Goal: Task Accomplishment & Management: Manage account settings

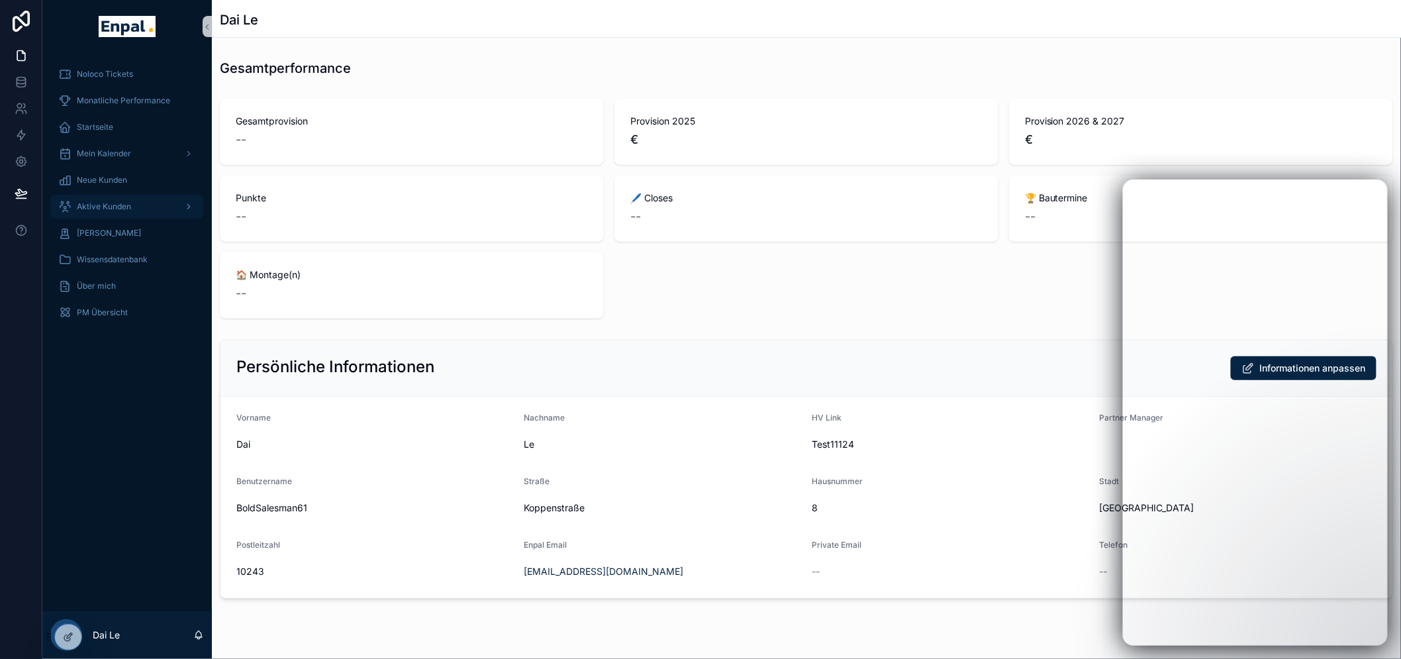
click at [111, 200] on div "Aktive Kunden" at bounding box center [127, 206] width 138 height 21
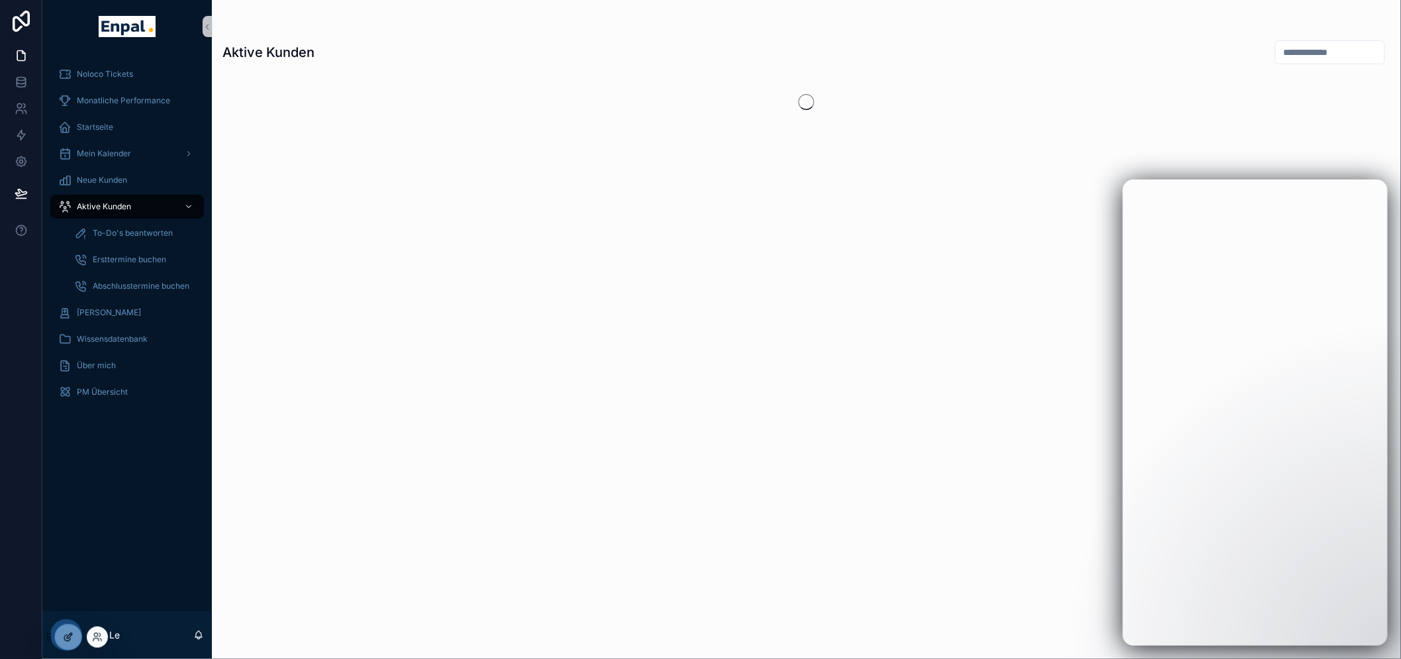
click at [63, 631] on div at bounding box center [68, 637] width 26 height 25
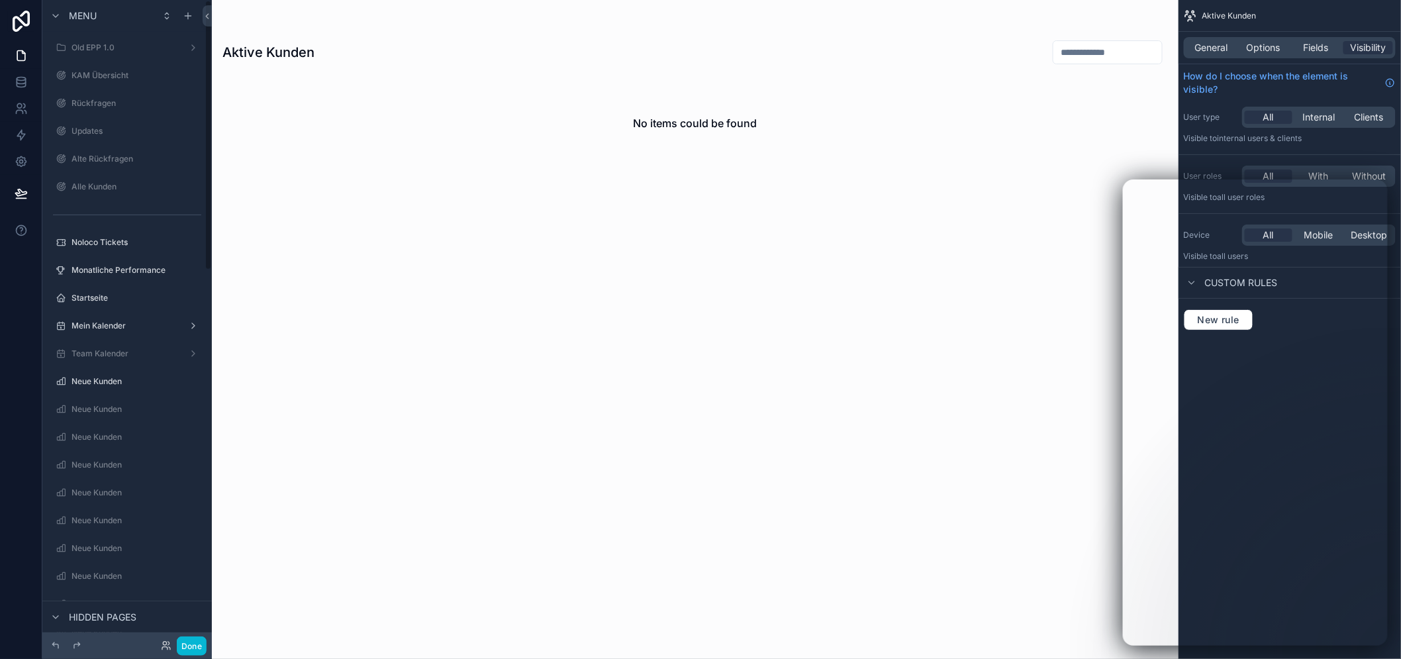
click at [1117, 56] on div "scrollable content" at bounding box center [695, 329] width 967 height 659
drag, startPoint x: 86, startPoint y: 305, endPoint x: 187, endPoint y: 299, distance: 101.5
click at [86, 305] on div "Startseite" at bounding box center [127, 298] width 111 height 16
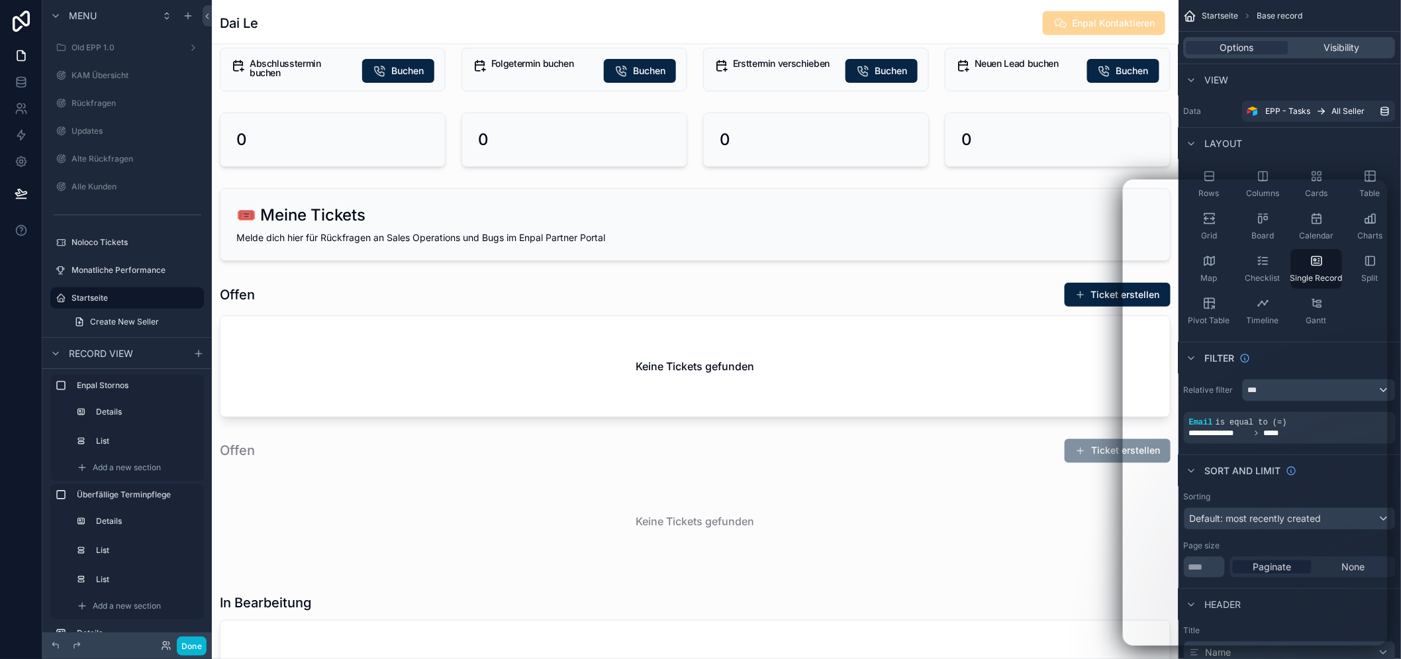
scroll to position [453, 0]
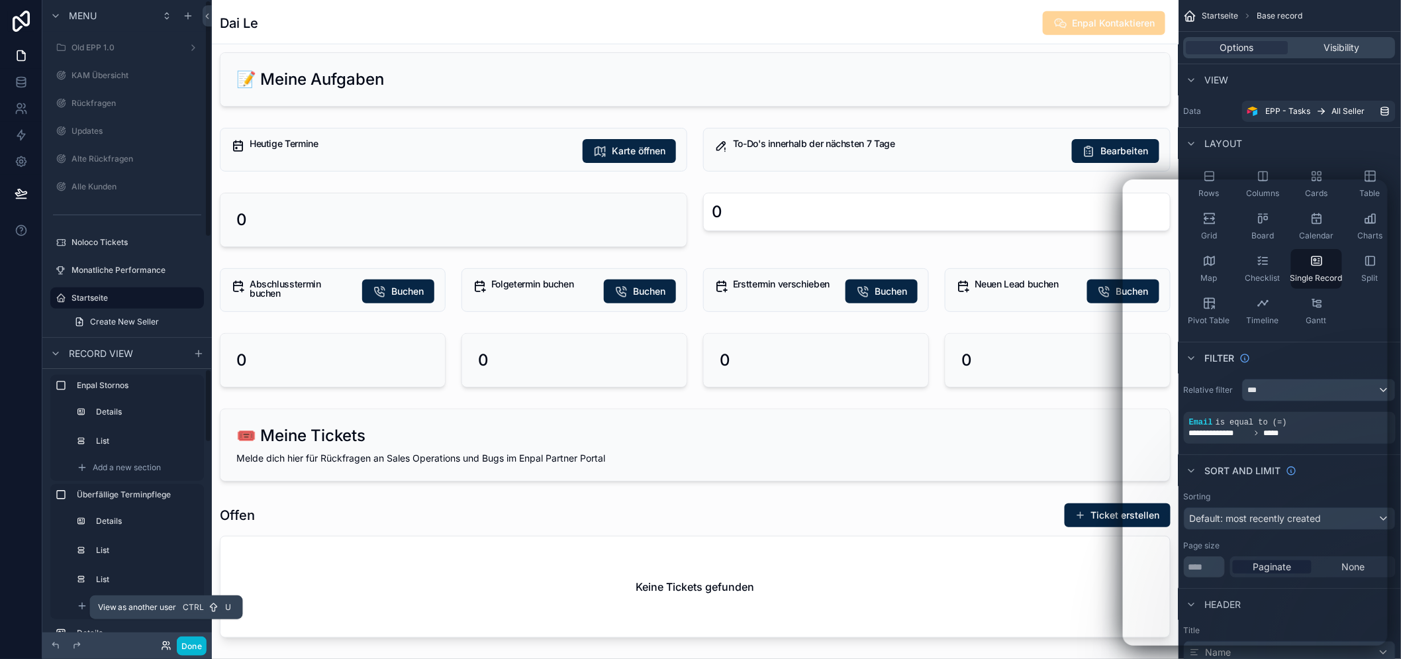
click at [162, 646] on icon at bounding box center [166, 645] width 11 height 11
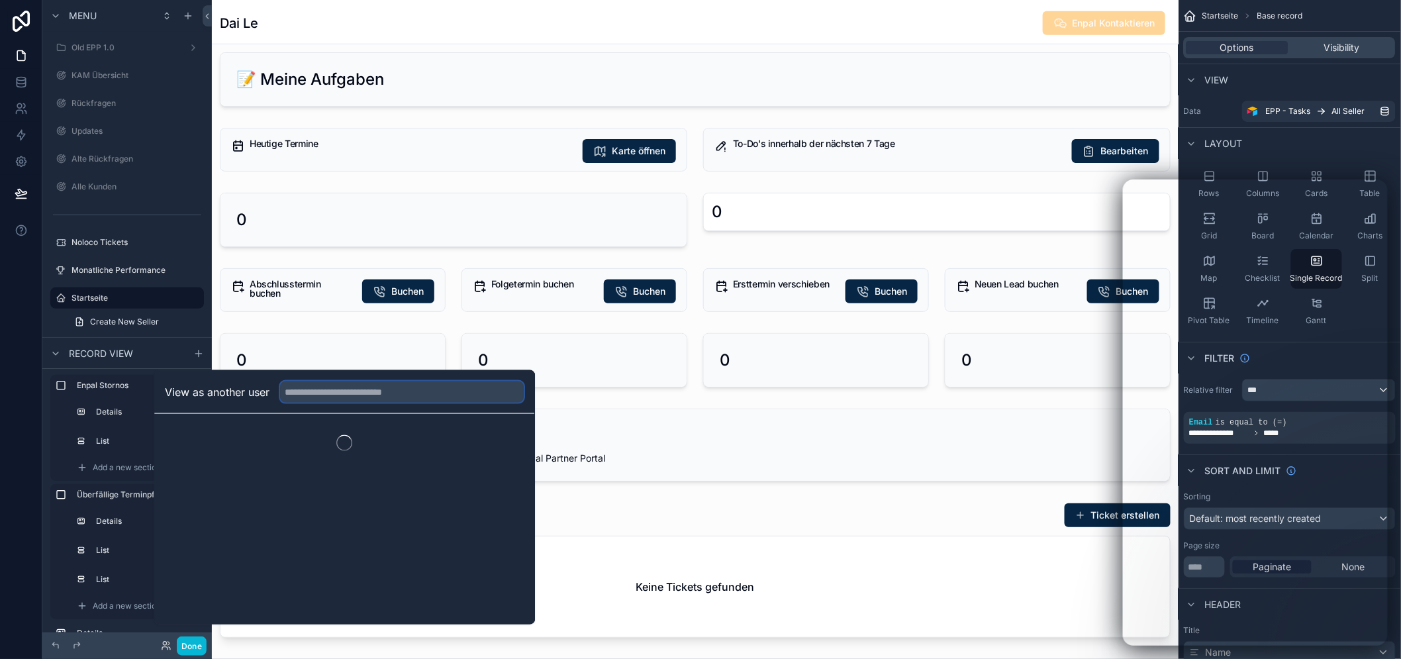
click at [336, 403] on input "text" at bounding box center [402, 391] width 244 height 21
type input "**********"
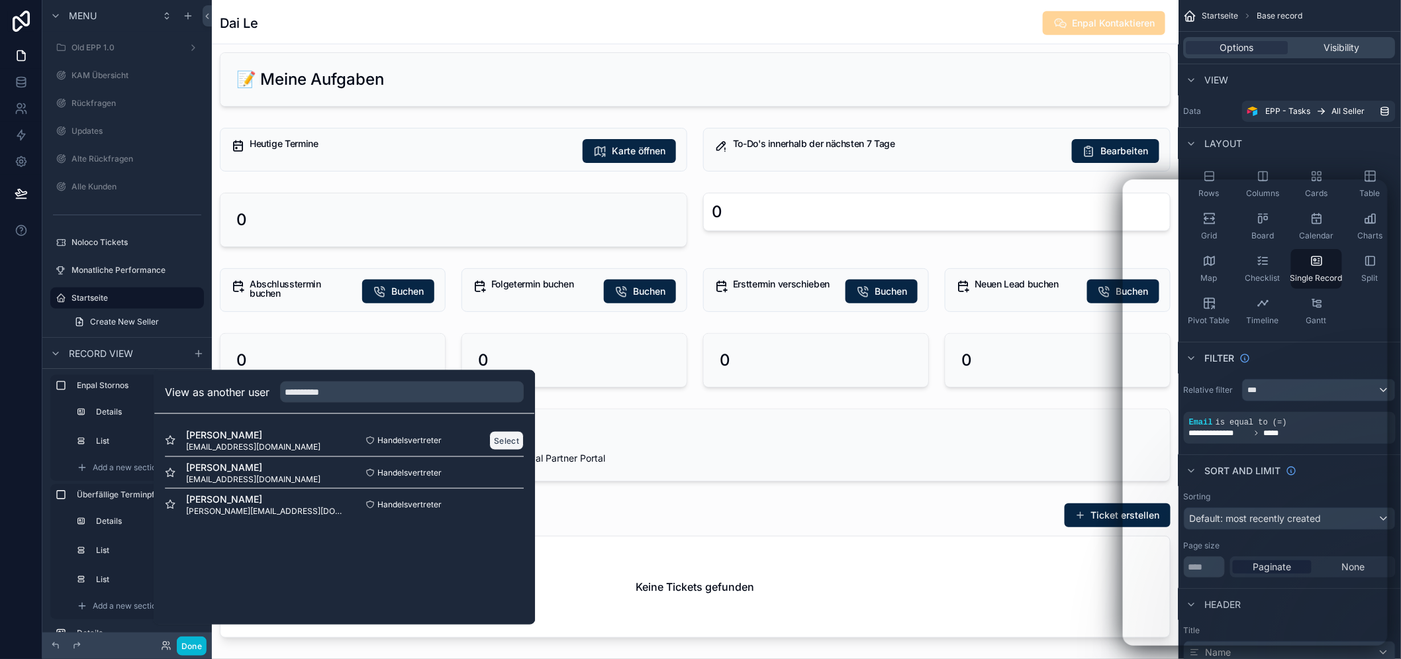
click at [506, 450] on button "Select" at bounding box center [506, 440] width 34 height 19
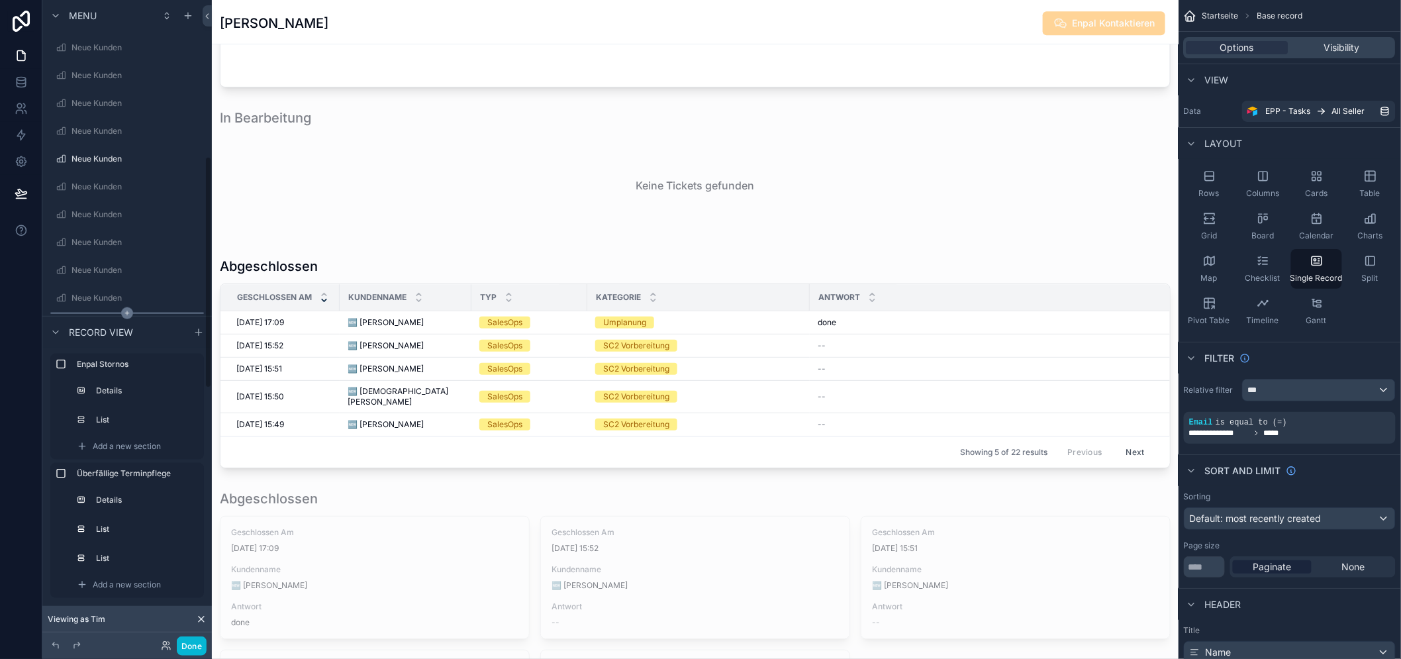
scroll to position [515, 0]
click at [97, 272] on div "Aktive Kunden" at bounding box center [127, 280] width 111 height 16
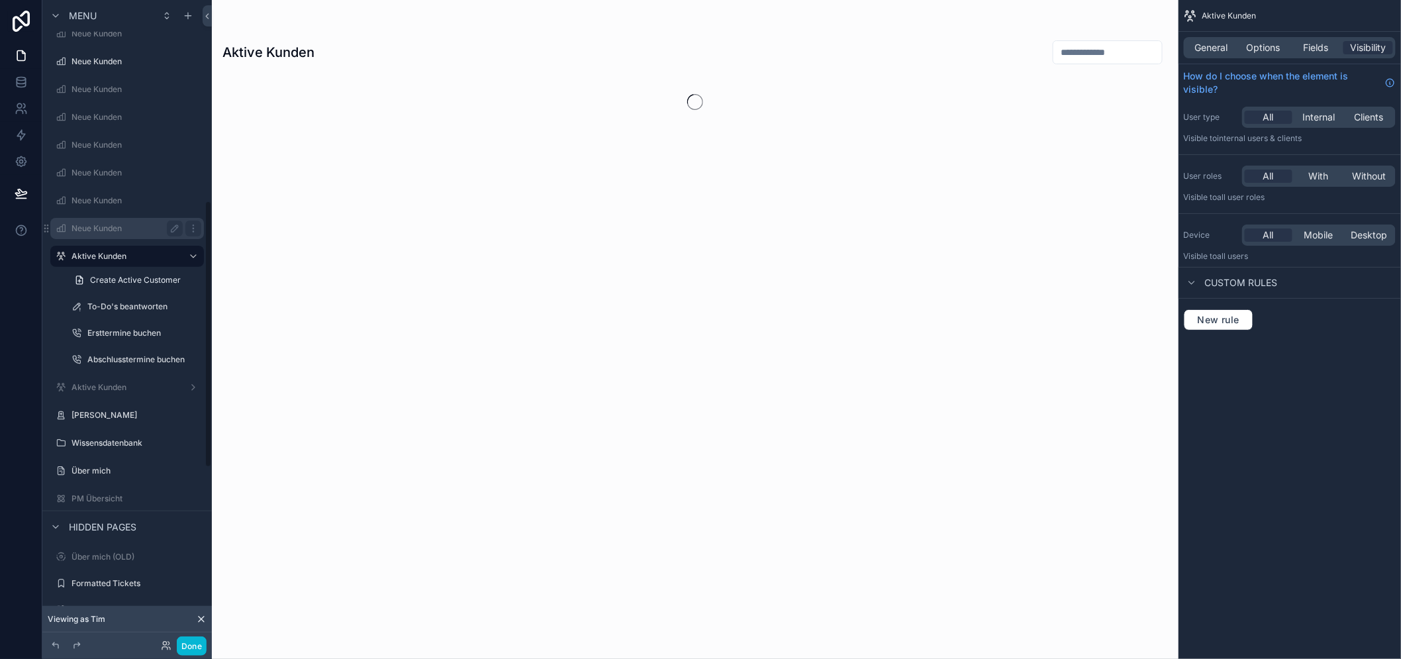
scroll to position [491, 0]
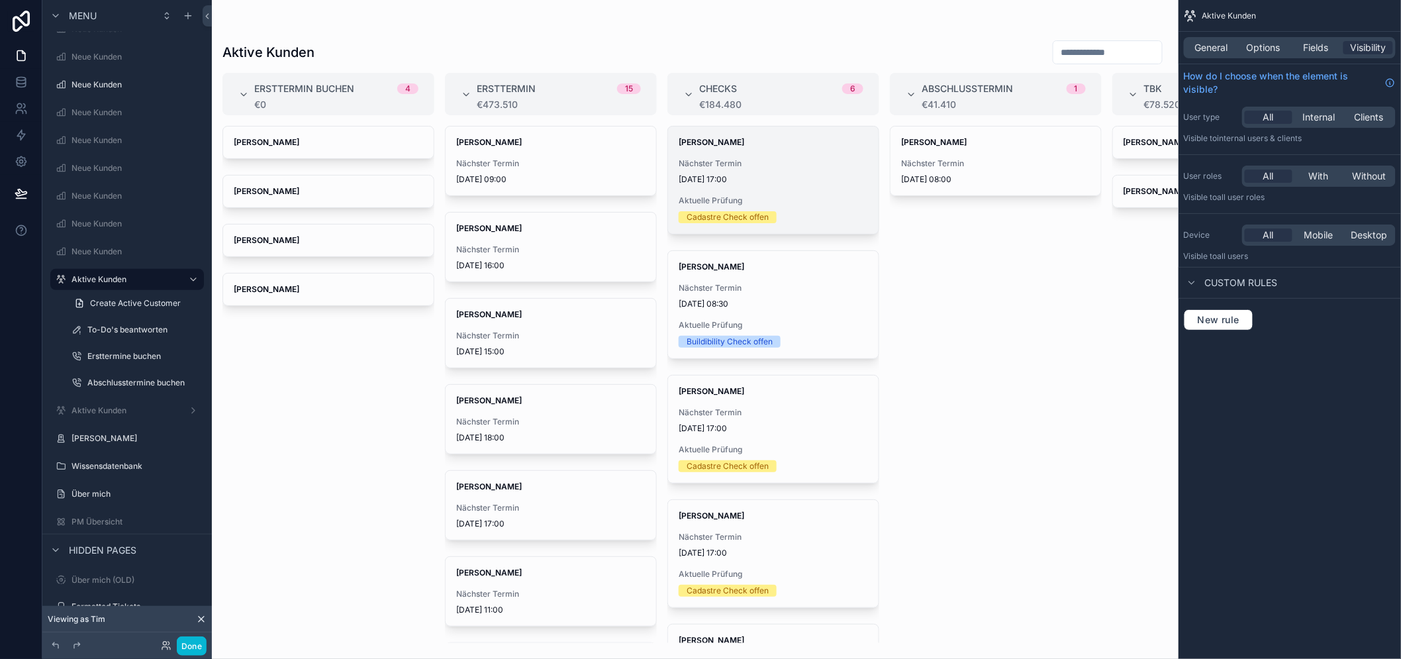
click at [805, 211] on div "Cadastre Check offen" at bounding box center [773, 217] width 189 height 12
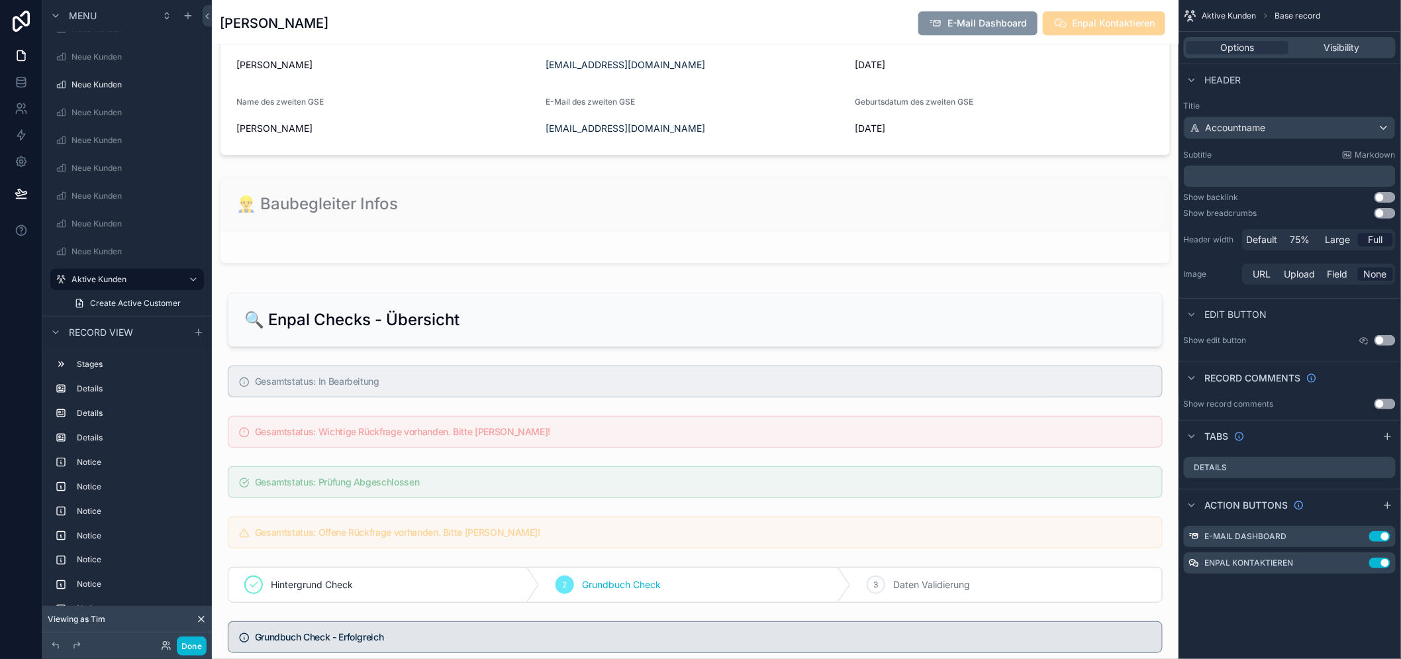
scroll to position [1839, 0]
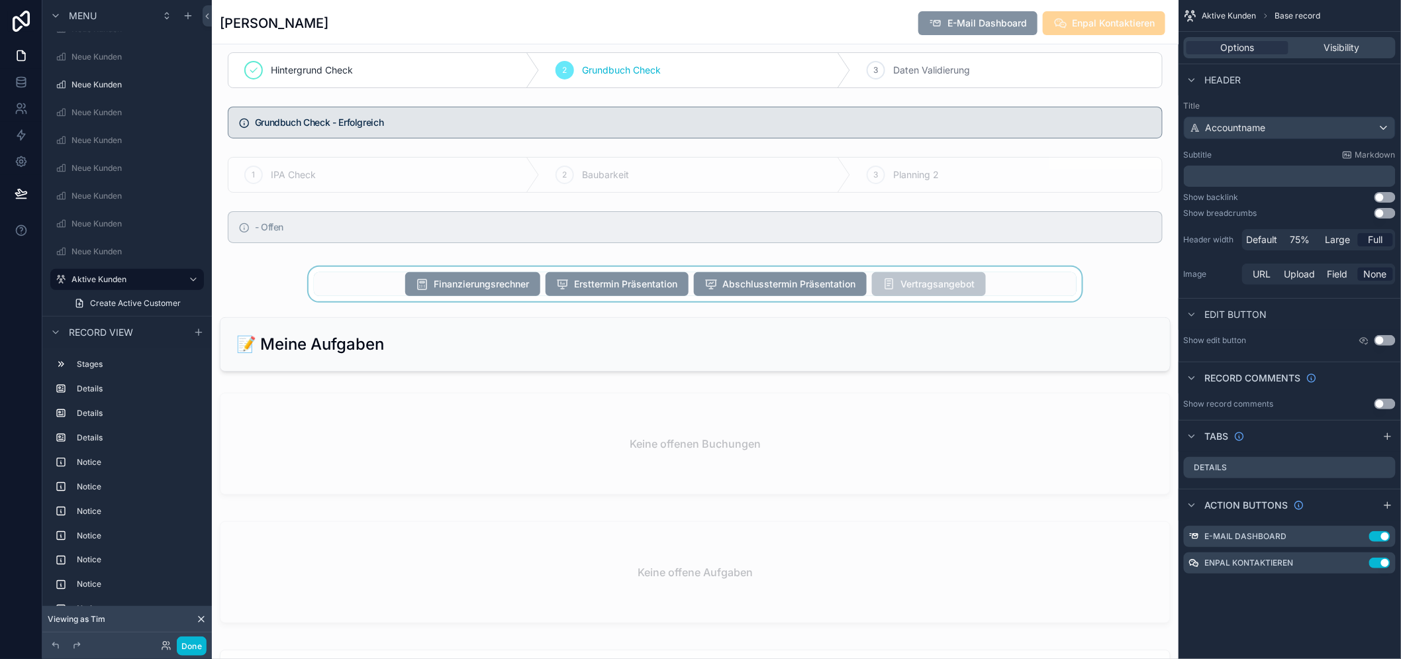
click at [797, 301] on div "scrollable content" at bounding box center [695, 284] width 967 height 34
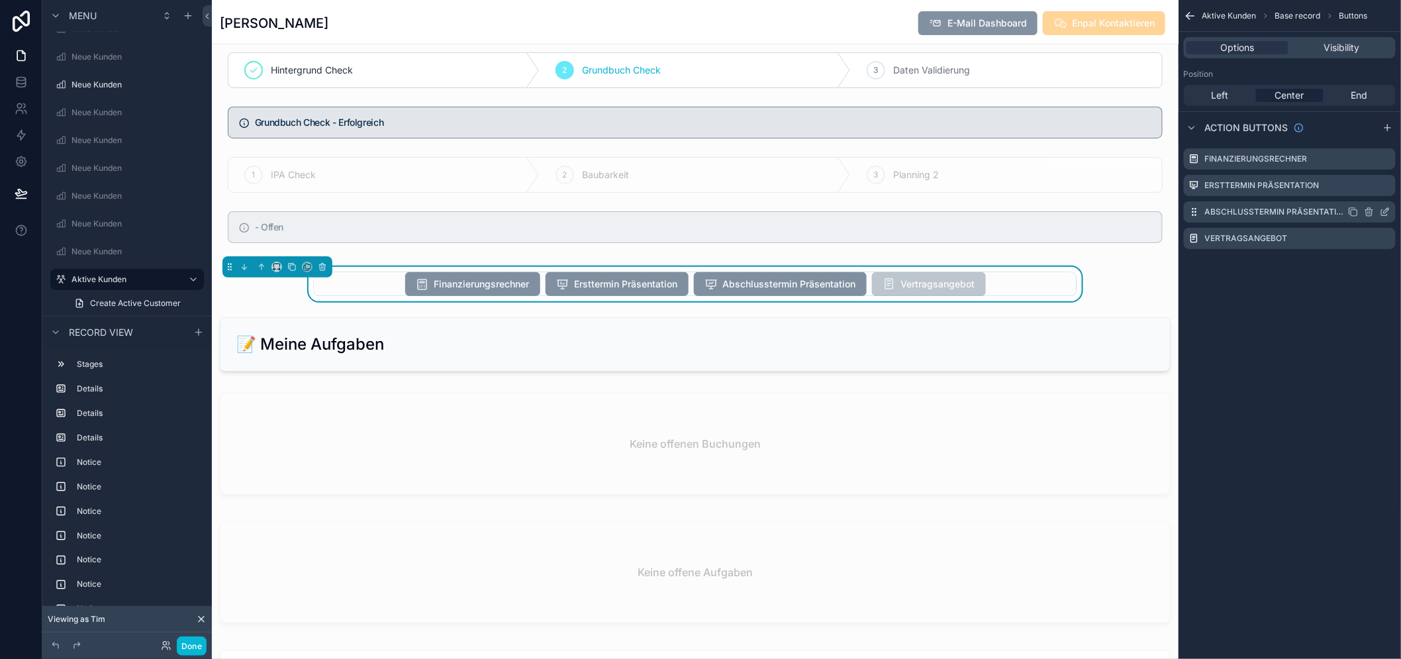
click at [1391, 207] on icon "scrollable content" at bounding box center [1385, 212] width 11 height 11
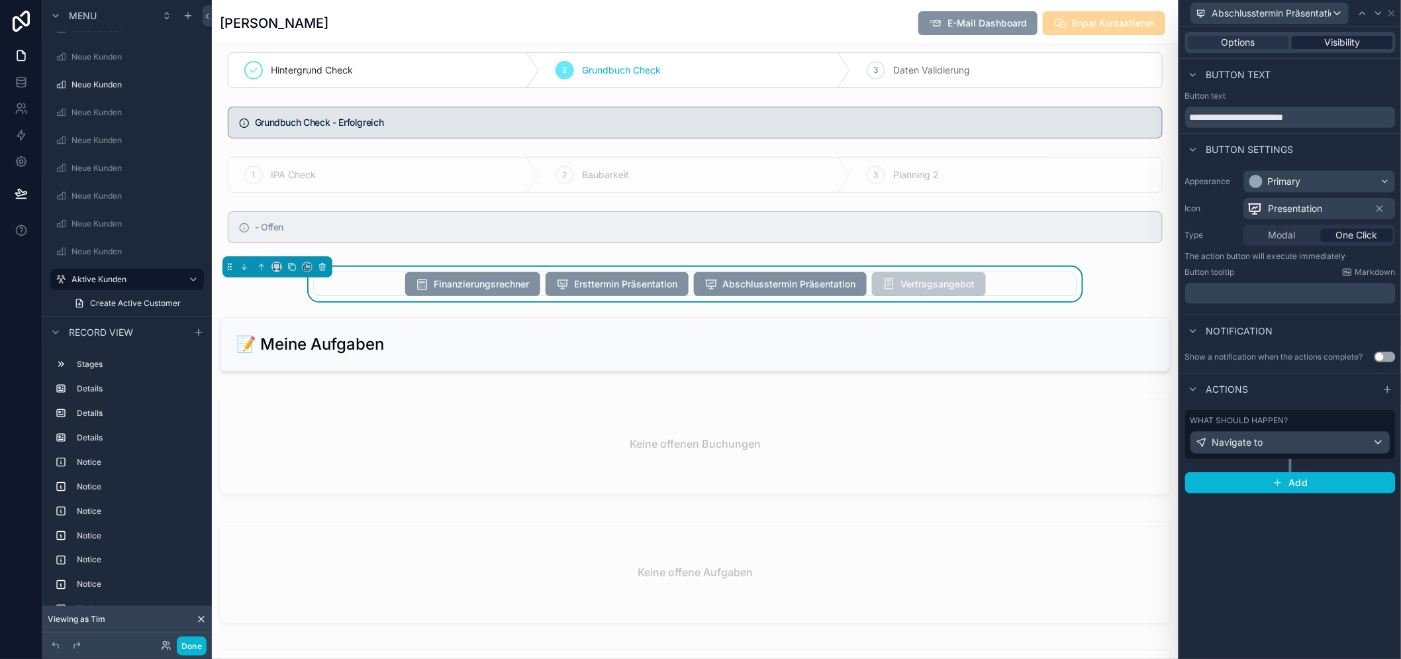
click at [1352, 43] on span "Visibility" at bounding box center [1343, 42] width 36 height 13
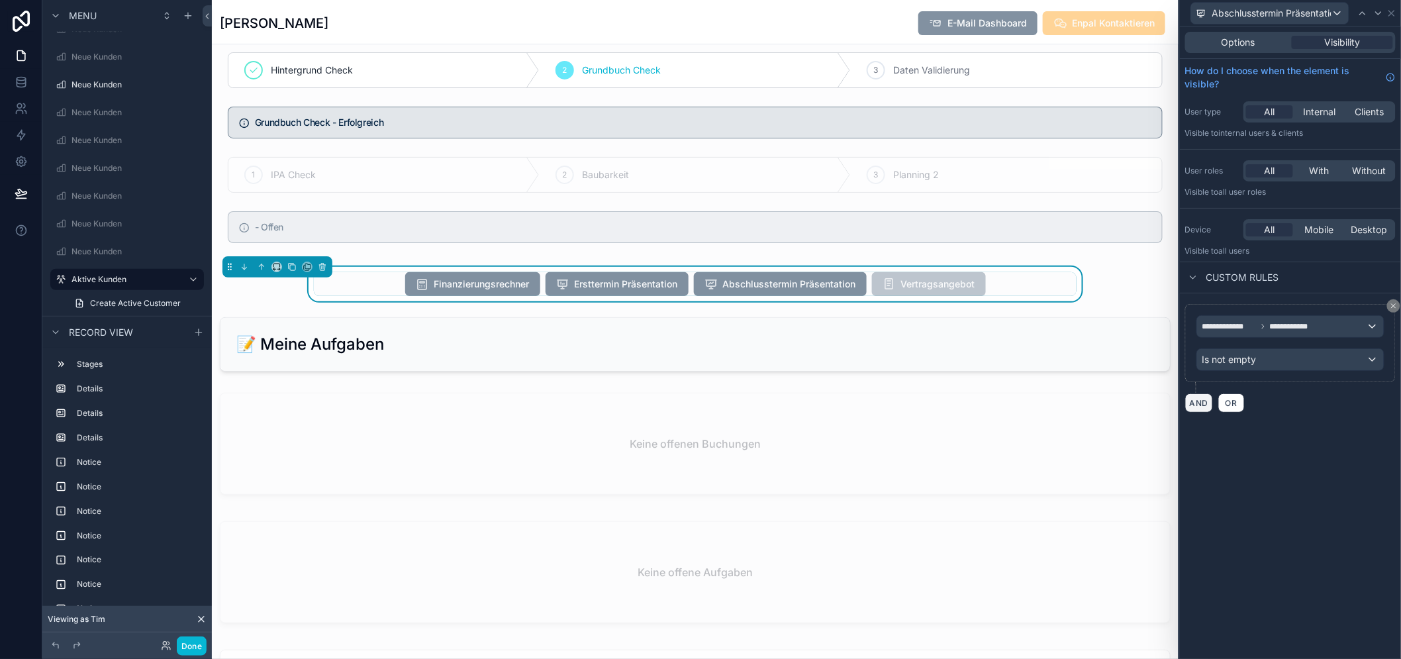
click at [1213, 405] on button "AND" at bounding box center [1200, 402] width 28 height 19
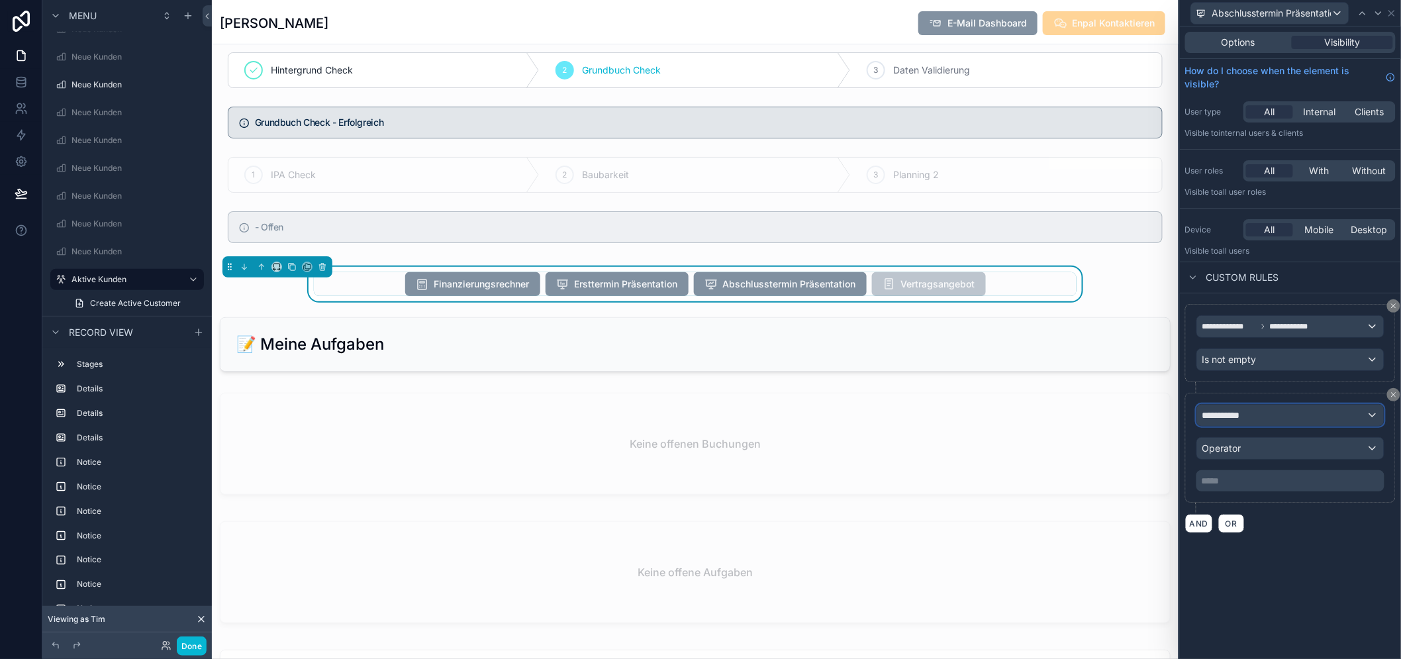
click at [1286, 415] on div "**********" at bounding box center [1290, 415] width 187 height 21
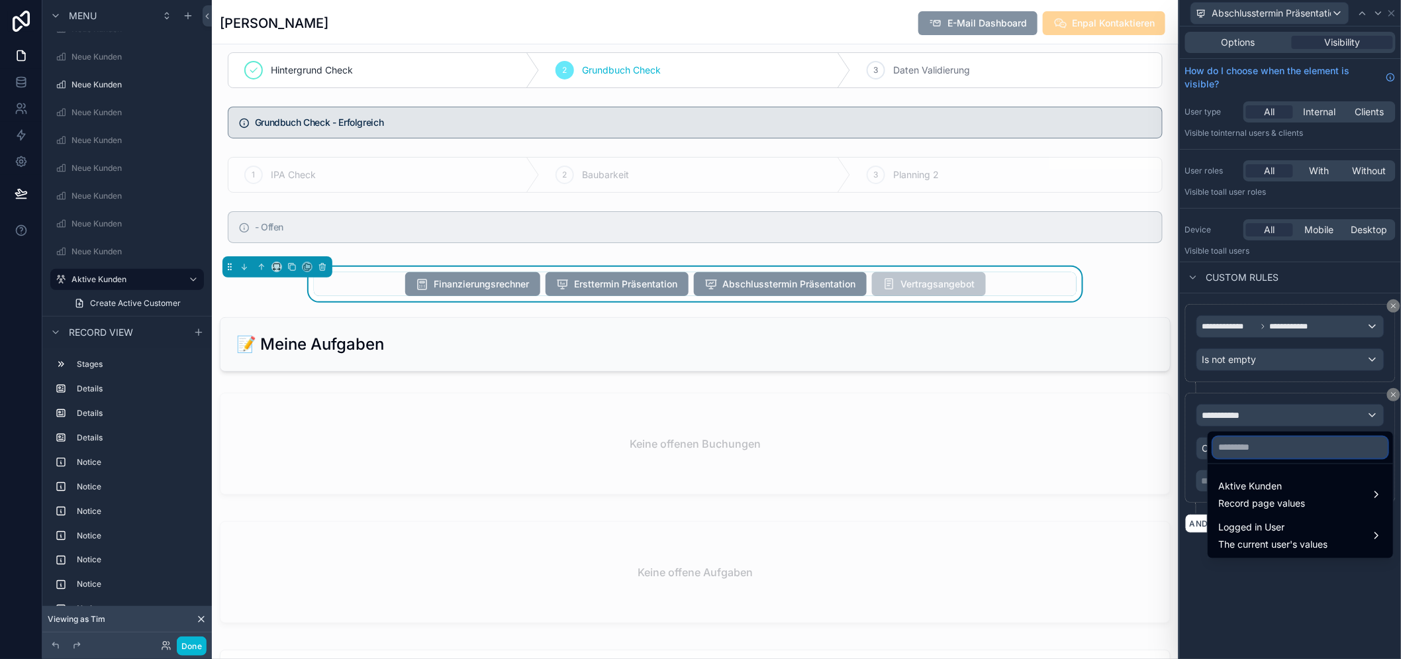
click at [1265, 445] on input "text" at bounding box center [1300, 447] width 175 height 21
type input "*****"
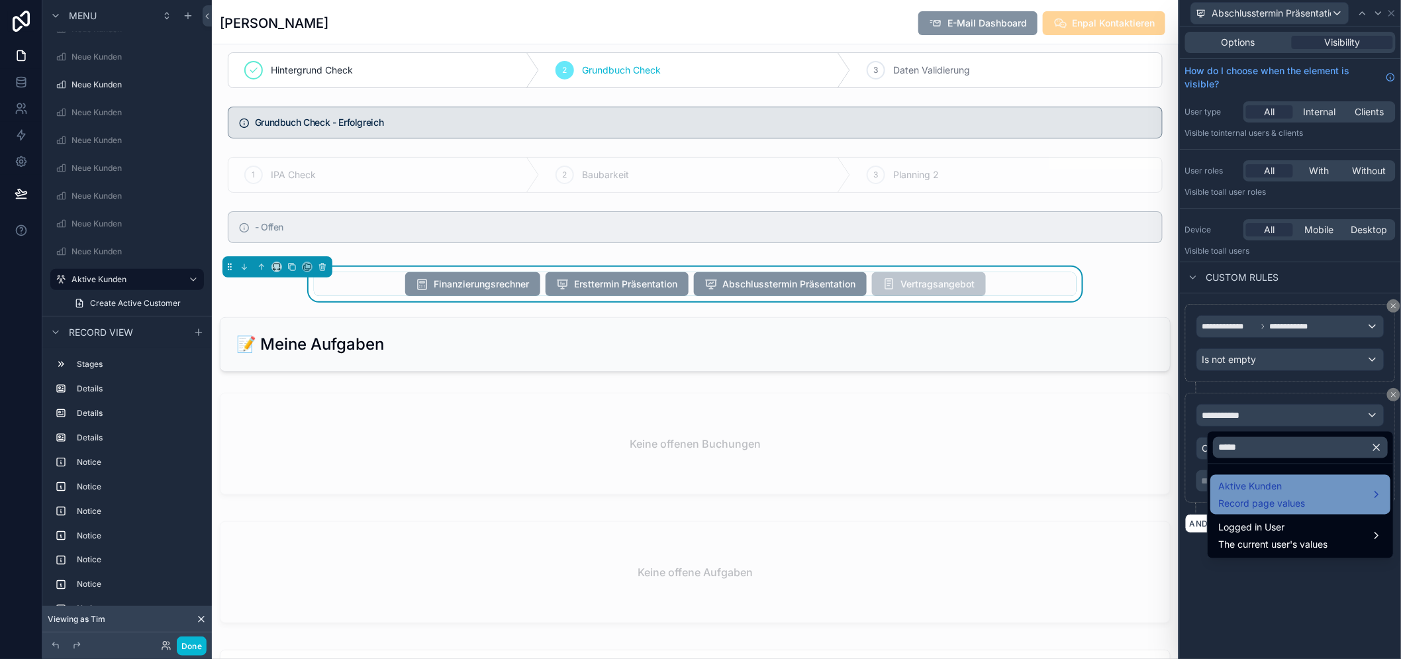
click at [1279, 497] on span "Record page values" at bounding box center [1262, 503] width 87 height 13
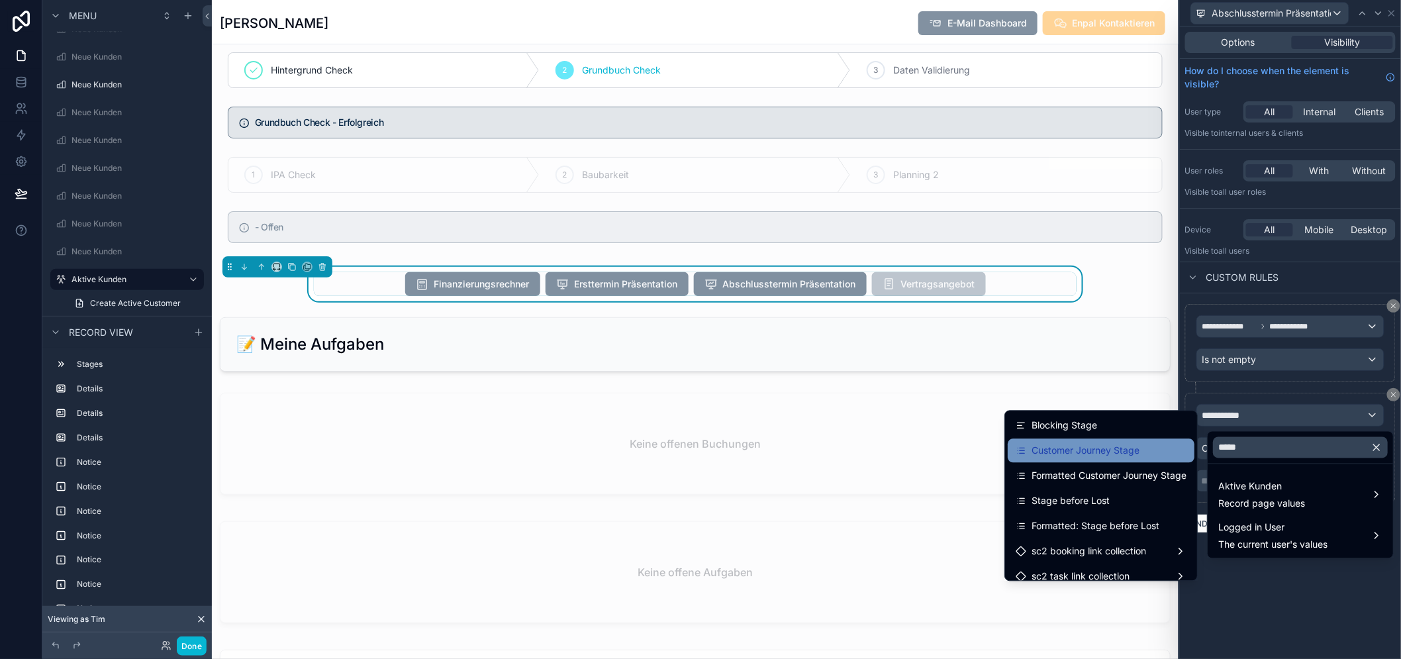
click at [1161, 445] on div "Customer Journey Stage" at bounding box center [1101, 451] width 171 height 16
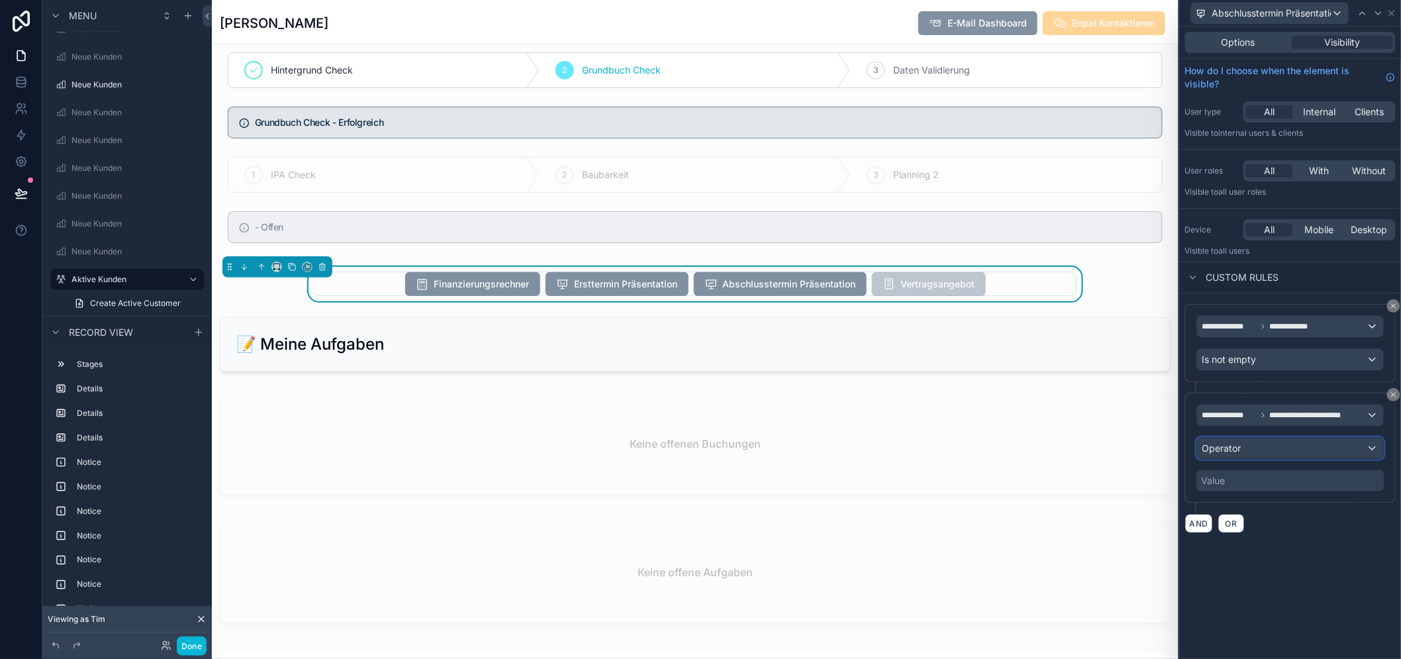
click at [1281, 456] on div "Operator" at bounding box center [1290, 448] width 187 height 21
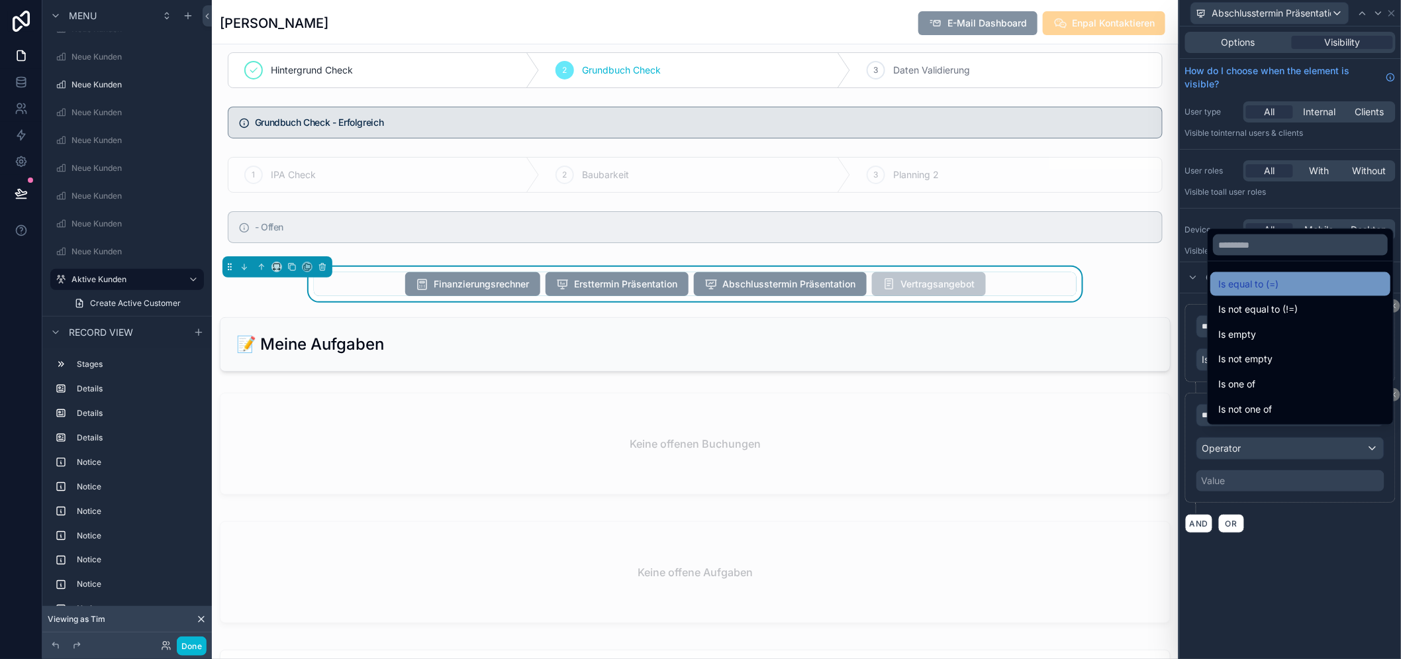
click at [1274, 287] on span "Is equal to (=)" at bounding box center [1249, 284] width 60 height 16
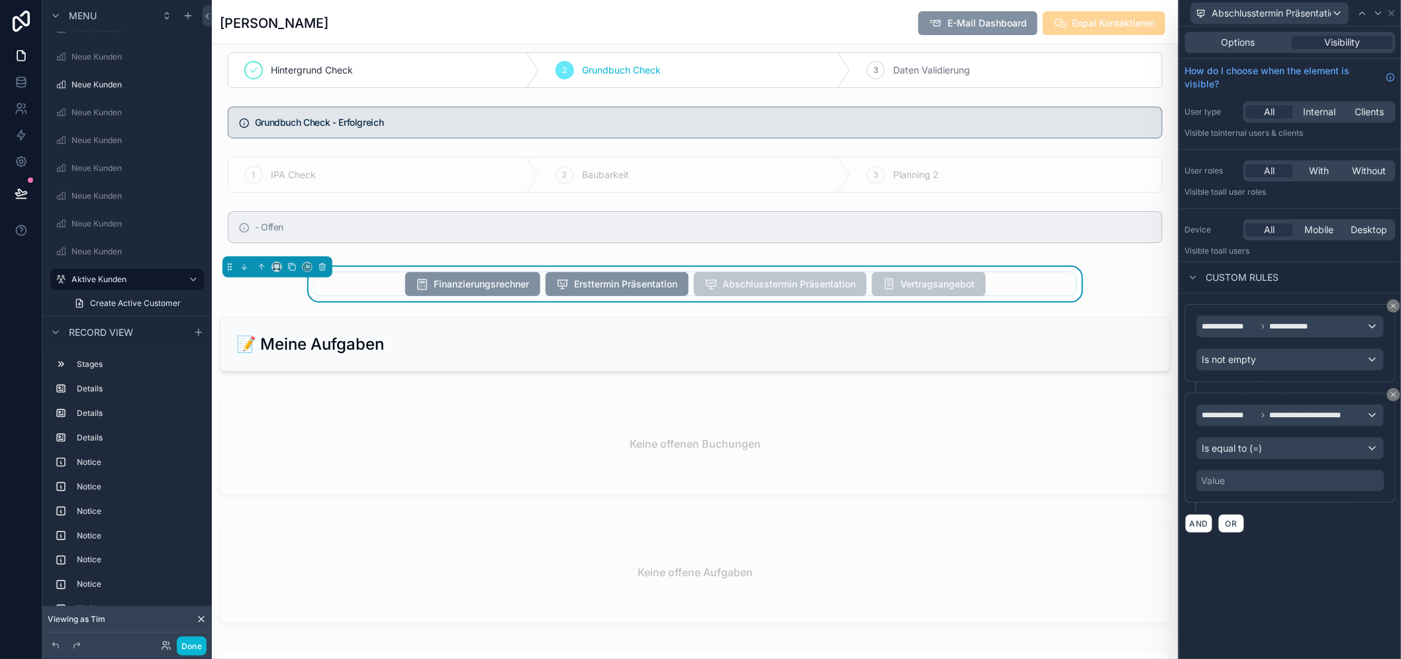
click at [1281, 485] on div "Value" at bounding box center [1291, 480] width 188 height 21
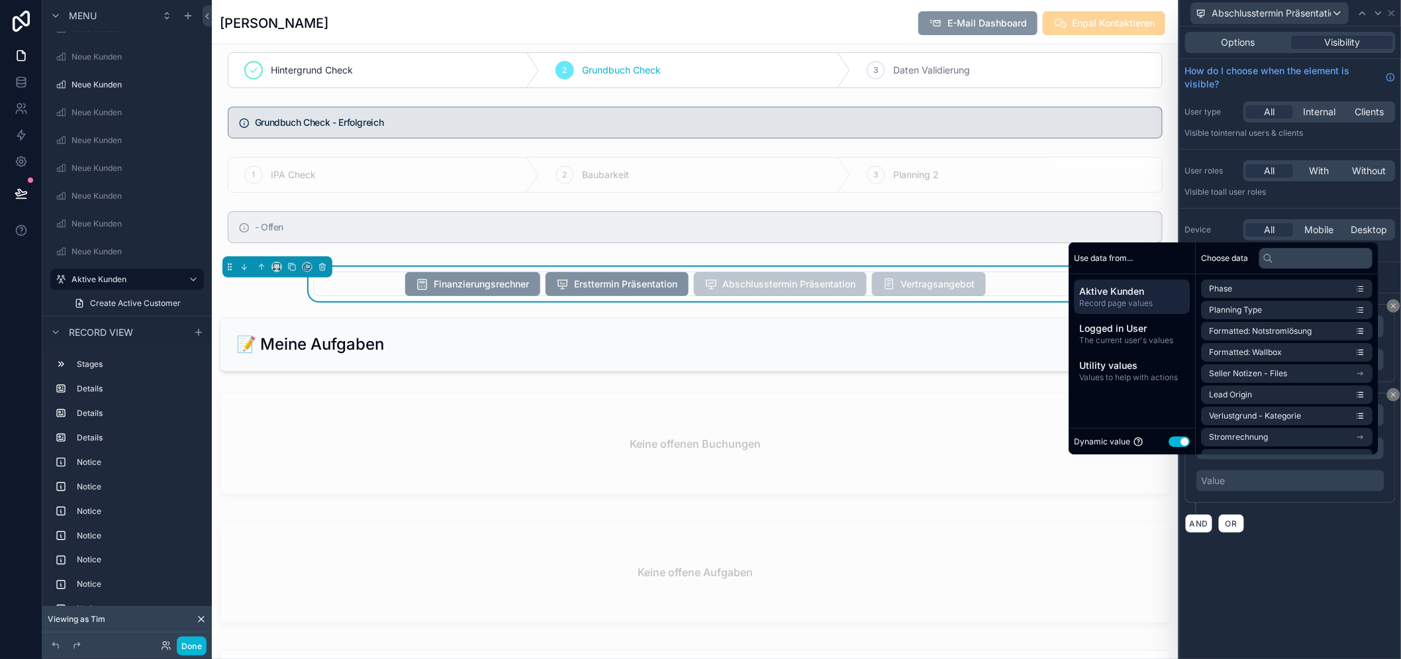
click at [1184, 447] on button "Use setting" at bounding box center [1180, 441] width 21 height 11
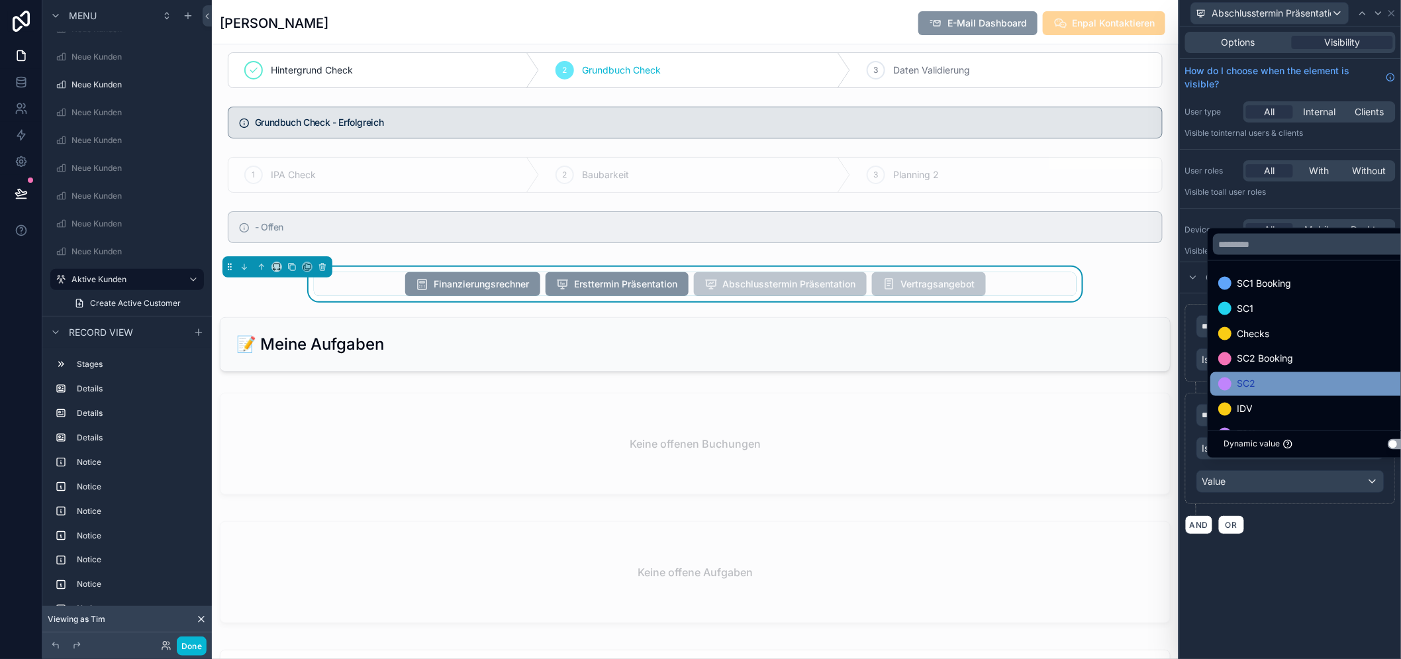
click at [1297, 392] on div "SC2" at bounding box center [1317, 384] width 196 height 16
click at [1320, 595] on div "**********" at bounding box center [1290, 342] width 221 height 633
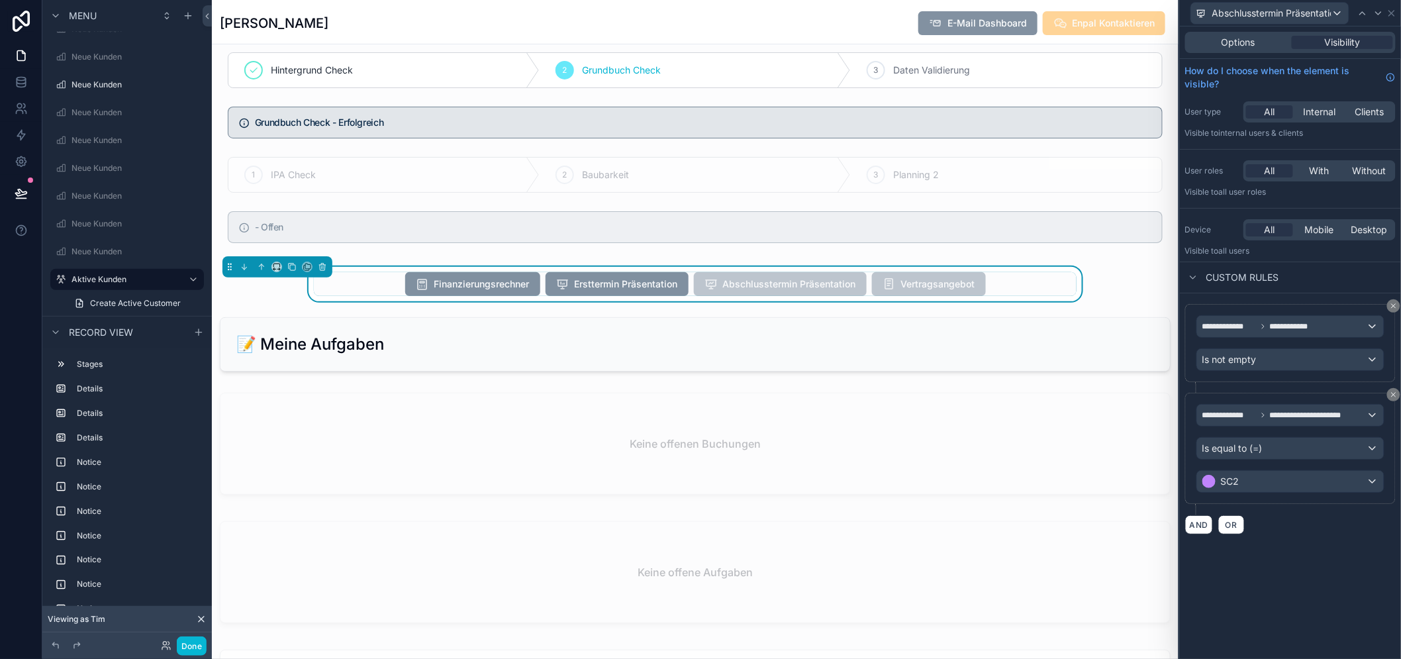
click at [1262, 610] on div "**********" at bounding box center [1290, 342] width 221 height 633
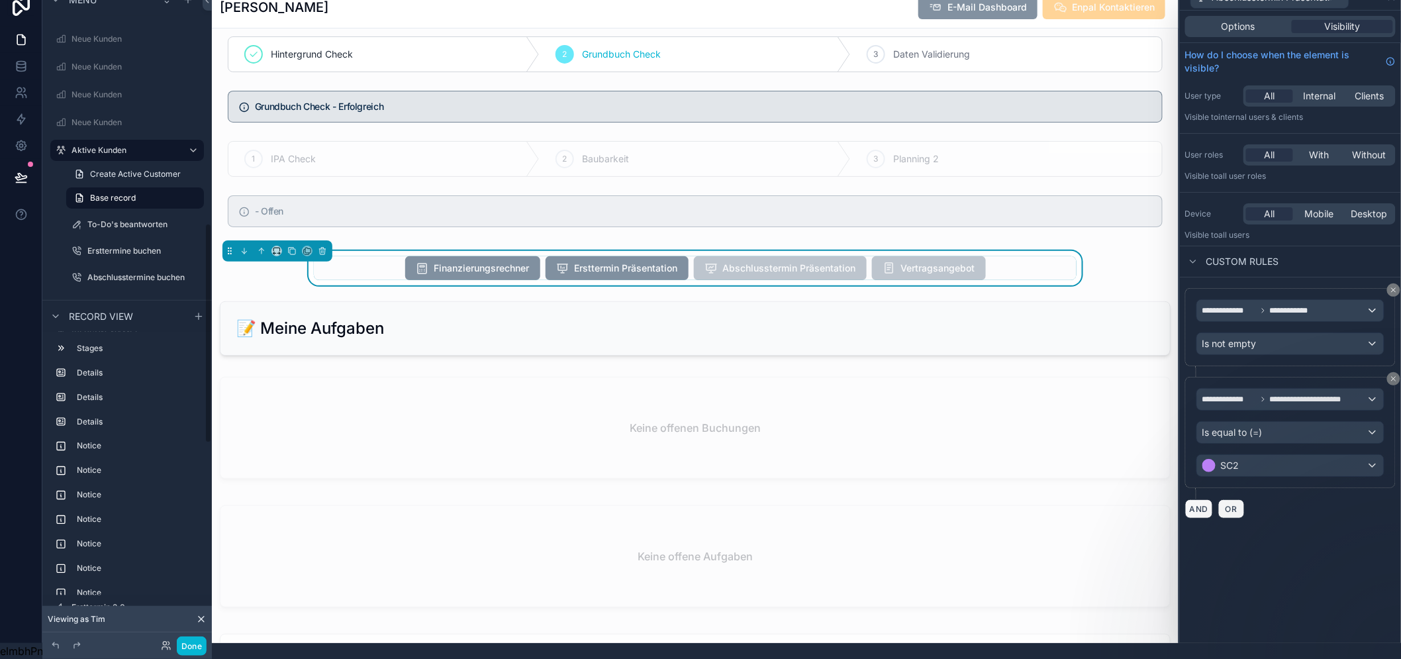
scroll to position [712, 0]
drag, startPoint x: 114, startPoint y: 186, endPoint x: 299, endPoint y: 160, distance: 186.6
click at [114, 193] on label "Aktive Kunden" at bounding box center [127, 198] width 111 height 11
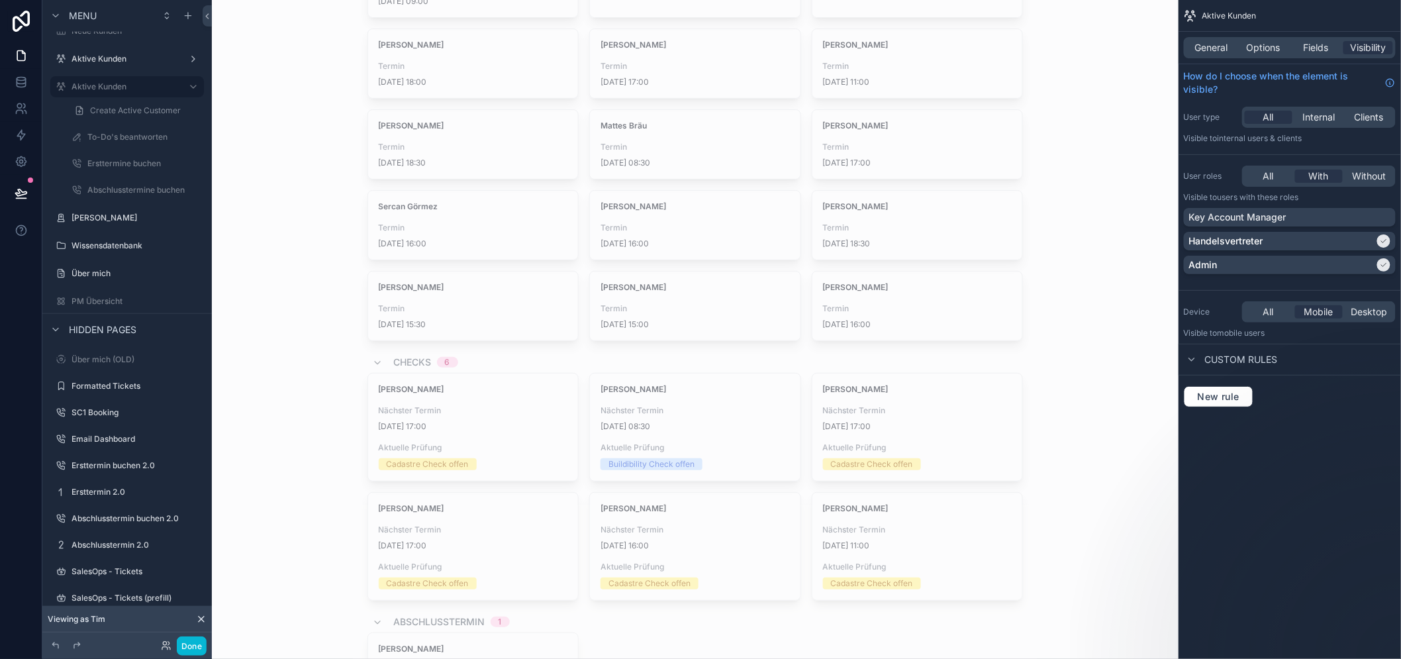
scroll to position [507, 0]
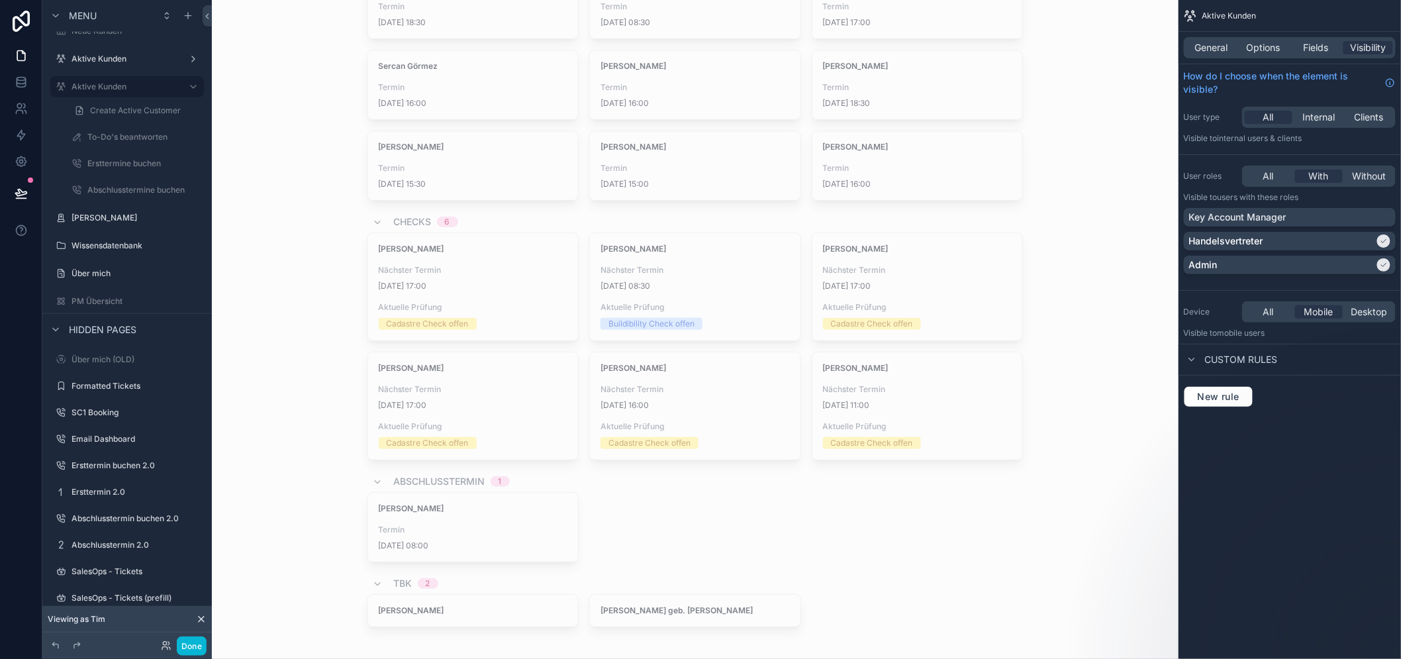
click at [683, 297] on div "scrollable content" at bounding box center [696, 81] width 678 height 1176
click at [663, 360] on div "[PERSON_NAME] Nächster Termin [DATE] 16:00 Aktuelle Prüfung Cadastre Check offen" at bounding box center [695, 405] width 211 height 107
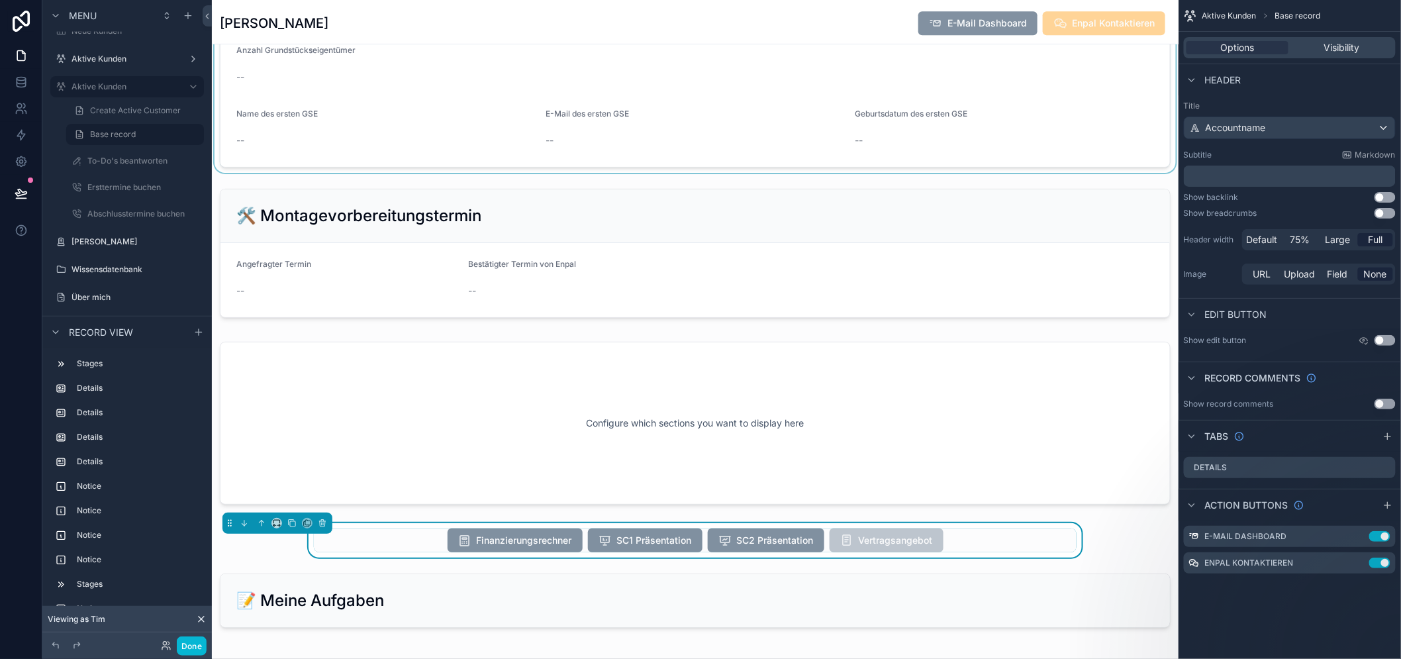
scroll to position [1831, 0]
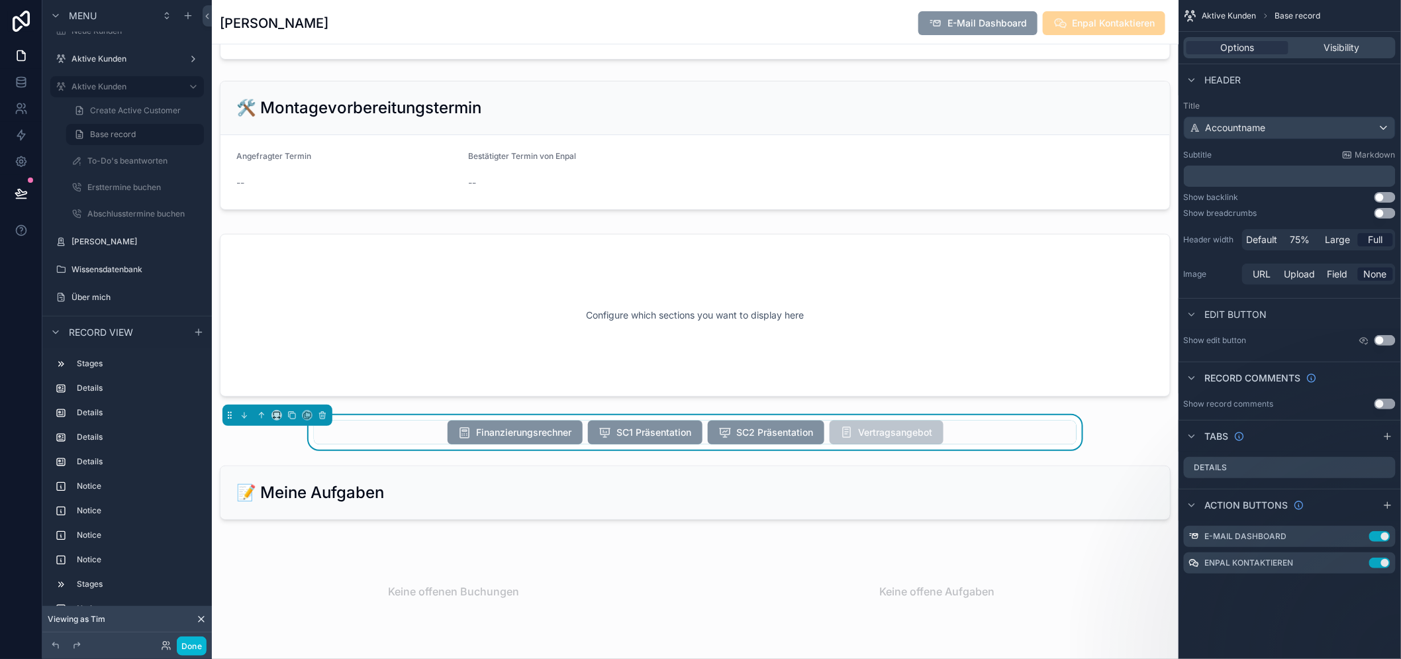
click at [744, 450] on div "Finanzierungsrechner SC1 Präsentation SC2 Präsentation Vertragsangebot" at bounding box center [695, 432] width 967 height 34
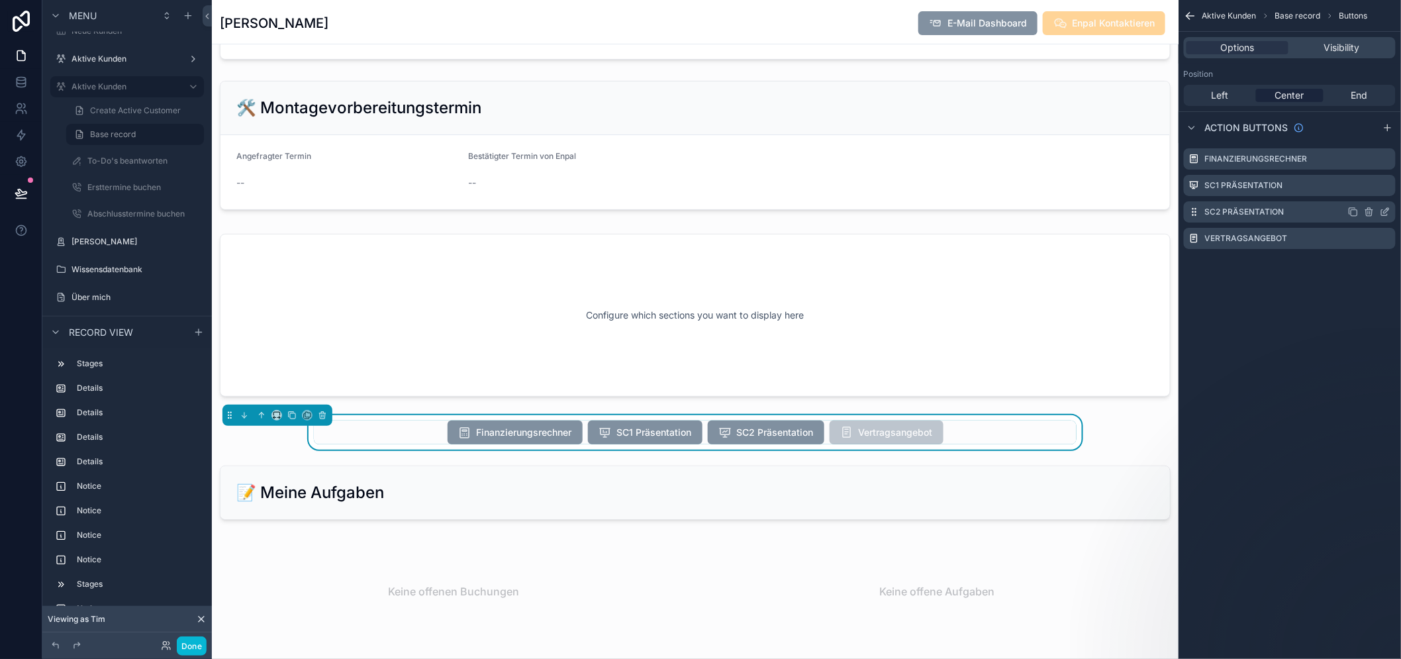
click at [1391, 208] on icon "scrollable content" at bounding box center [1385, 212] width 11 height 11
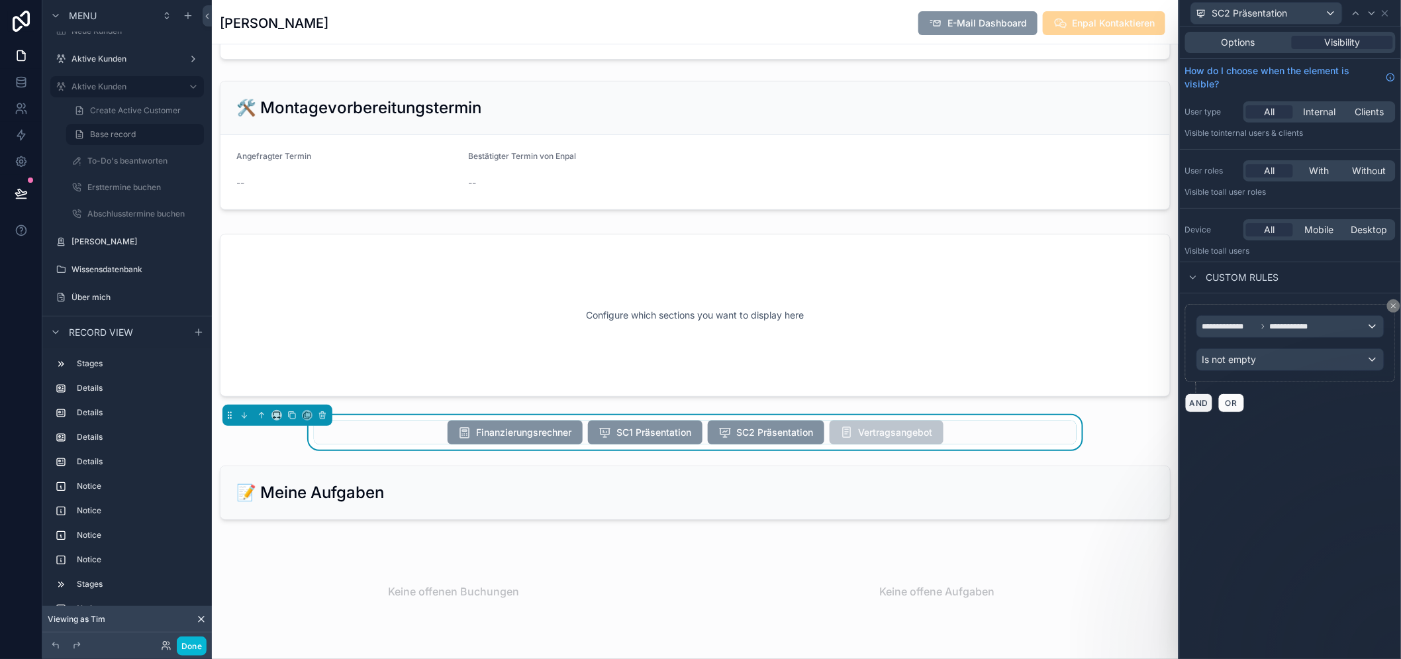
click at [1211, 399] on button "AND" at bounding box center [1200, 402] width 28 height 19
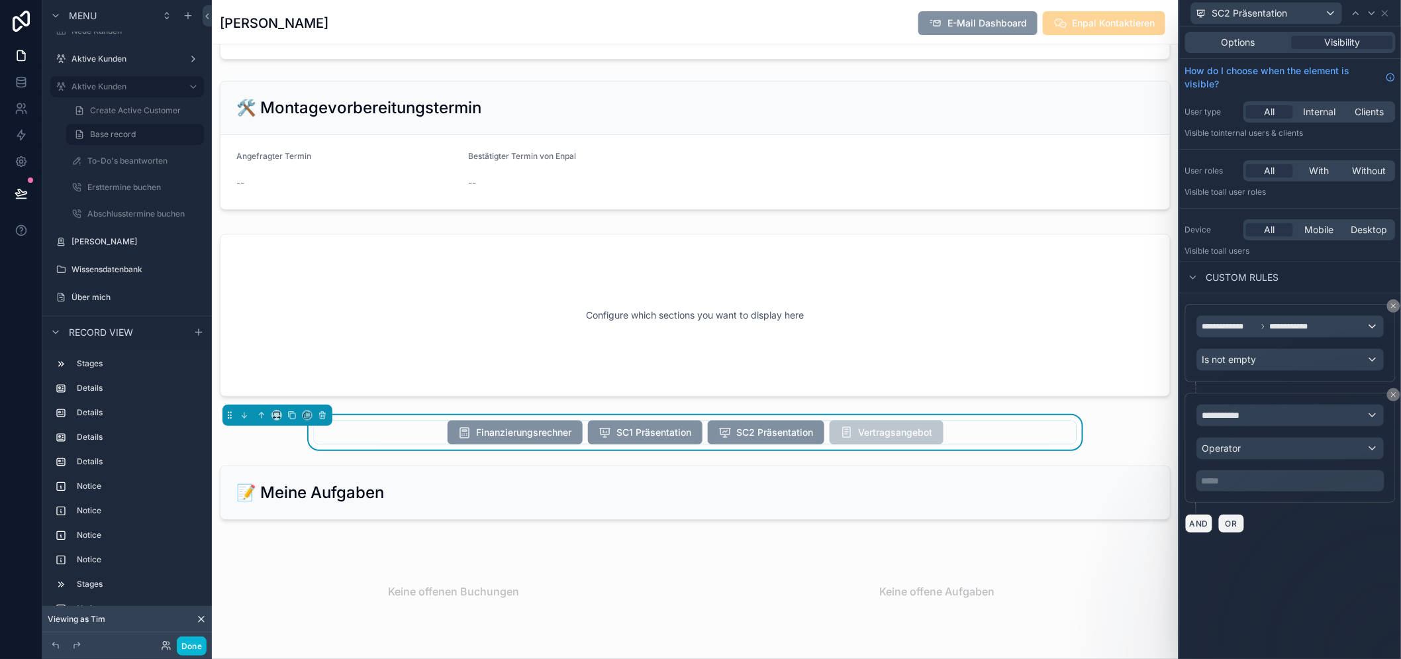
click at [742, 440] on span "SC2 Präsentation" at bounding box center [766, 433] width 117 height 13
click at [1266, 415] on div "**********" at bounding box center [1290, 415] width 187 height 21
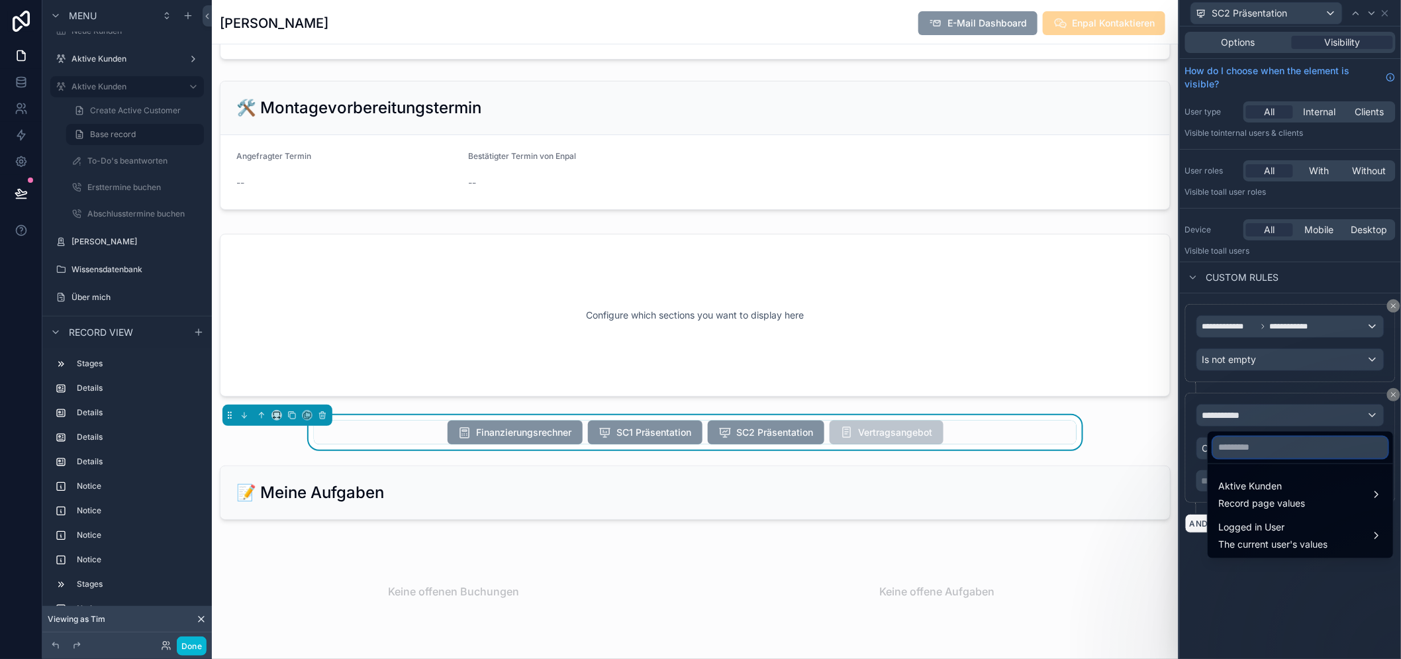
click at [1266, 448] on input "text" at bounding box center [1300, 447] width 175 height 21
type input "*****"
click at [1286, 479] on span "Aktive Kunden" at bounding box center [1262, 487] width 87 height 16
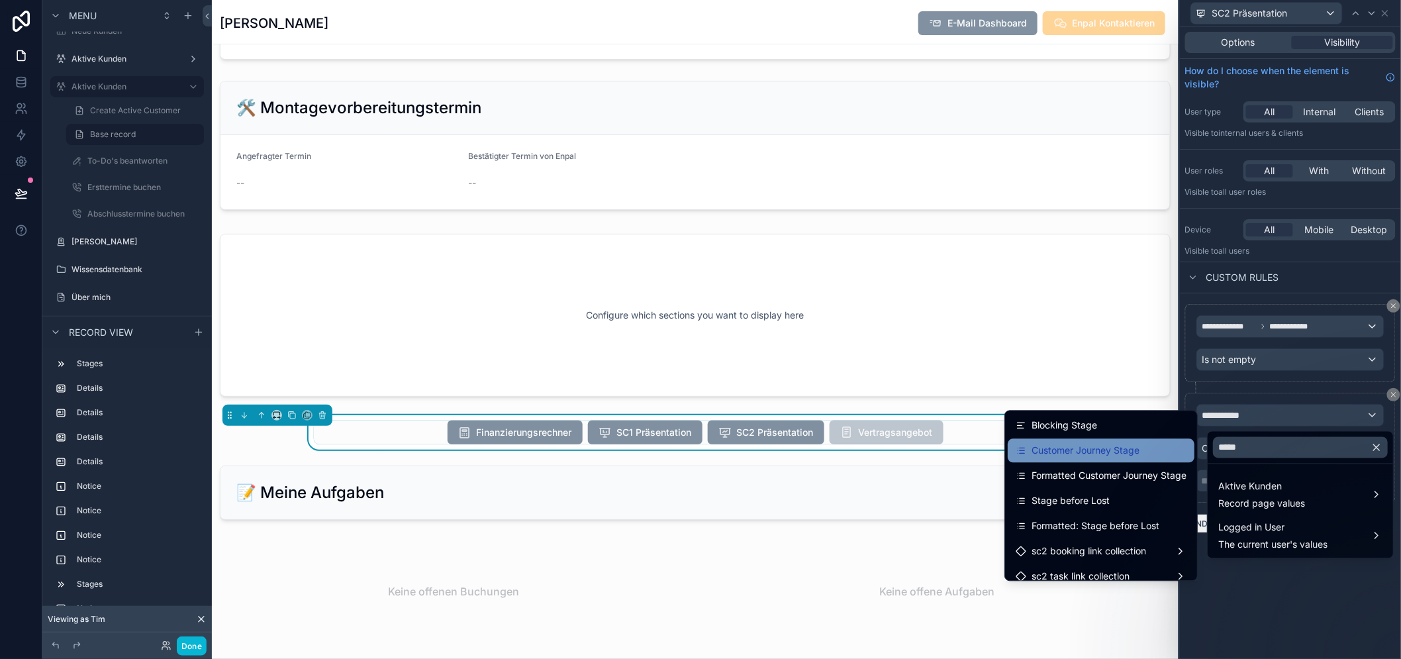
click at [1117, 443] on span "Customer Journey Stage" at bounding box center [1086, 451] width 108 height 16
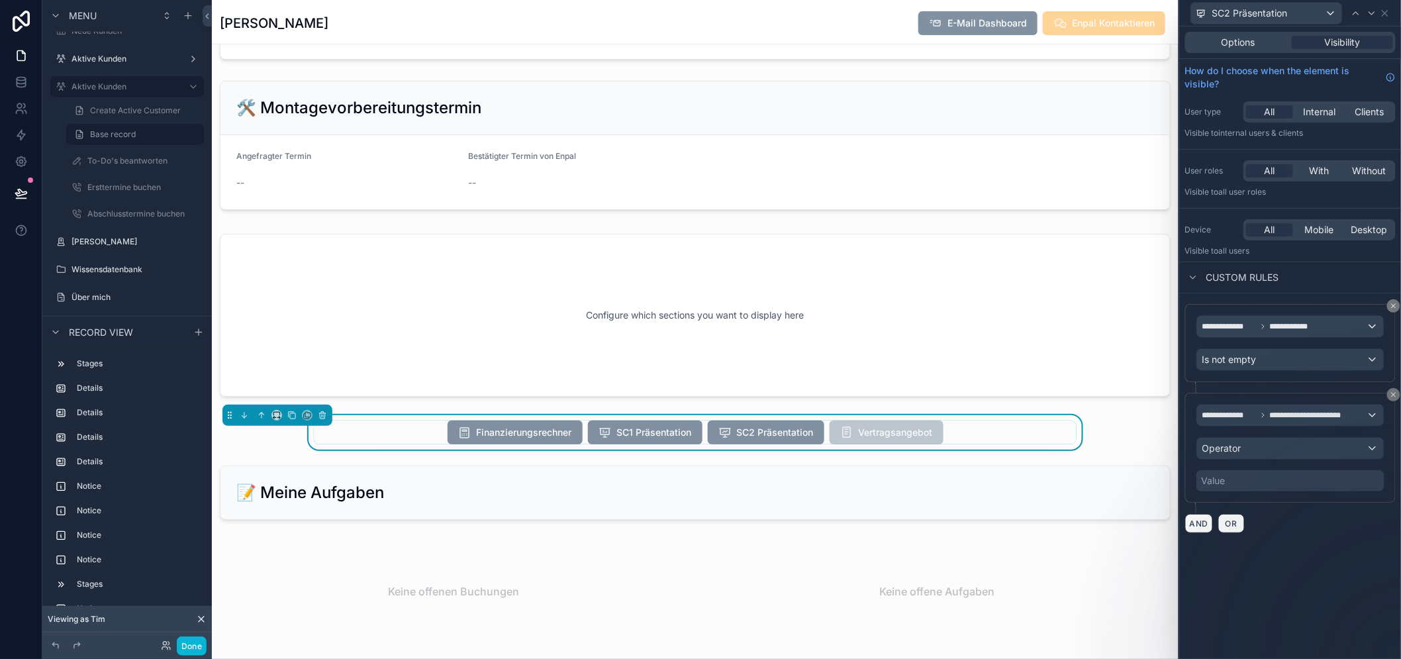
click at [1273, 478] on div "Value" at bounding box center [1291, 480] width 188 height 21
click at [1272, 446] on div "Operator" at bounding box center [1290, 448] width 187 height 21
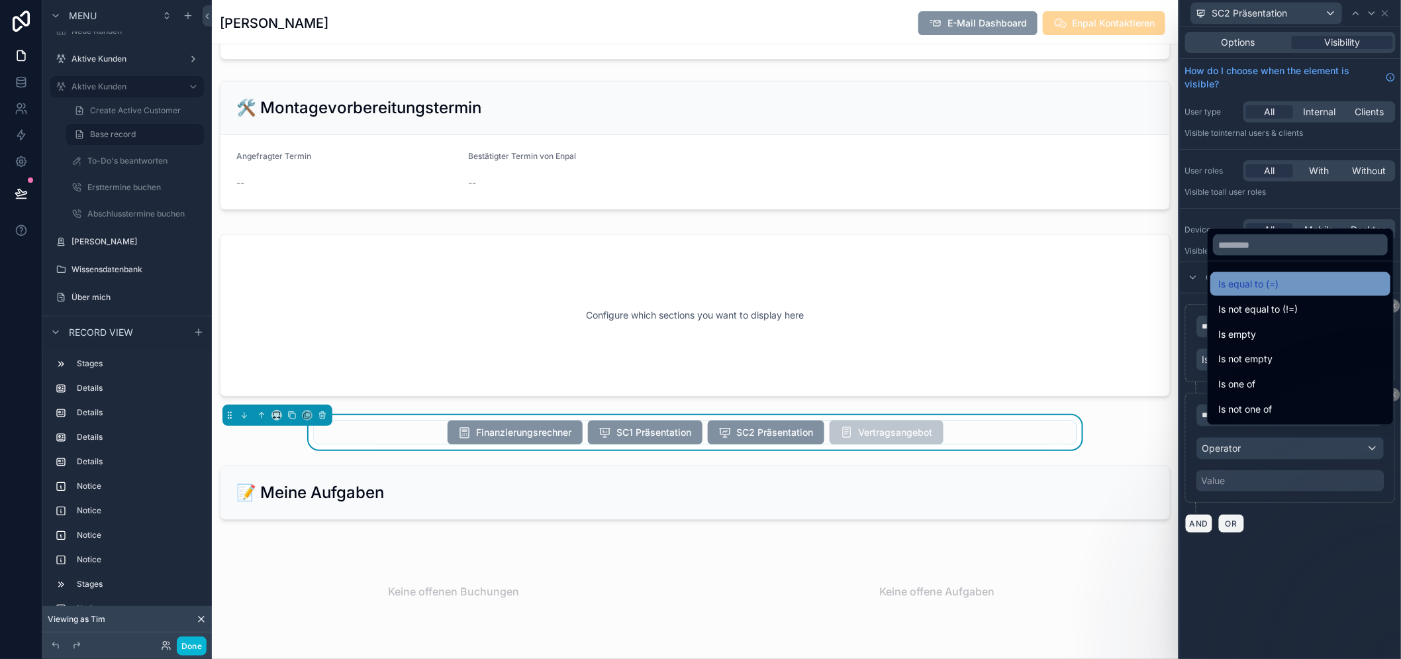
click at [1250, 292] on span "Is equal to (=)" at bounding box center [1249, 284] width 60 height 16
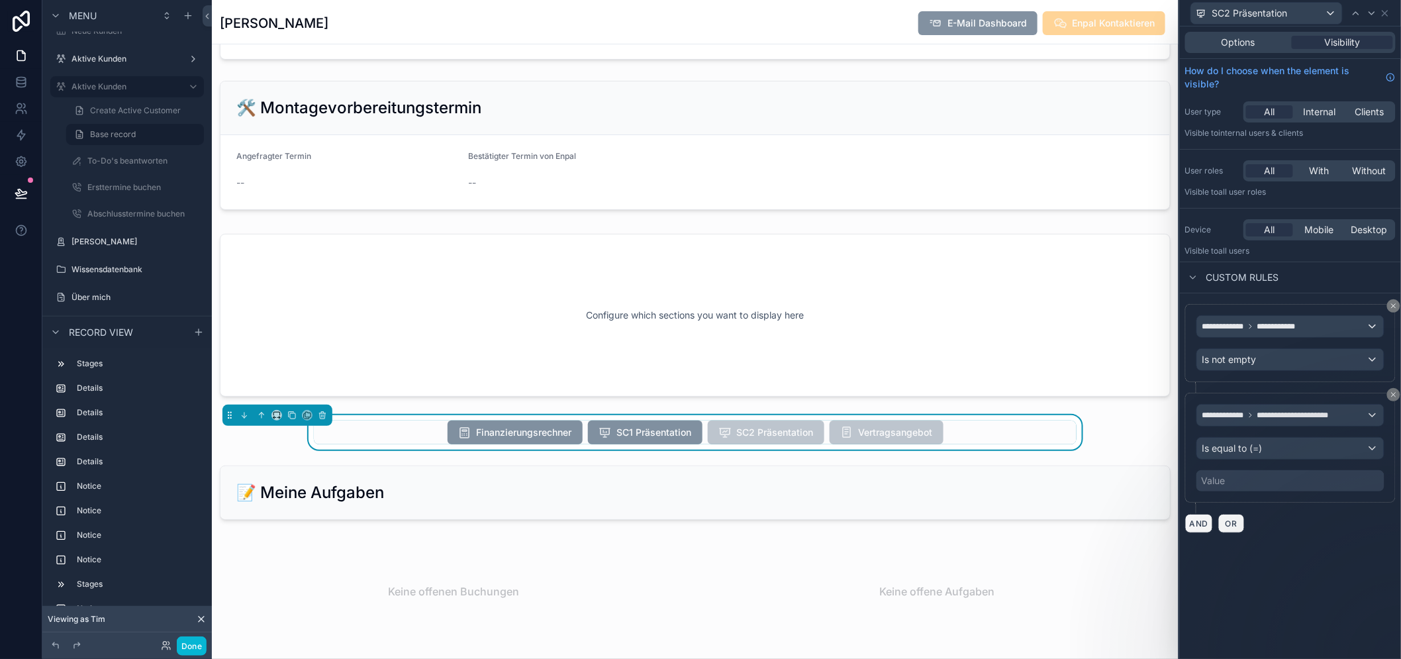
click at [1249, 483] on div "Value" at bounding box center [1291, 480] width 188 height 21
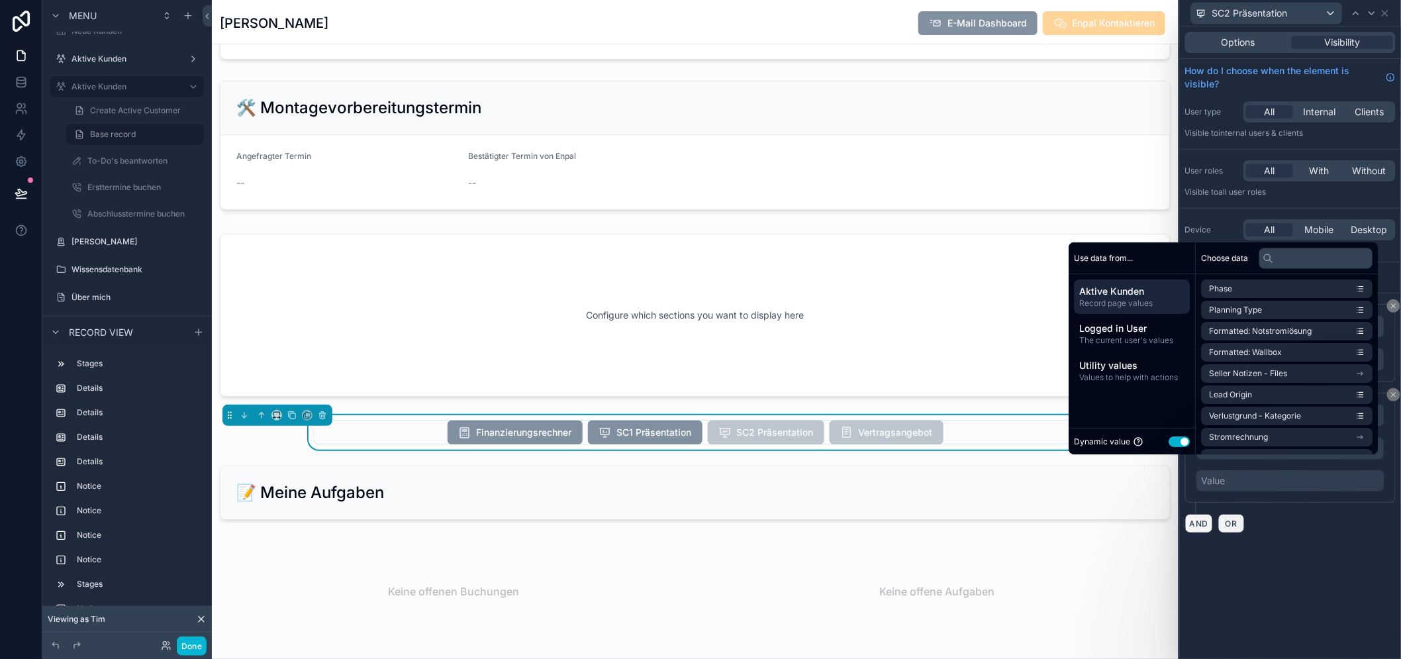
click at [1186, 447] on button "Use setting" at bounding box center [1180, 441] width 21 height 11
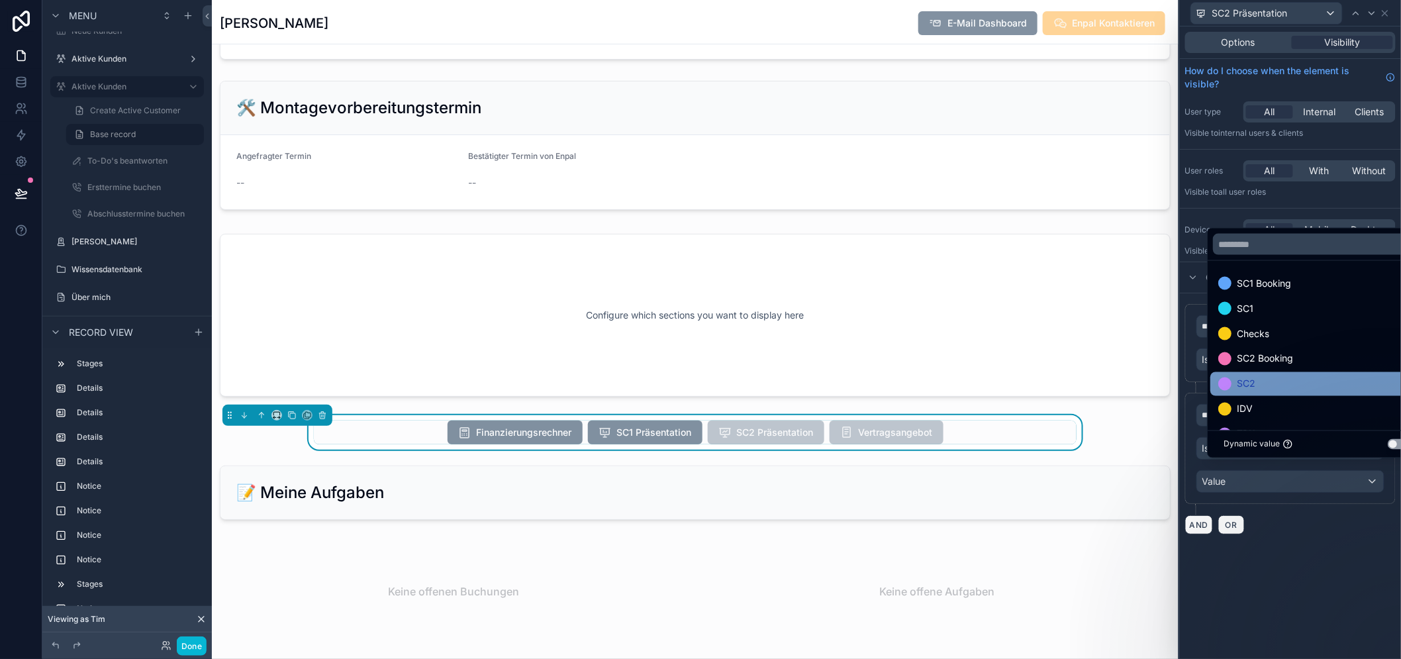
click at [1298, 388] on div "SC2" at bounding box center [1317, 384] width 196 height 16
click at [1308, 506] on div "**********" at bounding box center [1291, 454] width 211 height 122
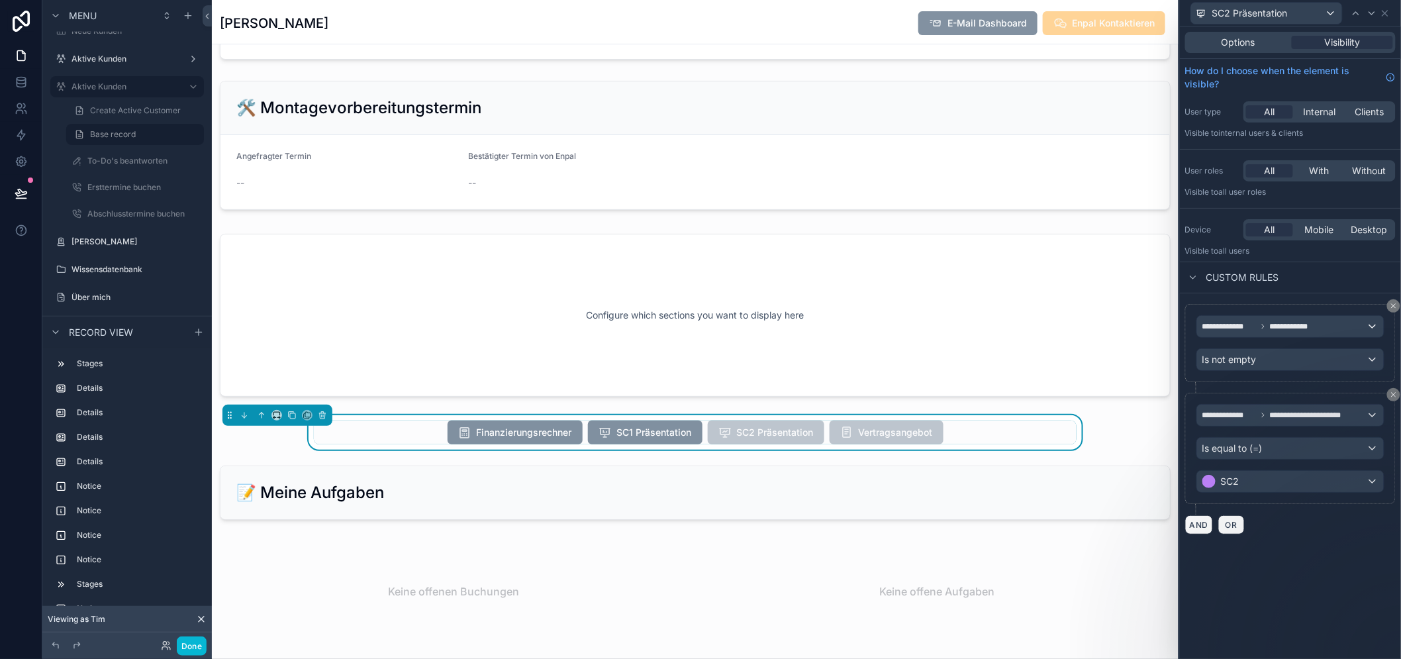
click at [1310, 504] on div "**********" at bounding box center [1291, 448] width 211 height 111
click at [199, 646] on button "Done" at bounding box center [192, 645] width 30 height 19
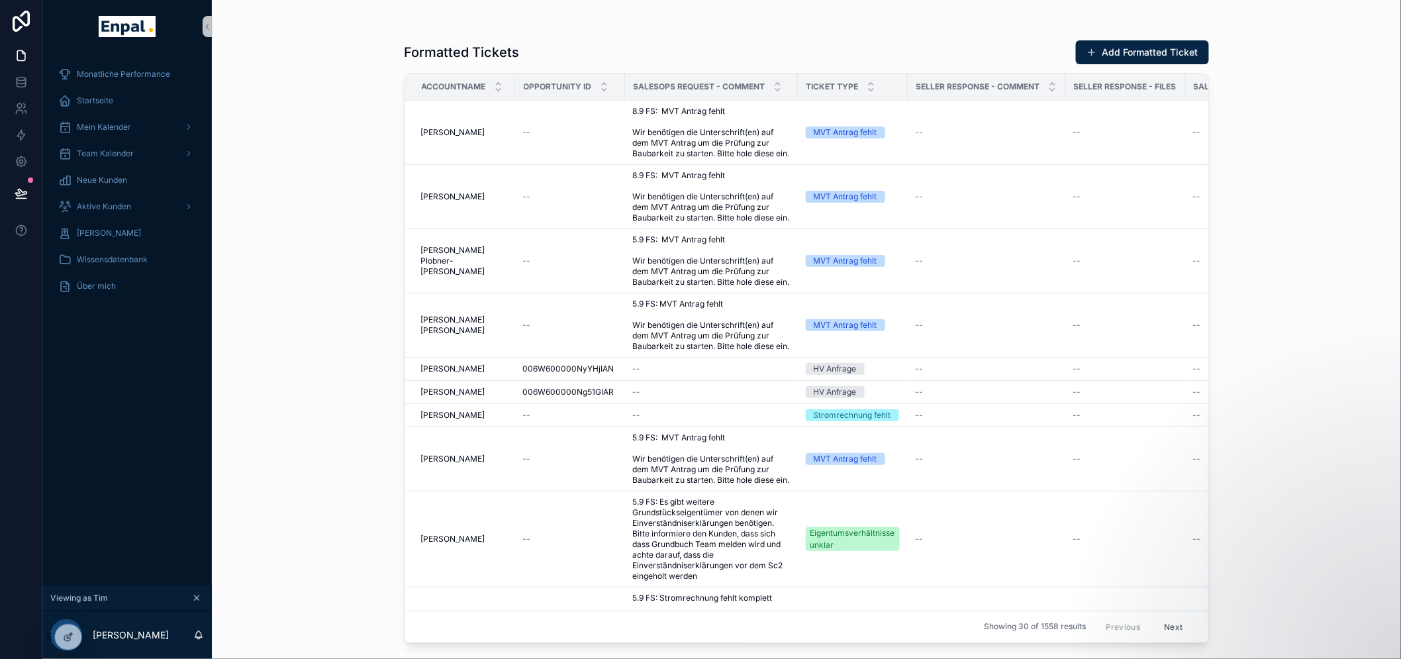
click at [123, 193] on div "Aktive Kunden" at bounding box center [127, 206] width 170 height 26
click at [129, 207] on span "Aktive Kunden" at bounding box center [104, 206] width 54 height 11
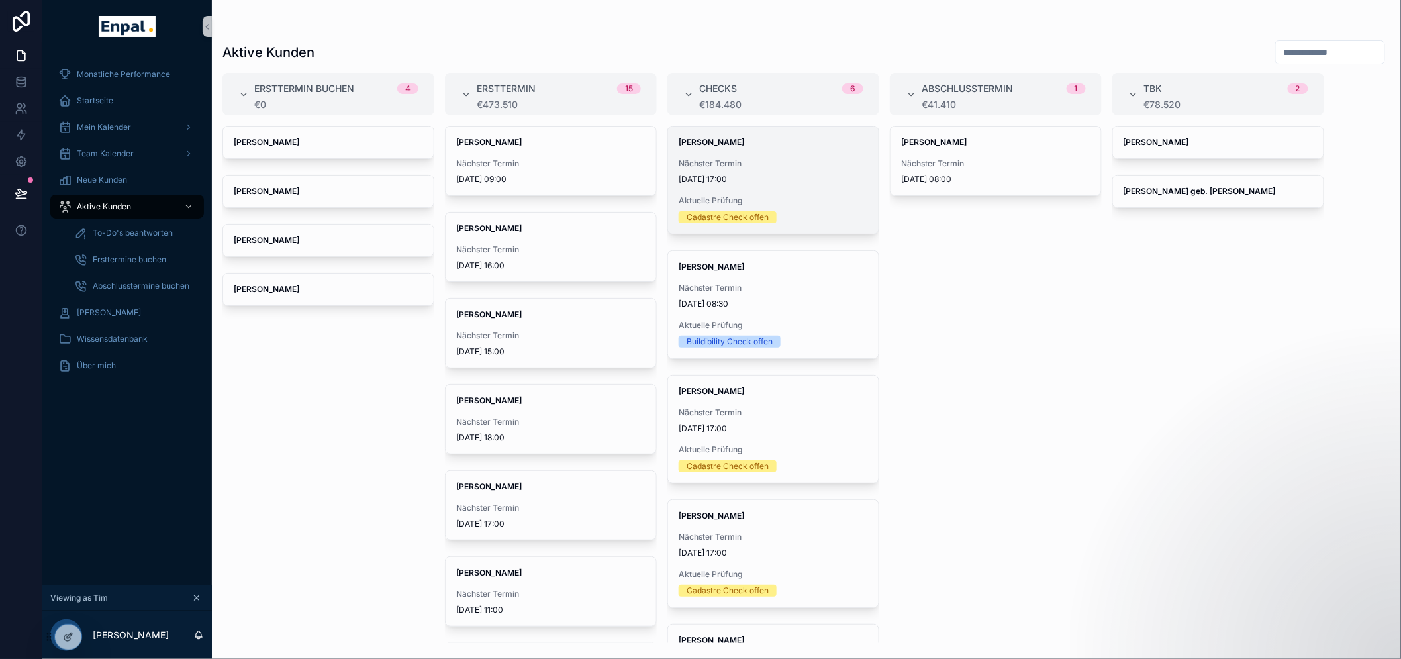
click at [707, 197] on span "Aktuelle Prüfung" at bounding box center [773, 200] width 189 height 11
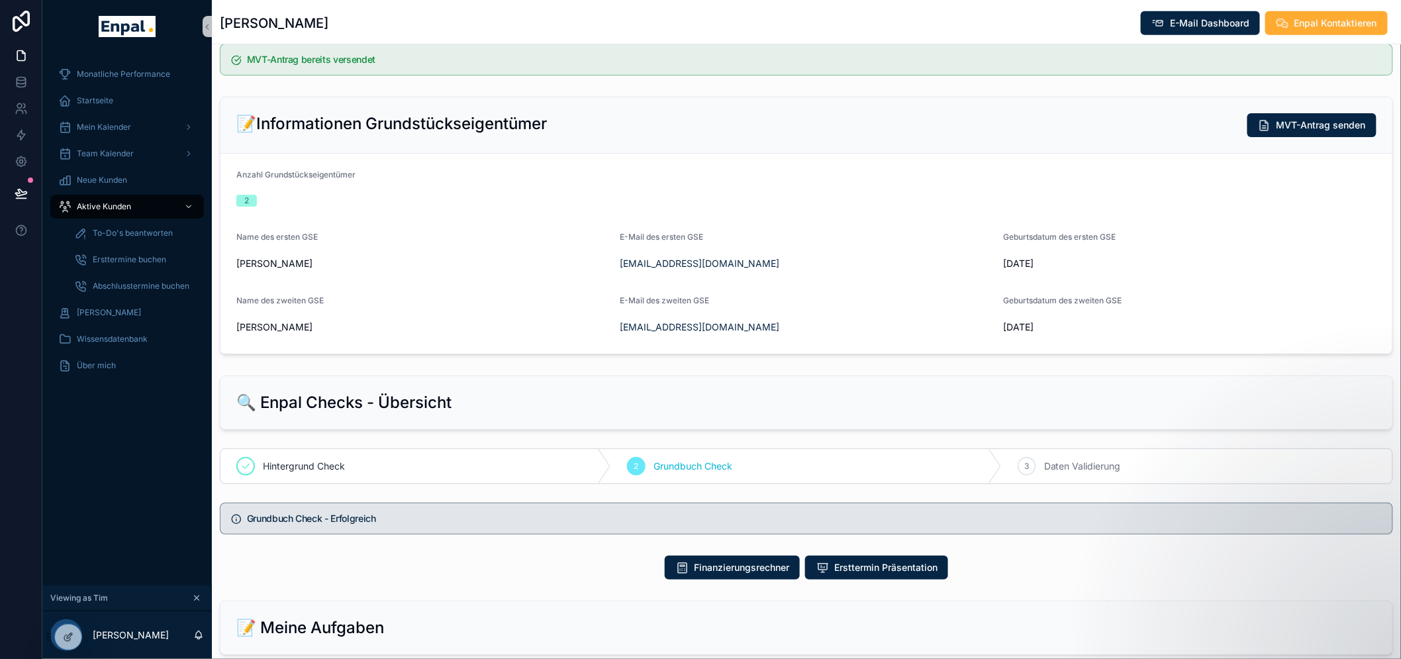
scroll to position [441, 0]
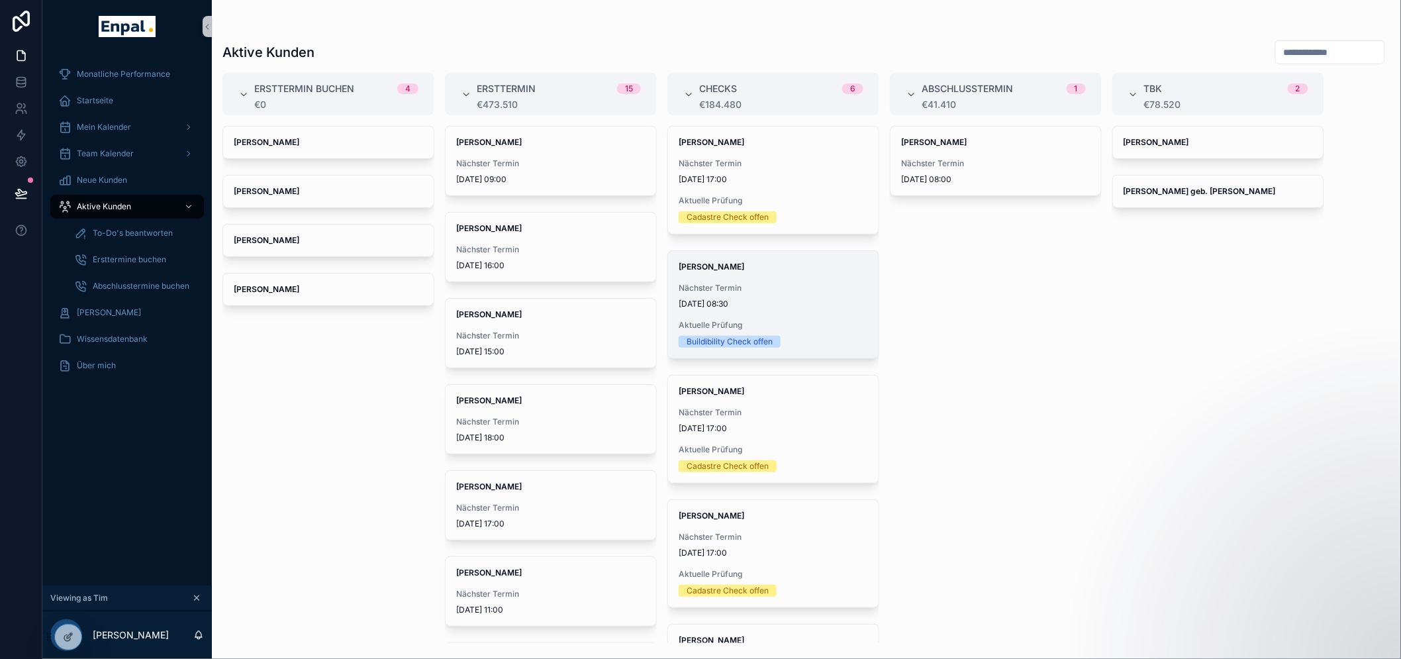
click at [754, 301] on span "[DATE] 08:30" at bounding box center [773, 304] width 189 height 11
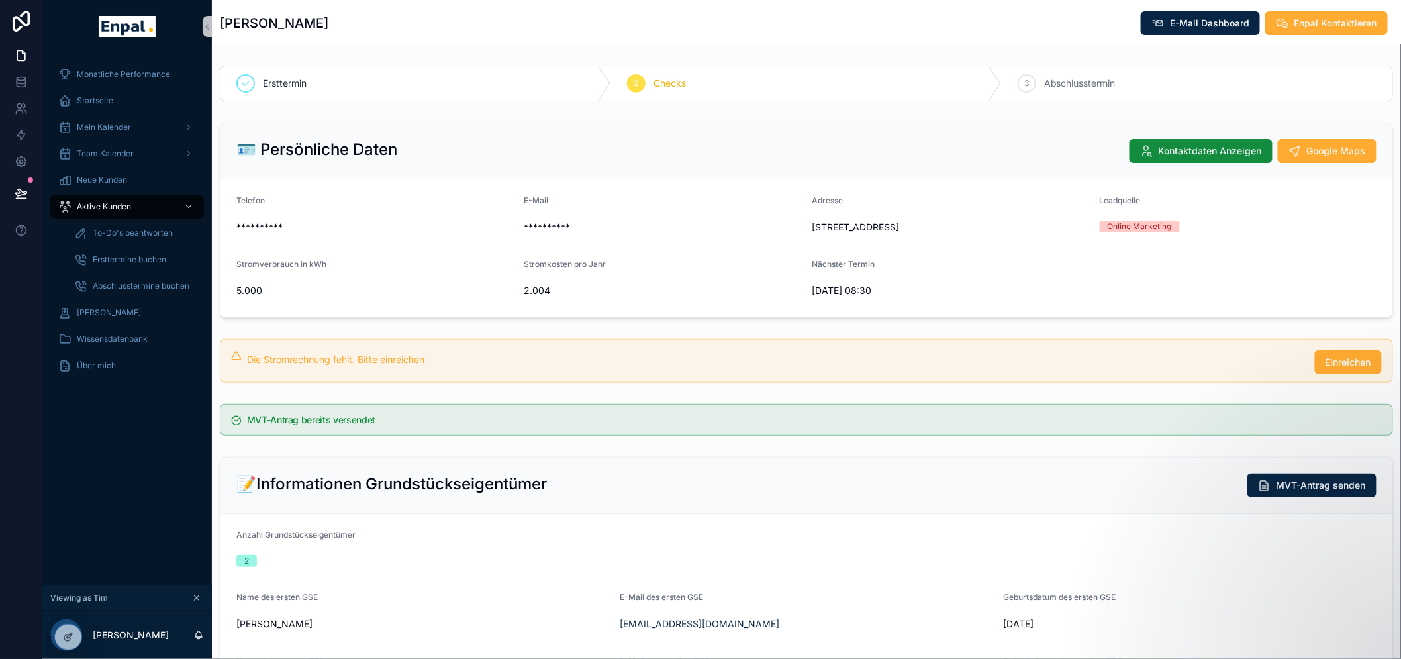
scroll to position [515, 0]
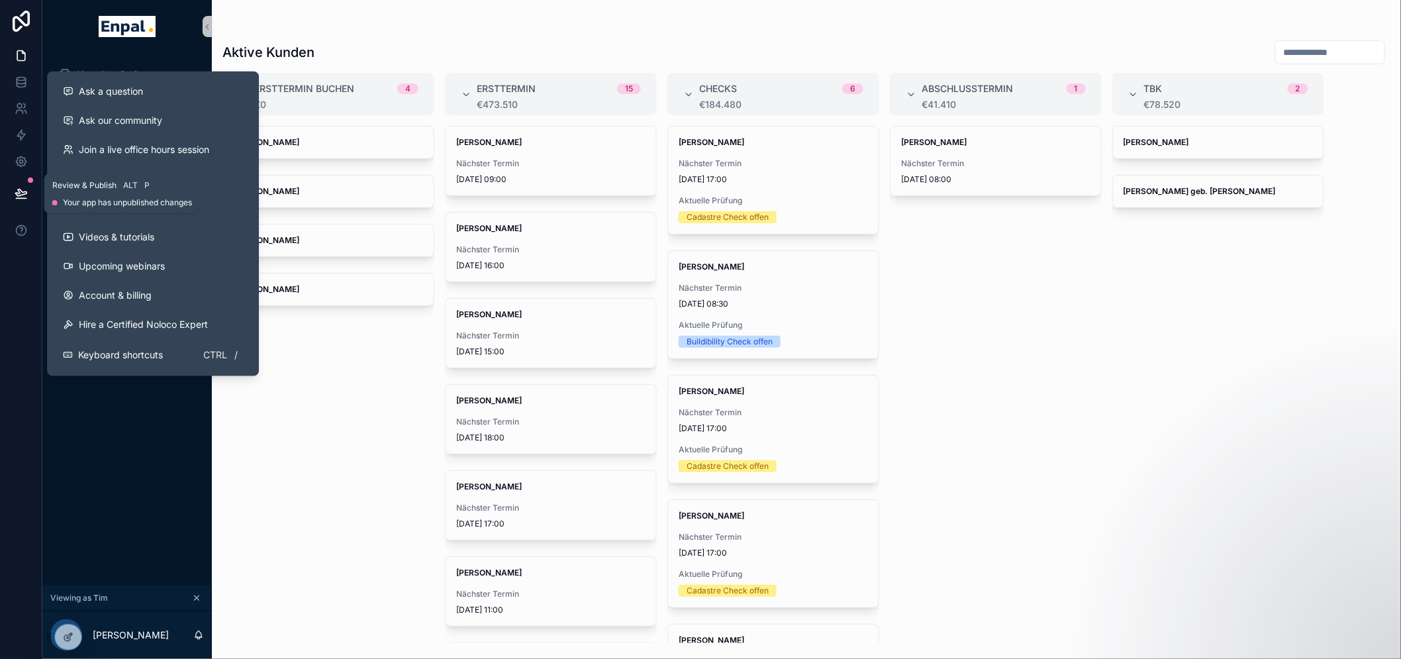
click at [25, 203] on button at bounding box center [21, 193] width 29 height 37
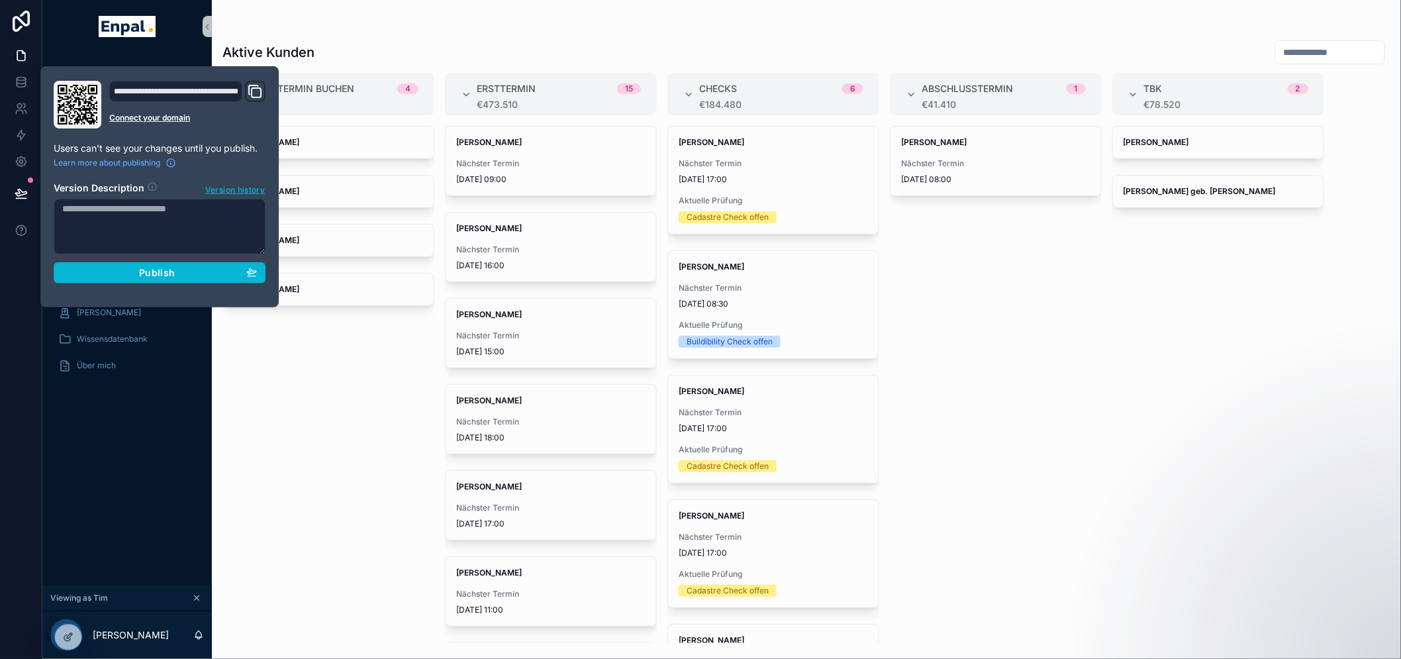
click at [213, 285] on div "**********" at bounding box center [159, 187] width 223 height 212
click at [217, 281] on button "Publish" at bounding box center [160, 272] width 212 height 21
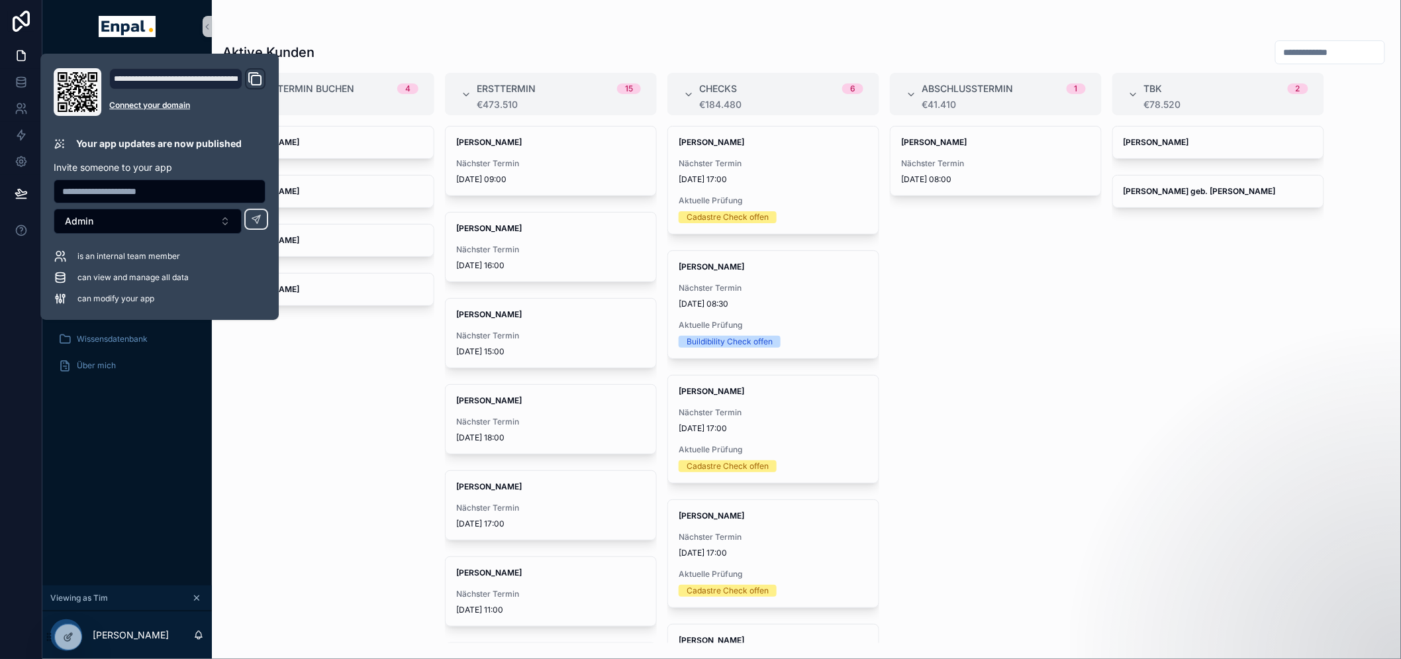
drag, startPoint x: 1166, startPoint y: 370, endPoint x: 1058, endPoint y: 354, distance: 109.8
click at [1166, 370] on div "[PERSON_NAME] [PERSON_NAME] geb. [PERSON_NAME]" at bounding box center [1219, 384] width 212 height 517
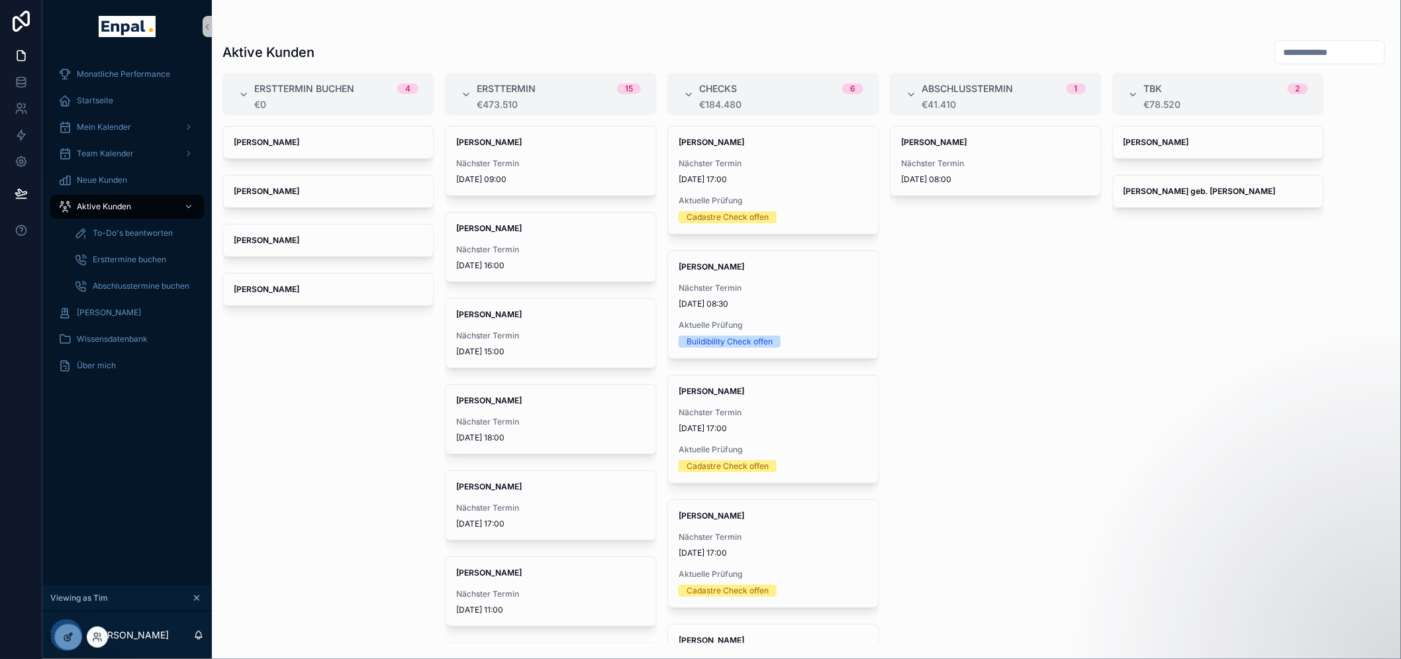
click at [68, 639] on icon at bounding box center [68, 637] width 11 height 11
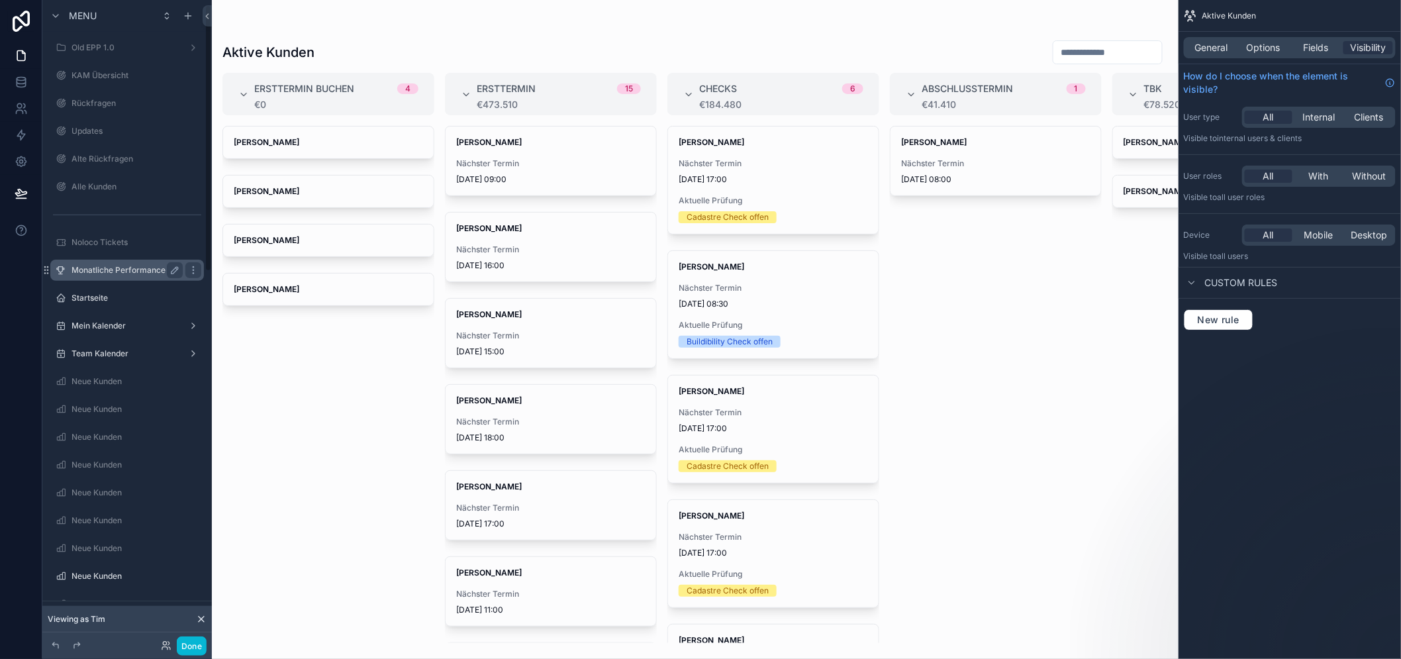
scroll to position [368, 0]
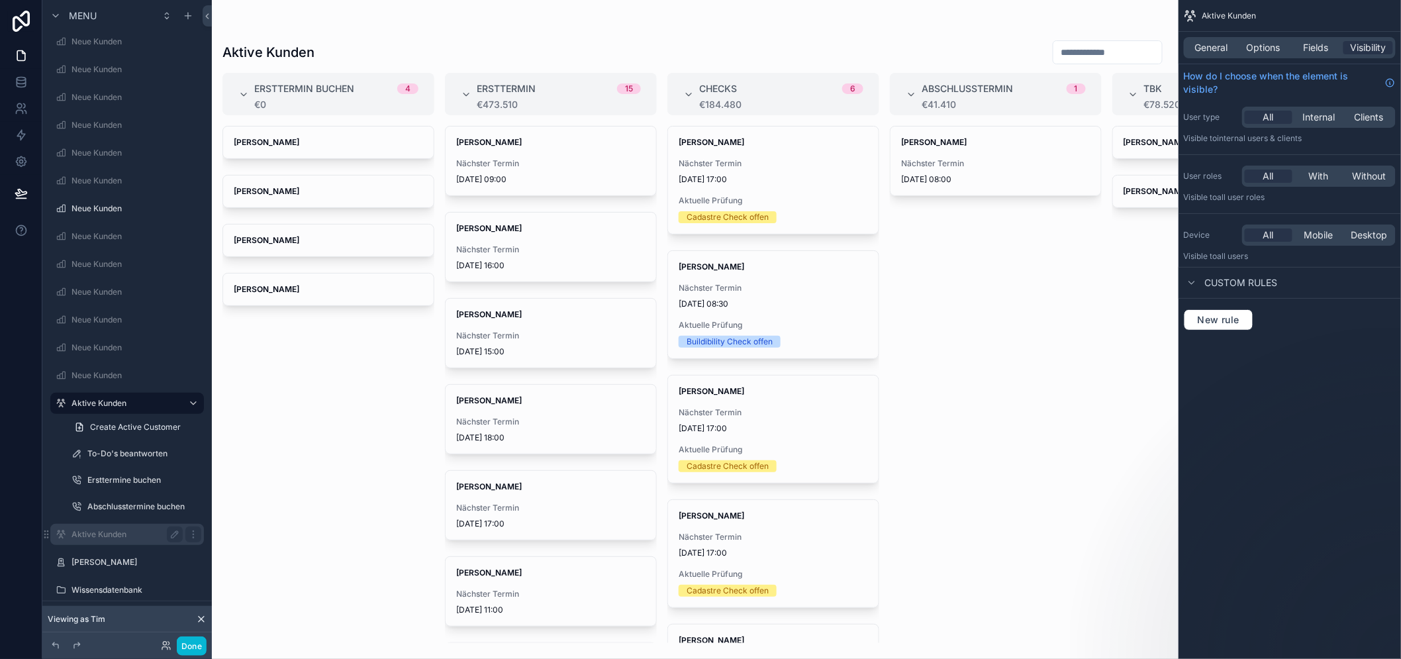
click at [110, 531] on label "Aktive Kunden" at bounding box center [125, 534] width 106 height 11
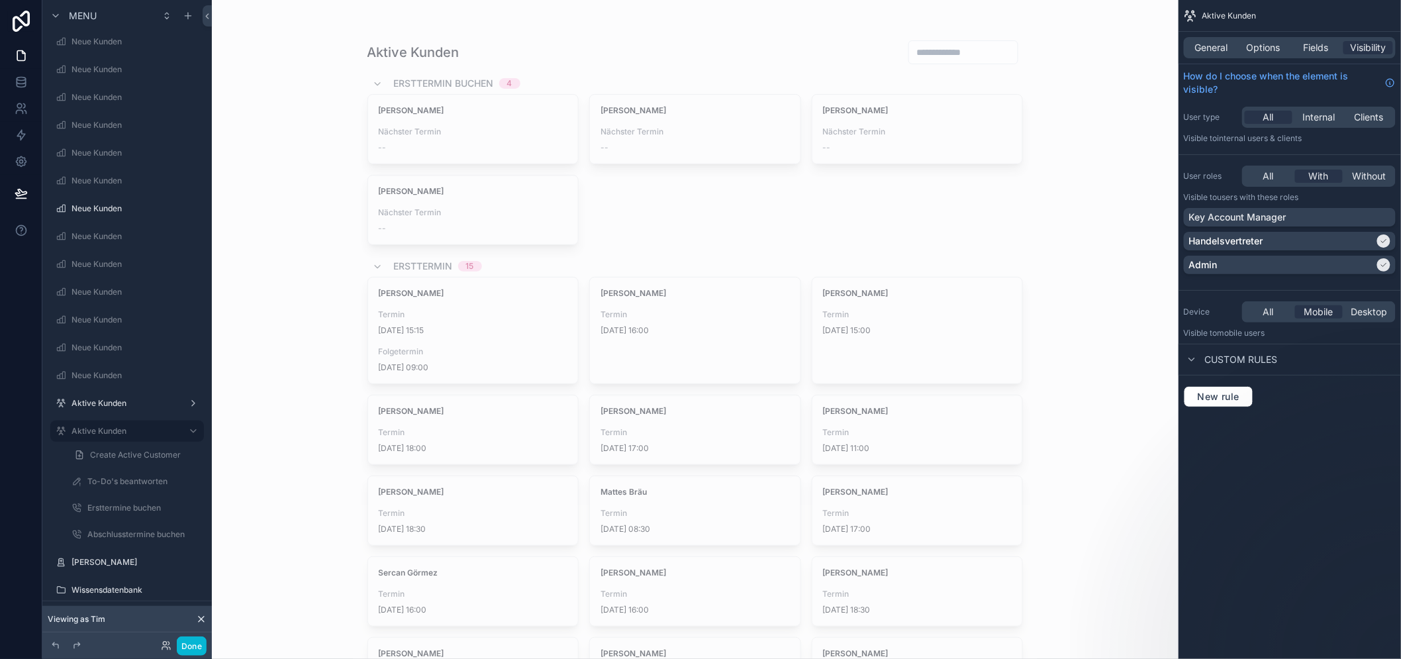
click at [689, 325] on div "scrollable content" at bounding box center [696, 588] width 678 height 1176
click at [687, 327] on span "[DATE] 16:00" at bounding box center [695, 330] width 189 height 11
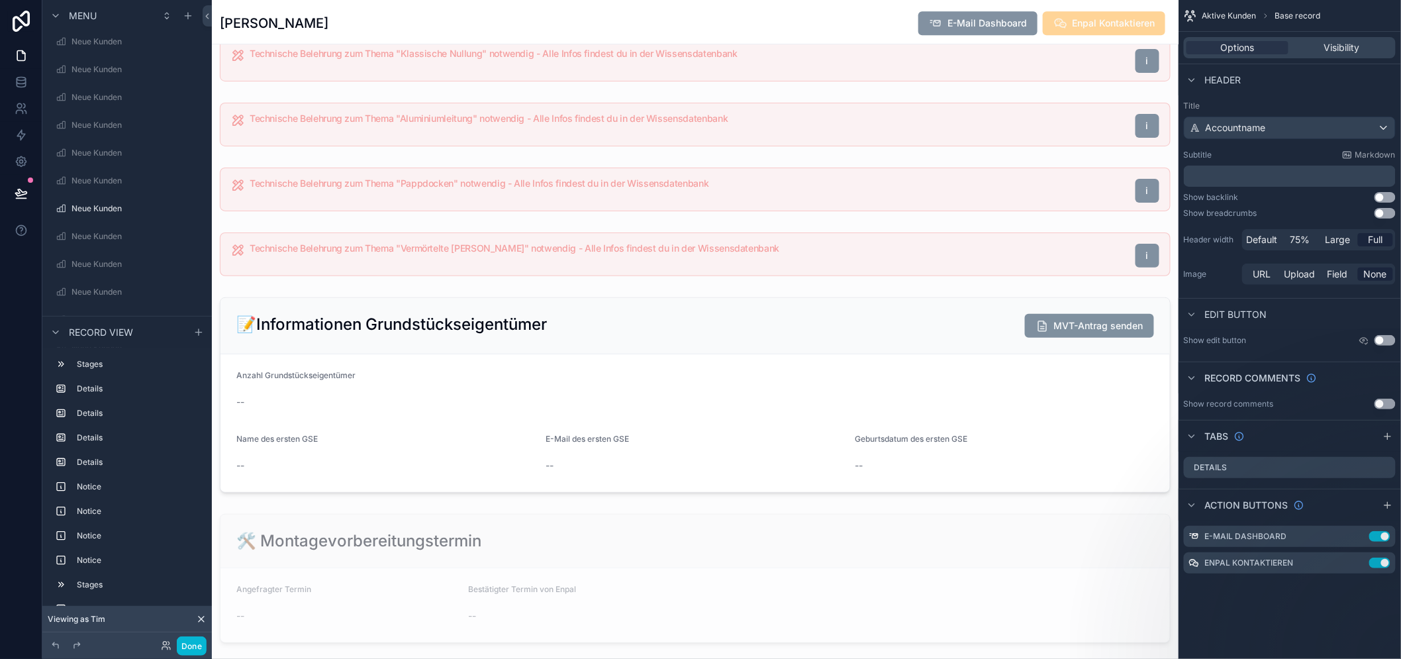
scroll to position [1913, 0]
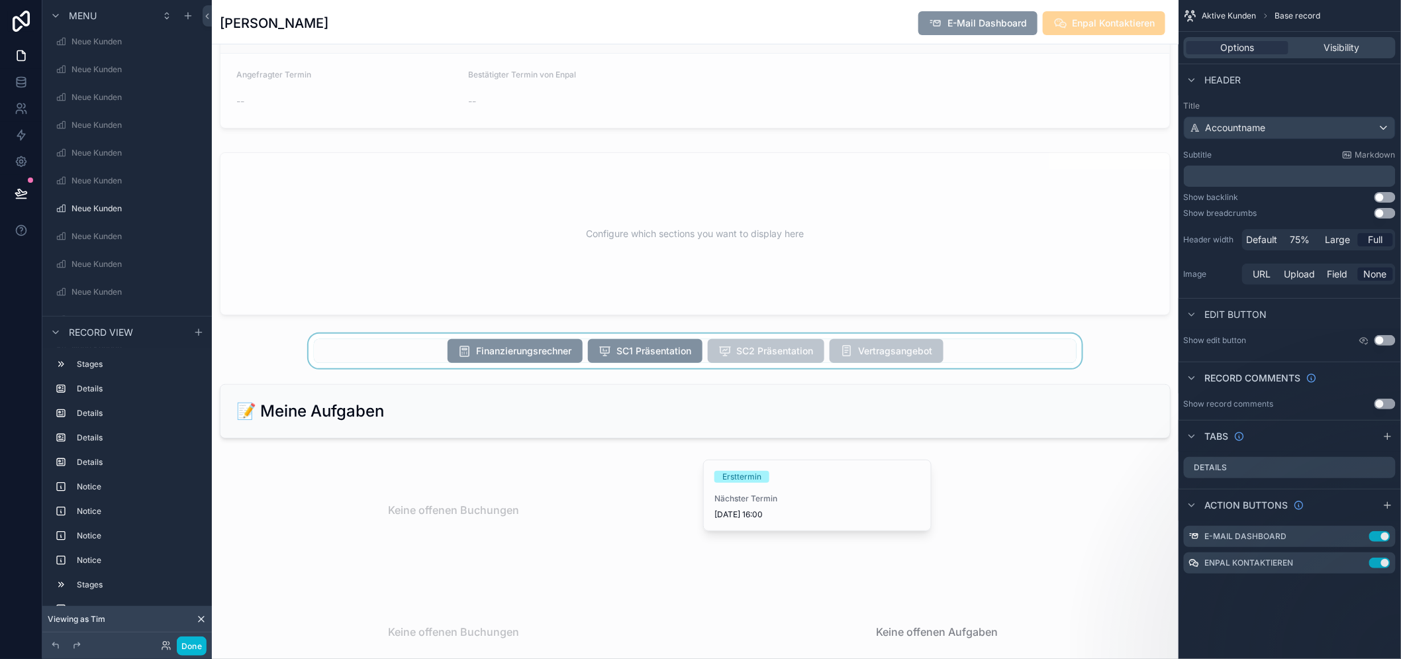
click at [767, 368] on div "scrollable content" at bounding box center [695, 351] width 967 height 34
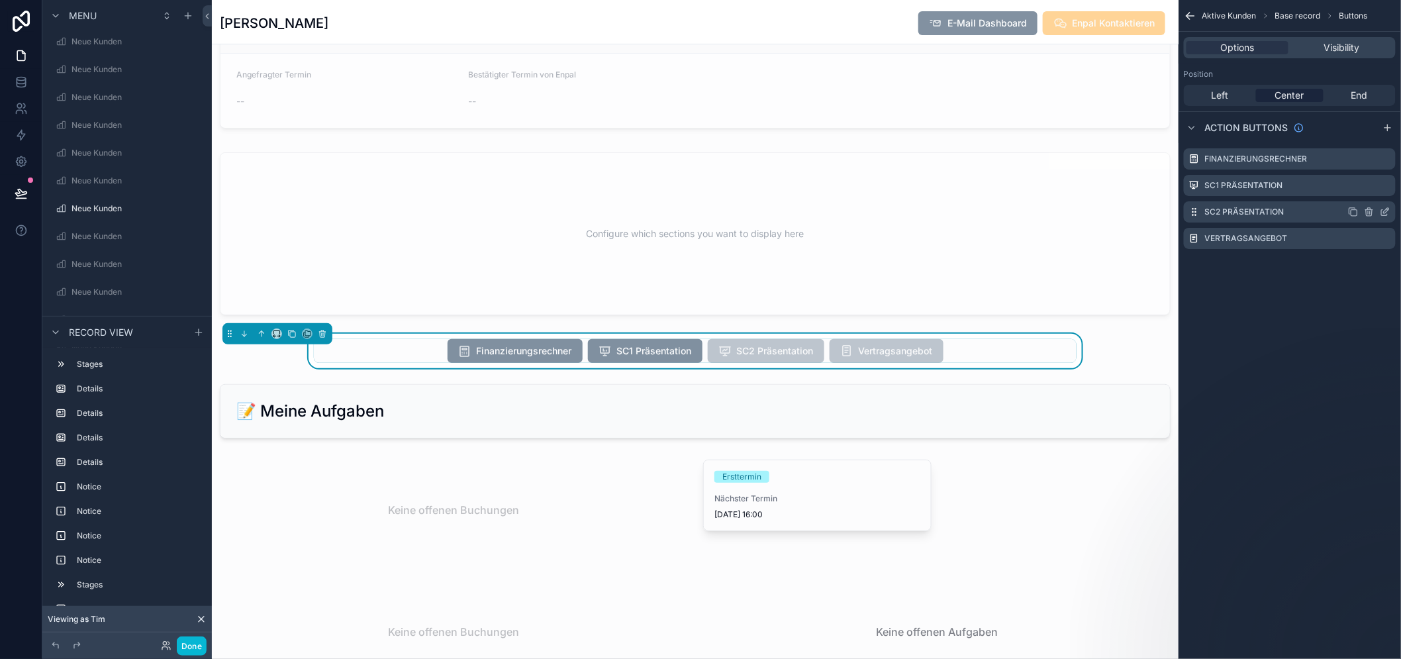
click at [1390, 208] on icon "scrollable content" at bounding box center [1386, 210] width 5 height 5
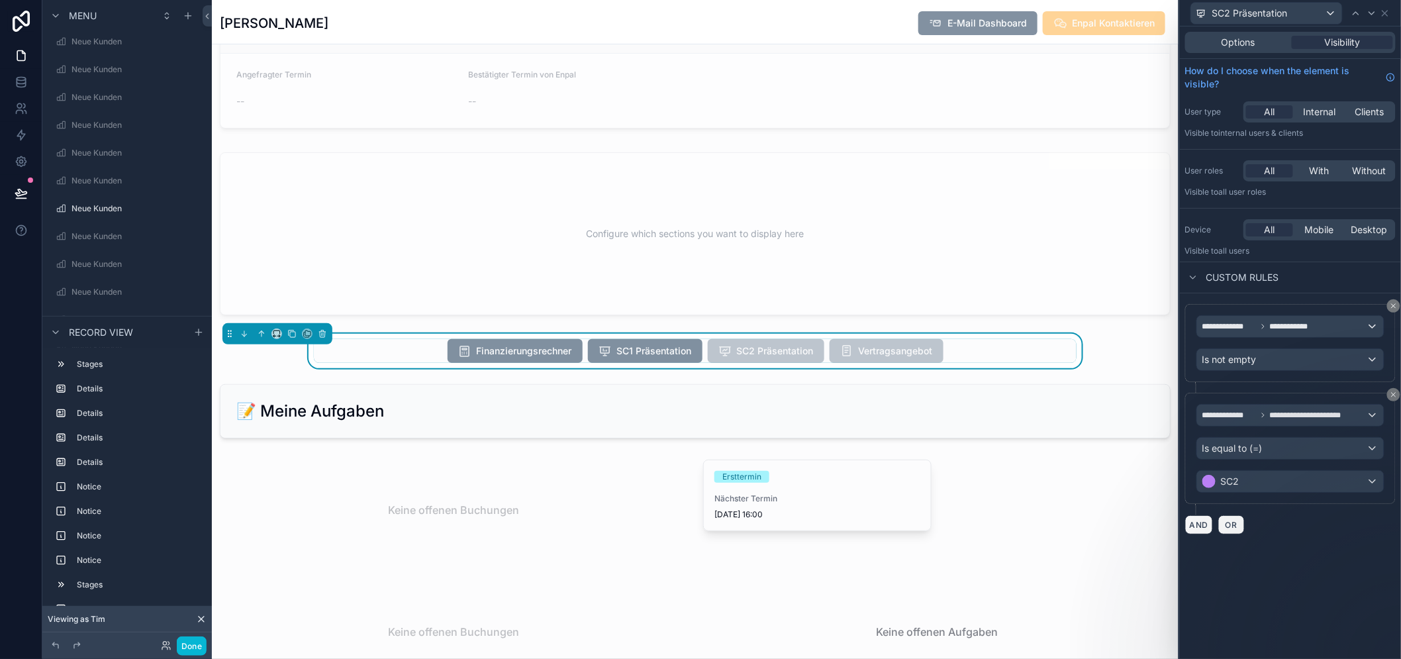
click at [1292, 538] on div "**********" at bounding box center [1290, 419] width 221 height 252
click at [190, 645] on button "Done" at bounding box center [192, 645] width 30 height 19
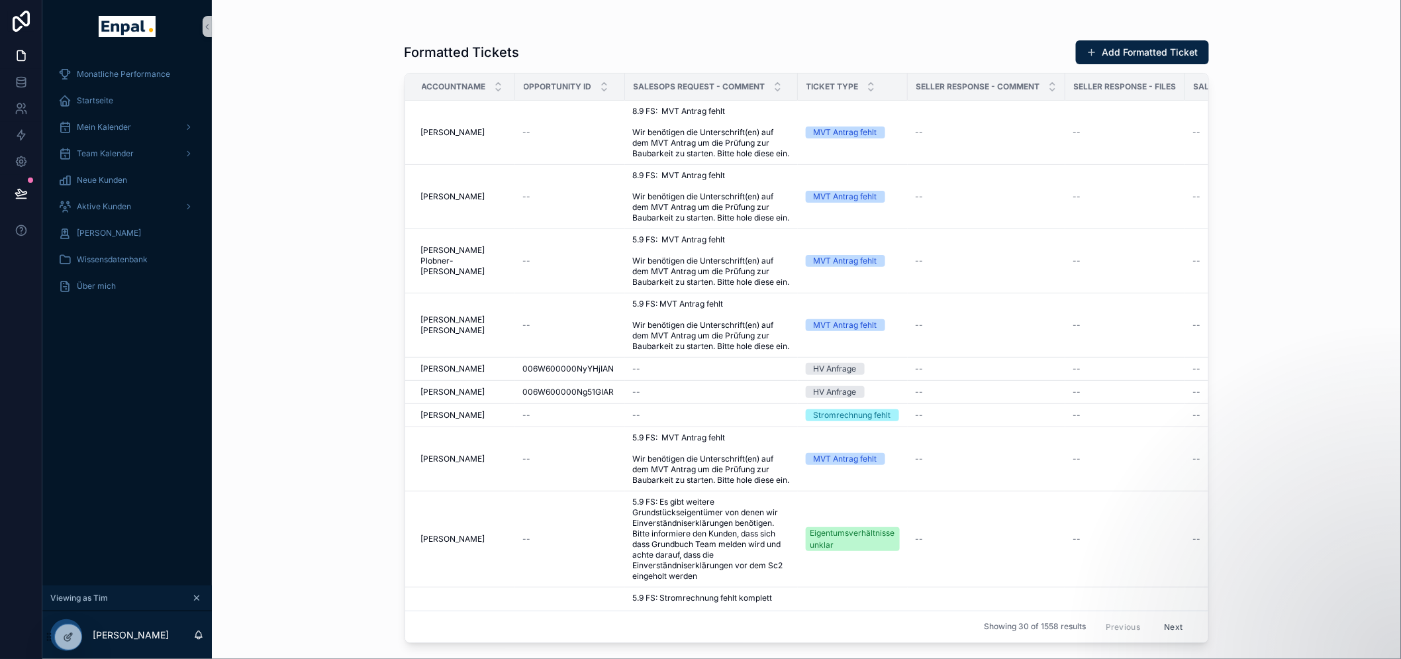
click at [375, 407] on div "Formatted Tickets Add Formatted Ticket Accountname Opportunity ID SalesOps Requ…" at bounding box center [807, 329] width 1190 height 659
click at [280, 142] on div "Formatted Tickets Add Formatted Ticket Accountname Opportunity ID SalesOps Requ…" at bounding box center [807, 329] width 1190 height 659
click at [11, 197] on button at bounding box center [21, 193] width 29 height 37
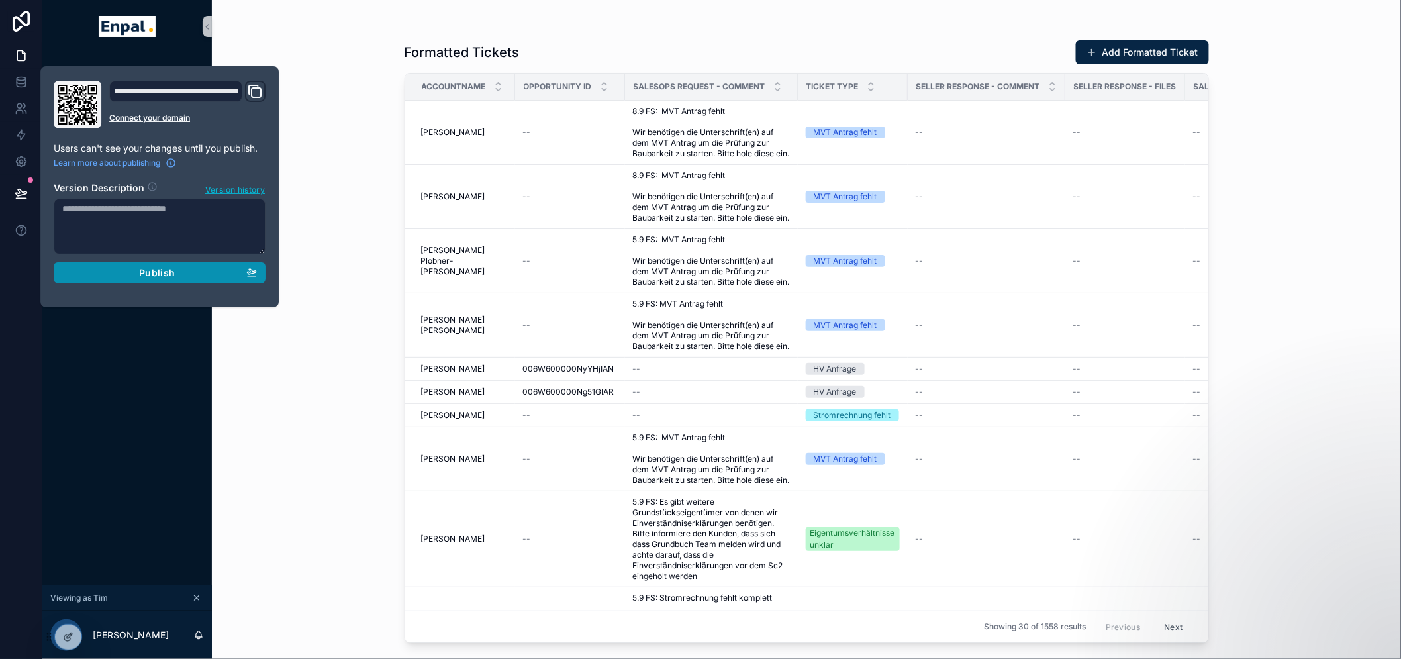
click at [217, 262] on button "Publish" at bounding box center [160, 272] width 212 height 21
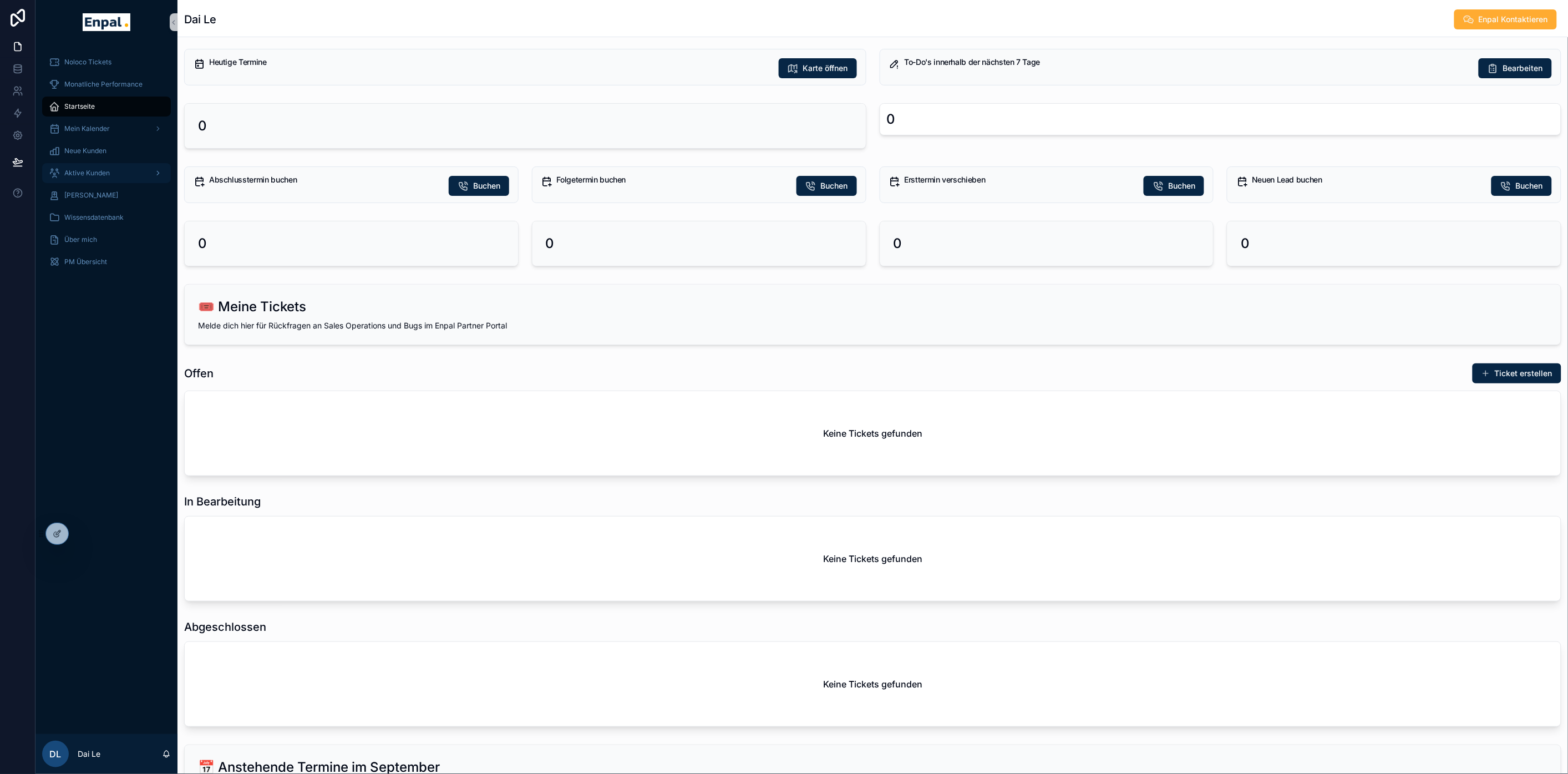
click at [92, 169] on span "Aktive Kunden" at bounding box center [87, 173] width 45 height 9
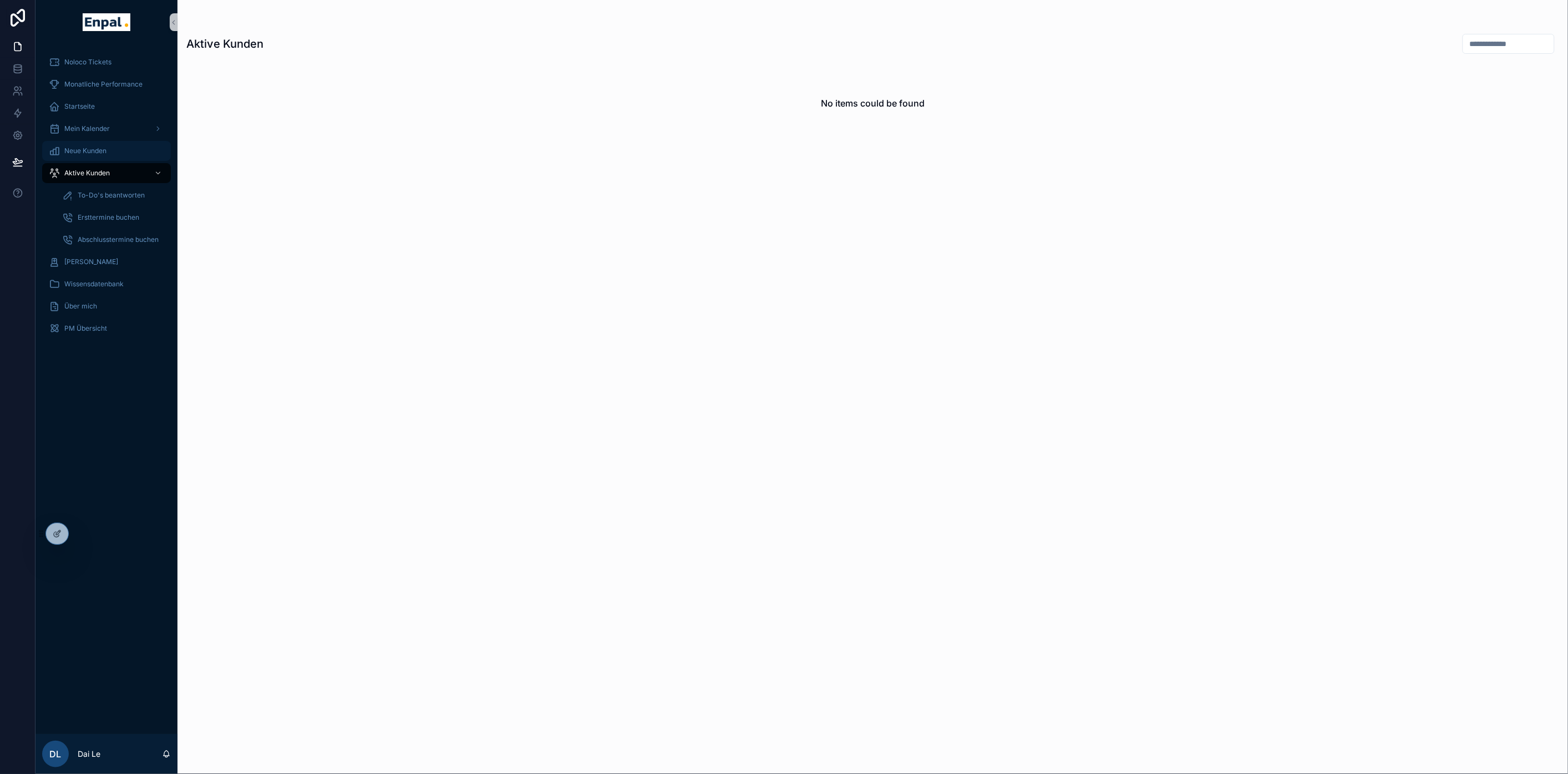
click at [91, 142] on div "Neue Kunden" at bounding box center [106, 151] width 116 height 18
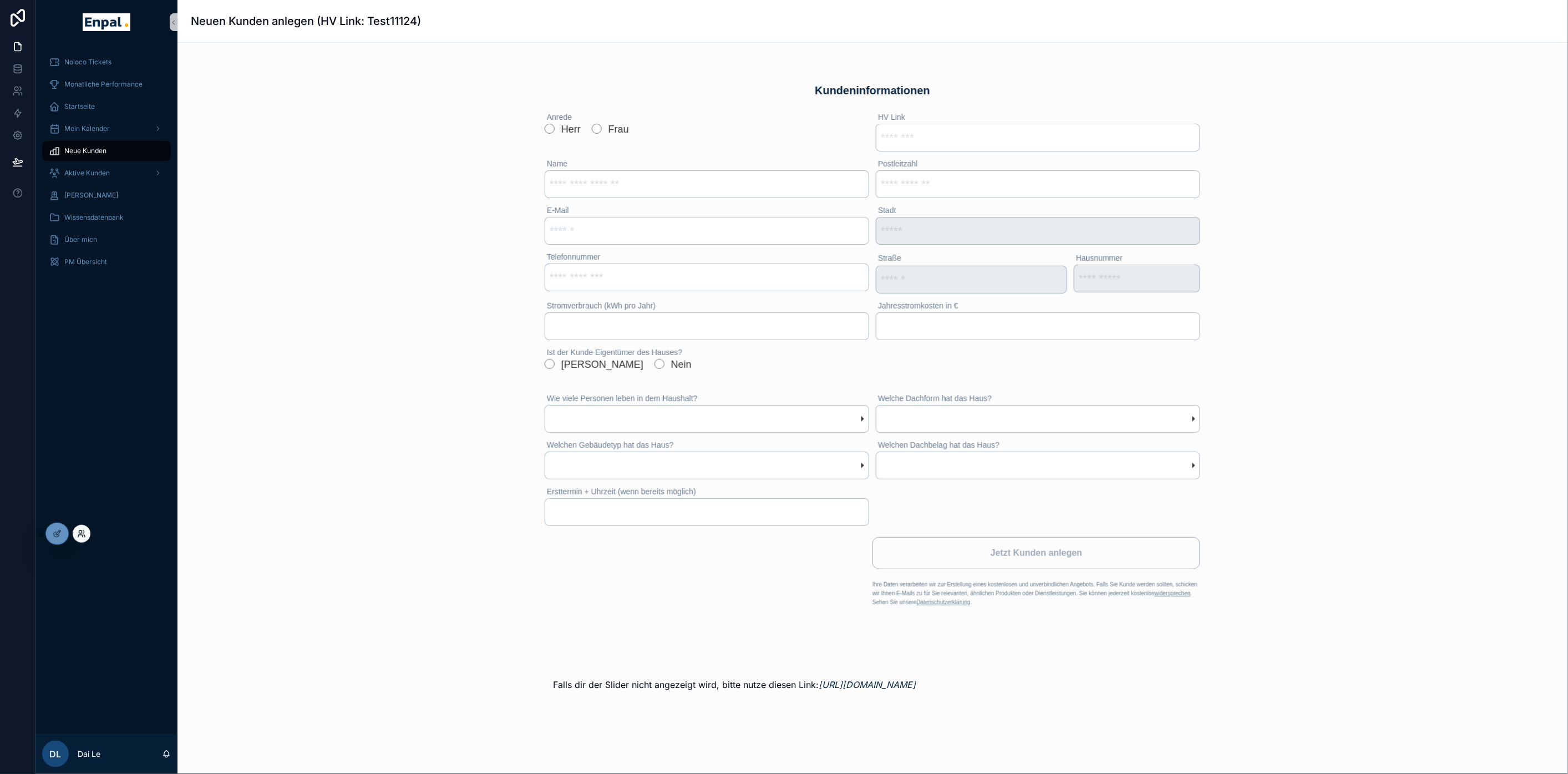
click at [80, 532] on icon at bounding box center [81, 534] width 9 height 9
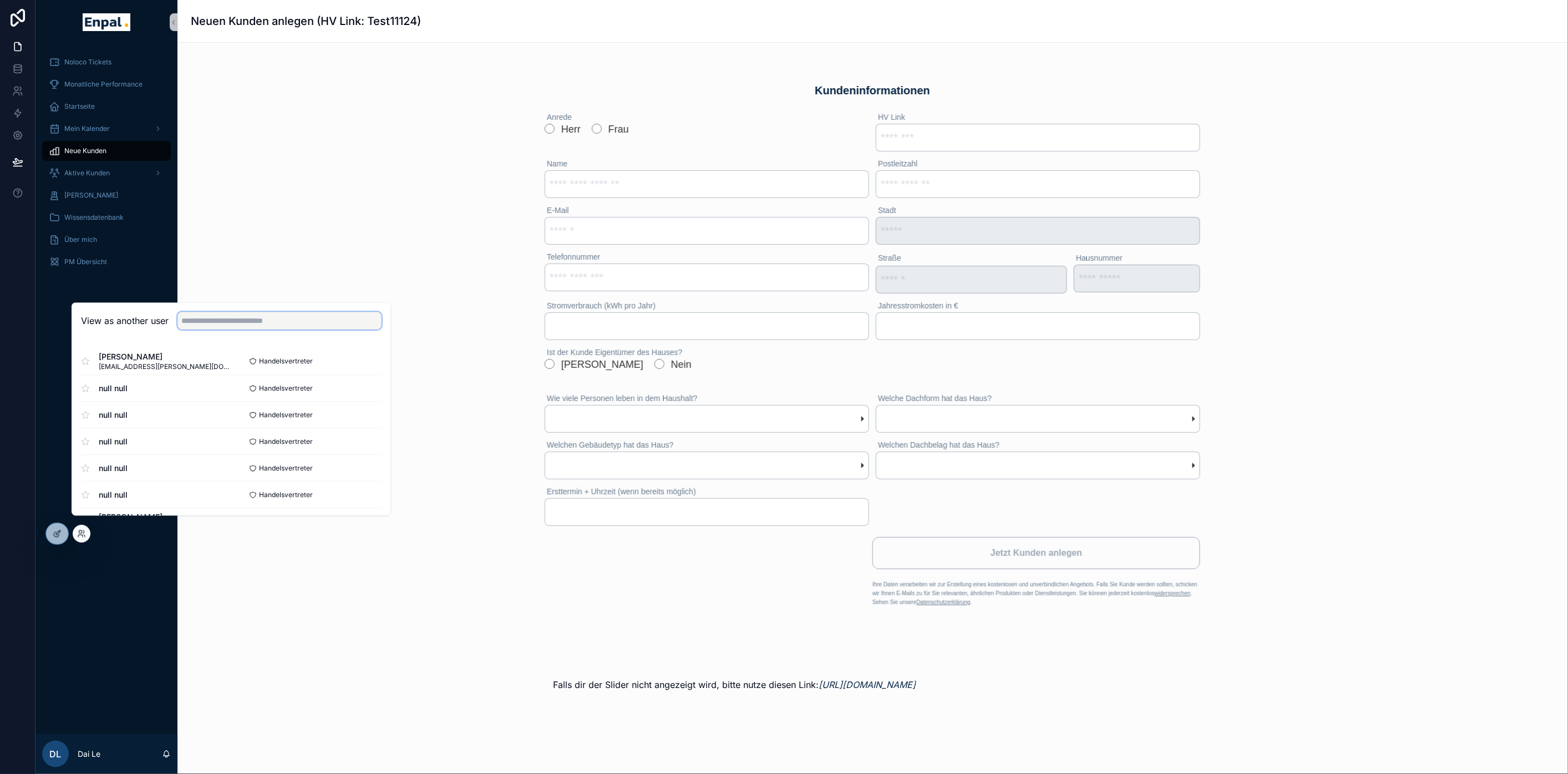
click at [191, 329] on input "text" at bounding box center [280, 320] width 204 height 18
type input "*"
type input "**"
click at [361, 369] on button "Select" at bounding box center [367, 361] width 28 height 16
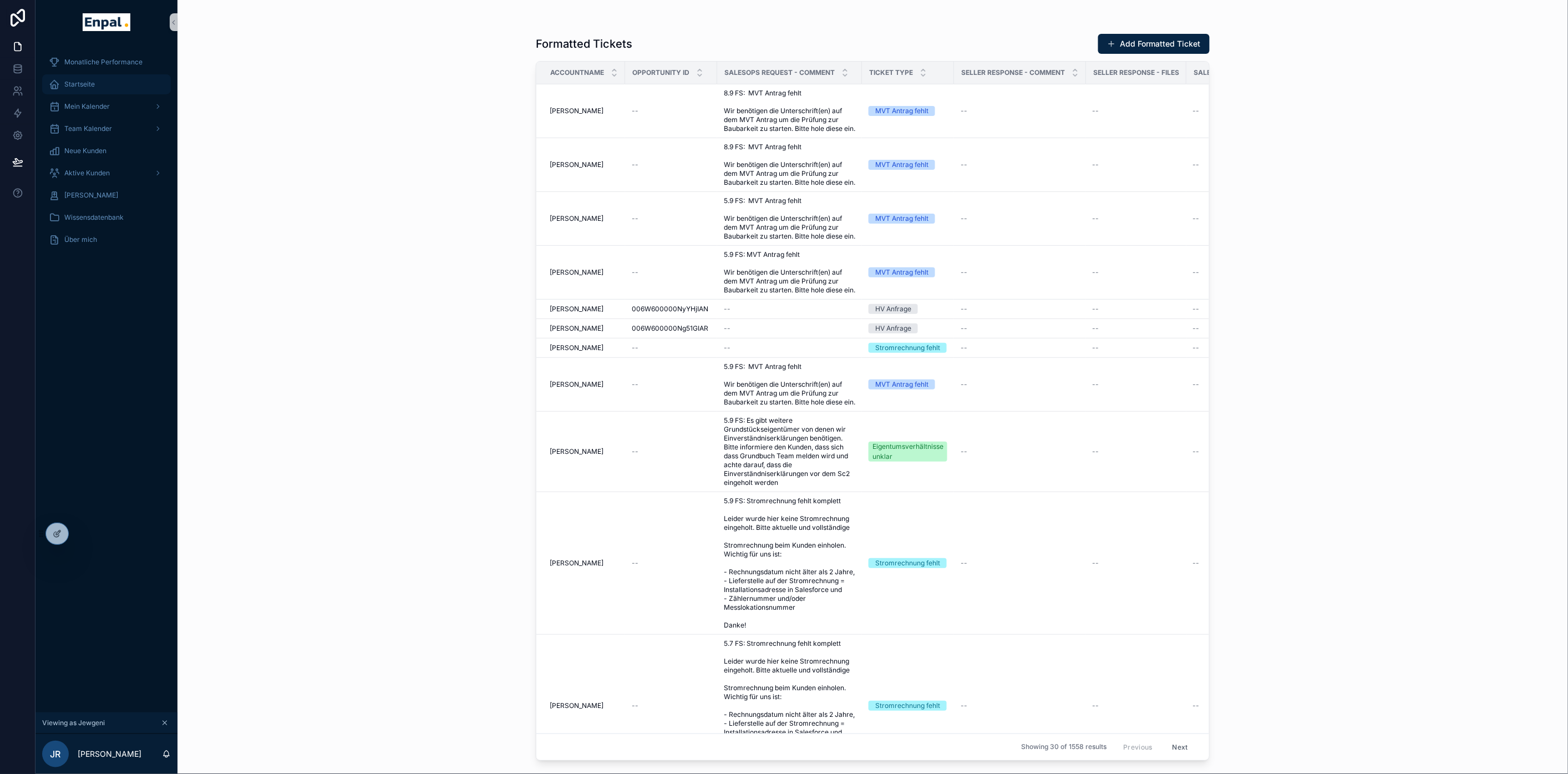
click at [103, 79] on div "Startseite" at bounding box center [106, 84] width 116 height 18
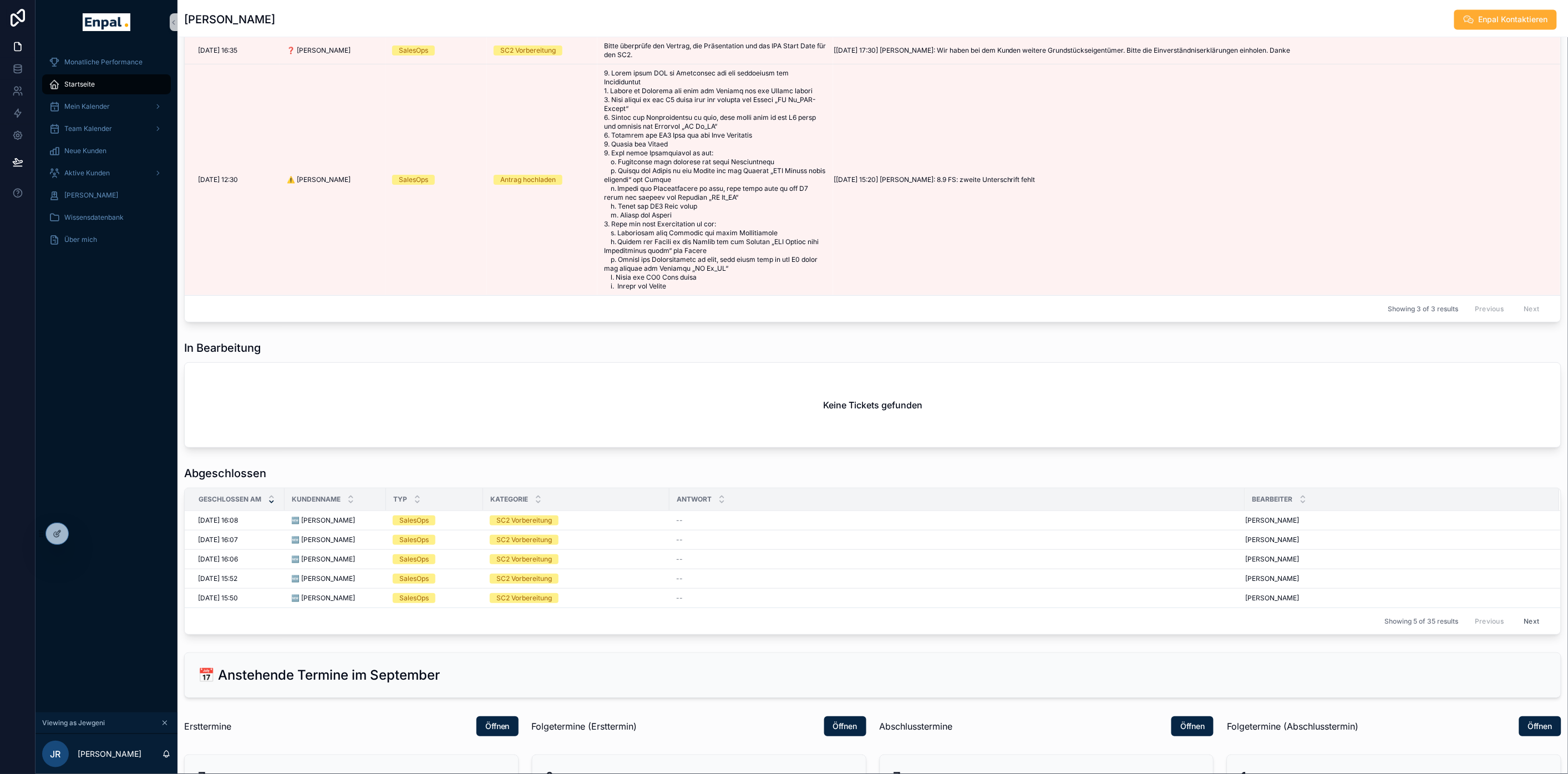
scroll to position [1167, 0]
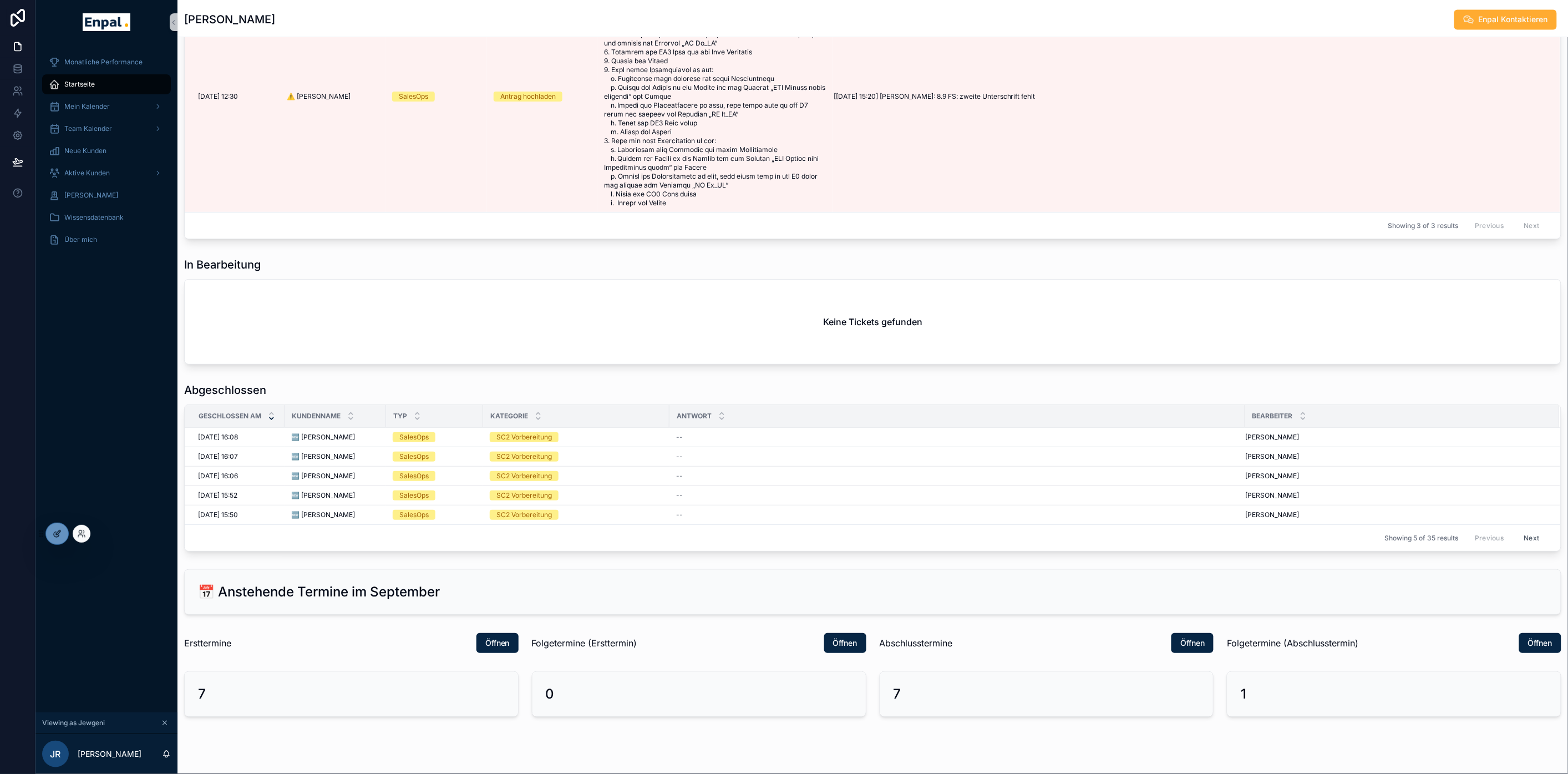
click at [59, 529] on icon at bounding box center [57, 534] width 9 height 9
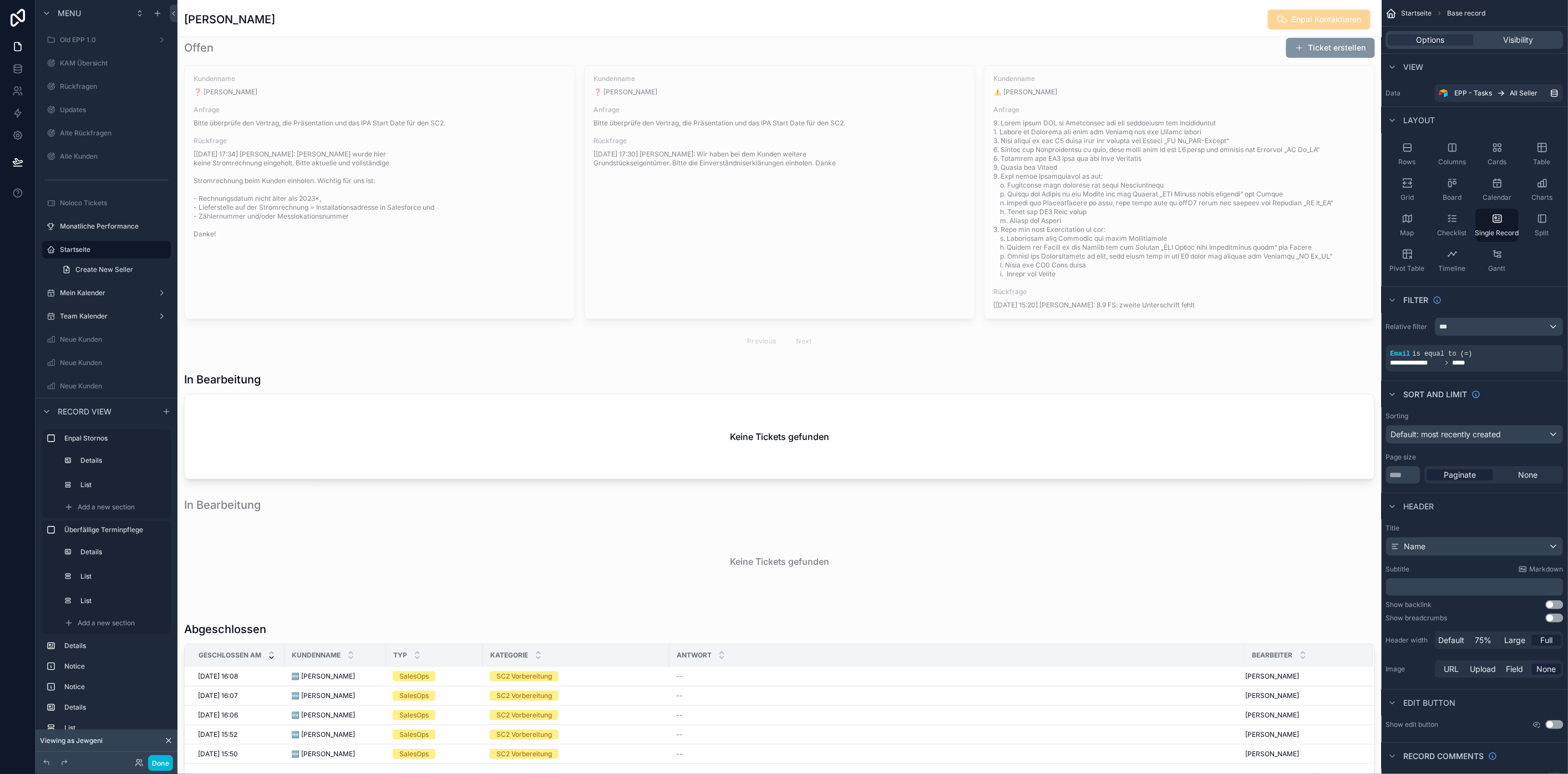
scroll to position [1598, 0]
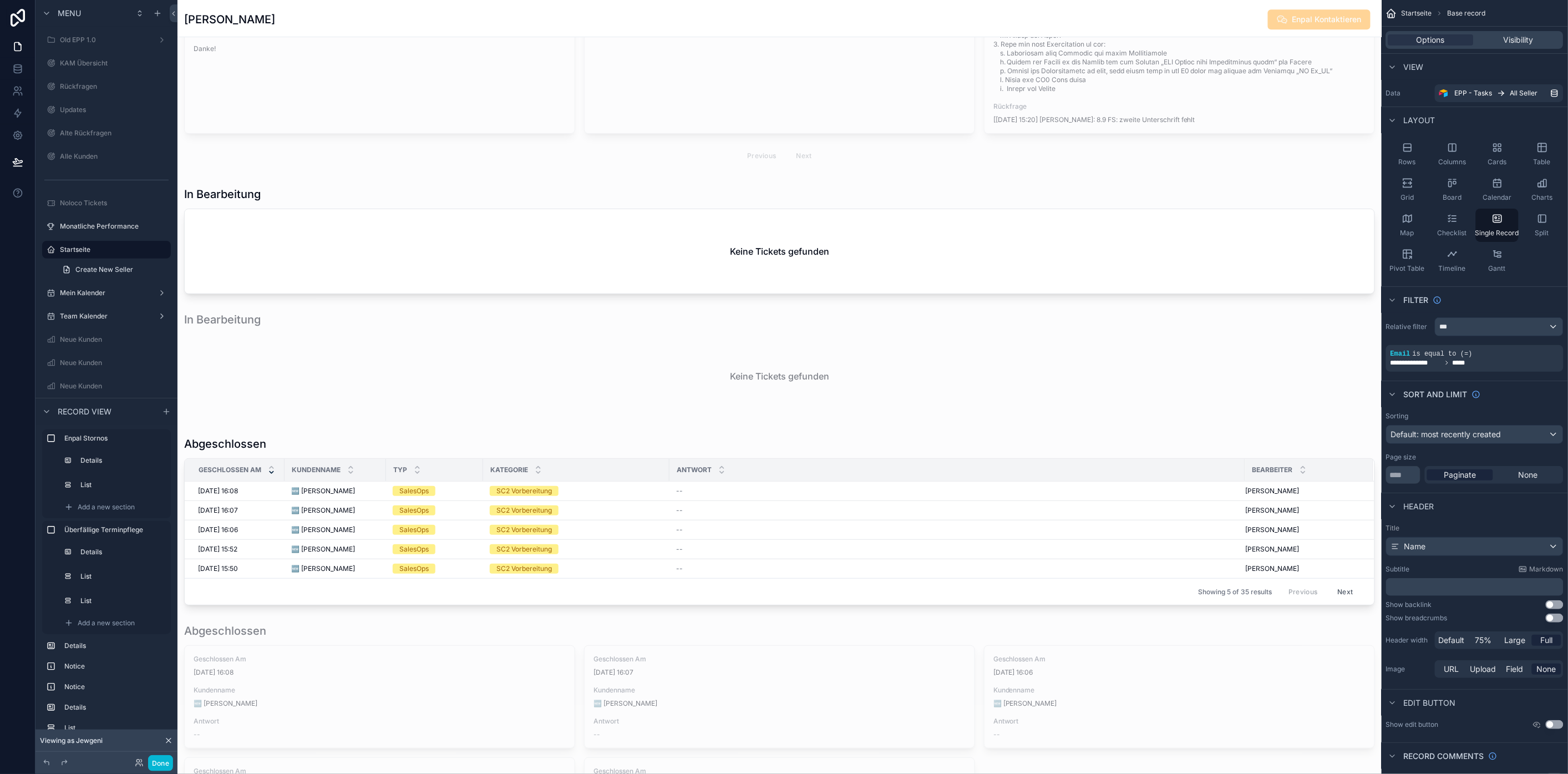
click at [1104, 580] on div "Showing 5 of 35 results Previous Next" at bounding box center [780, 591] width 1190 height 27
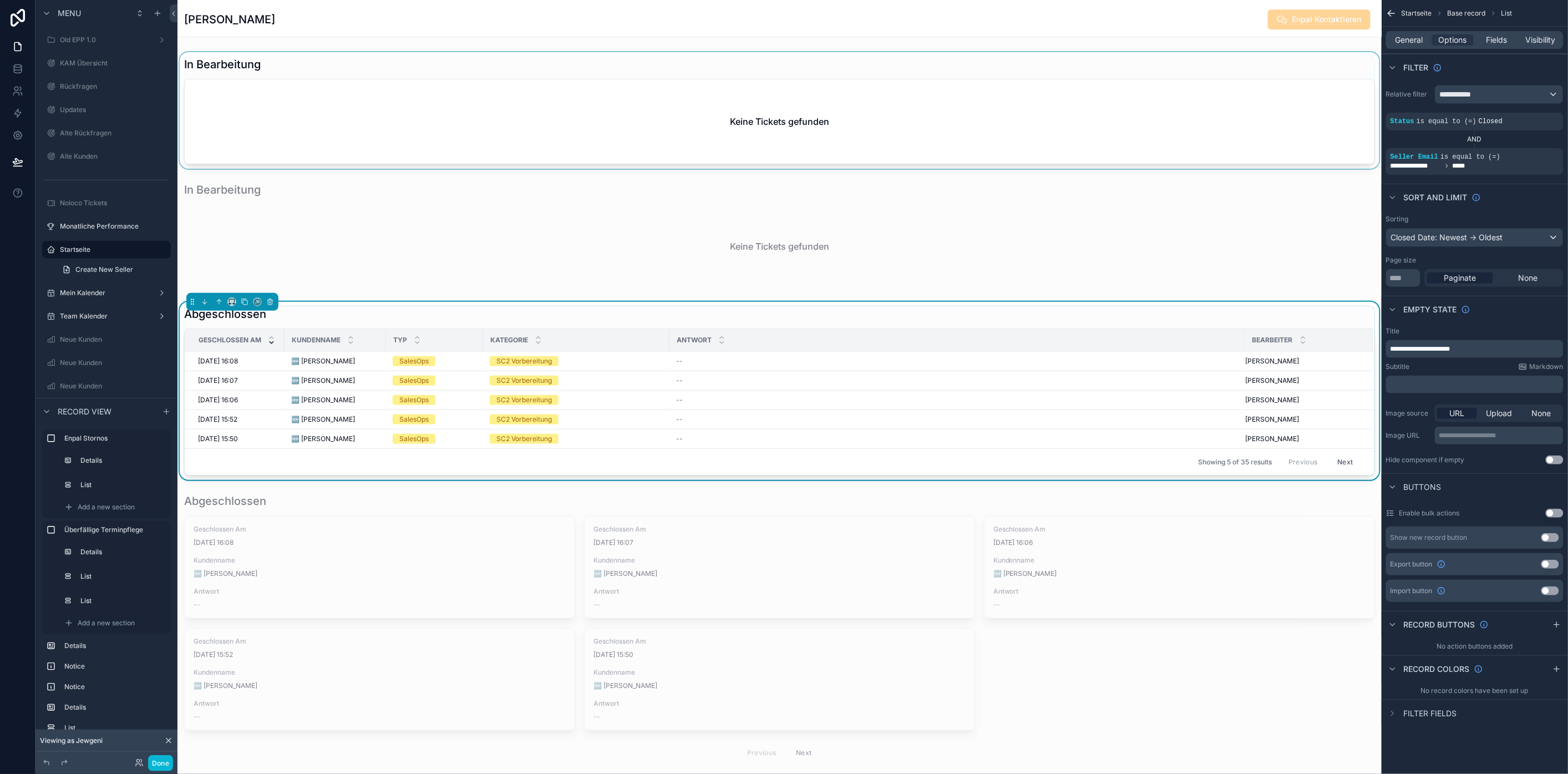
scroll to position [1660, 0]
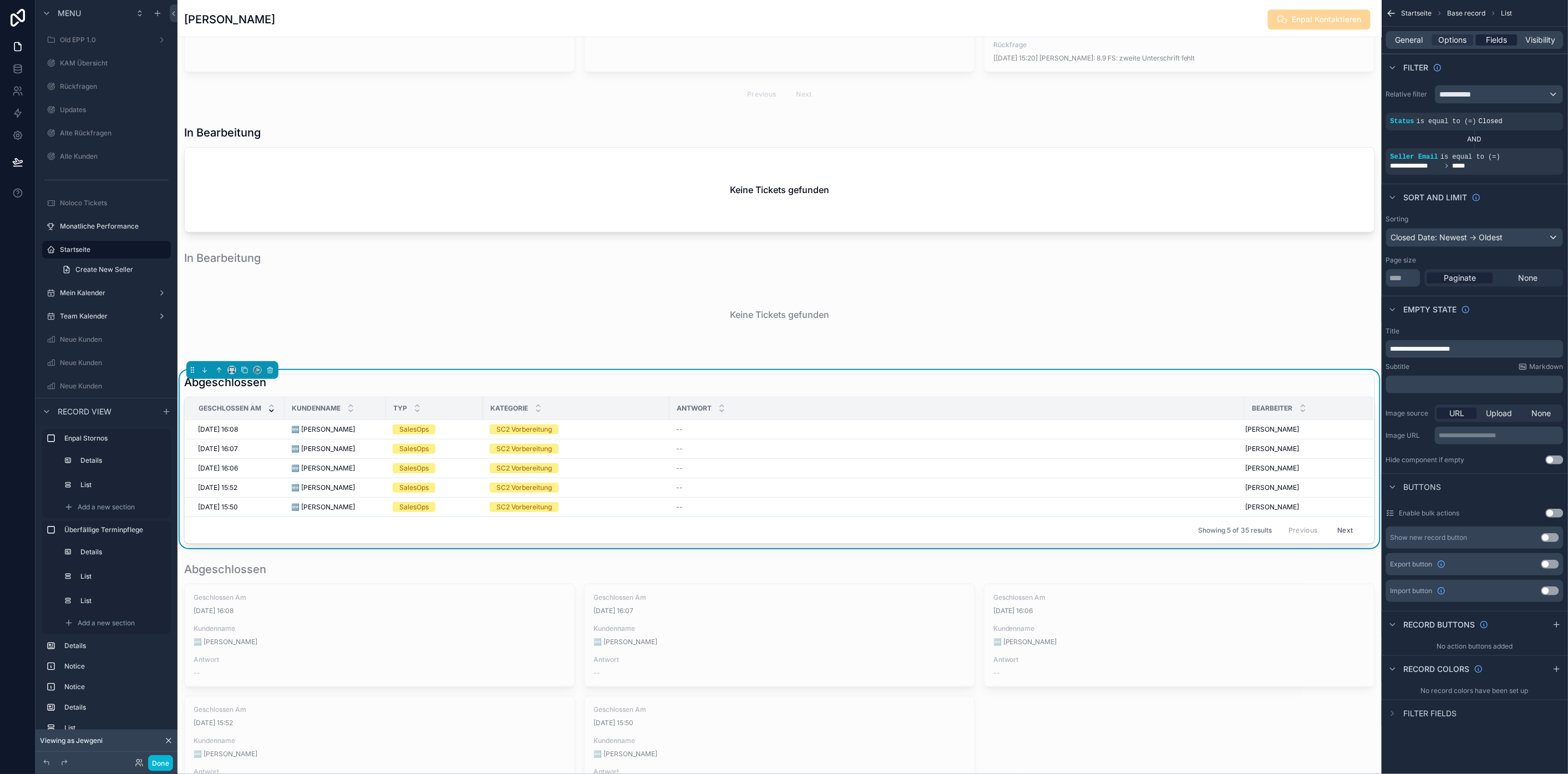
click at [1489, 42] on div "Fields" at bounding box center [1497, 39] width 42 height 11
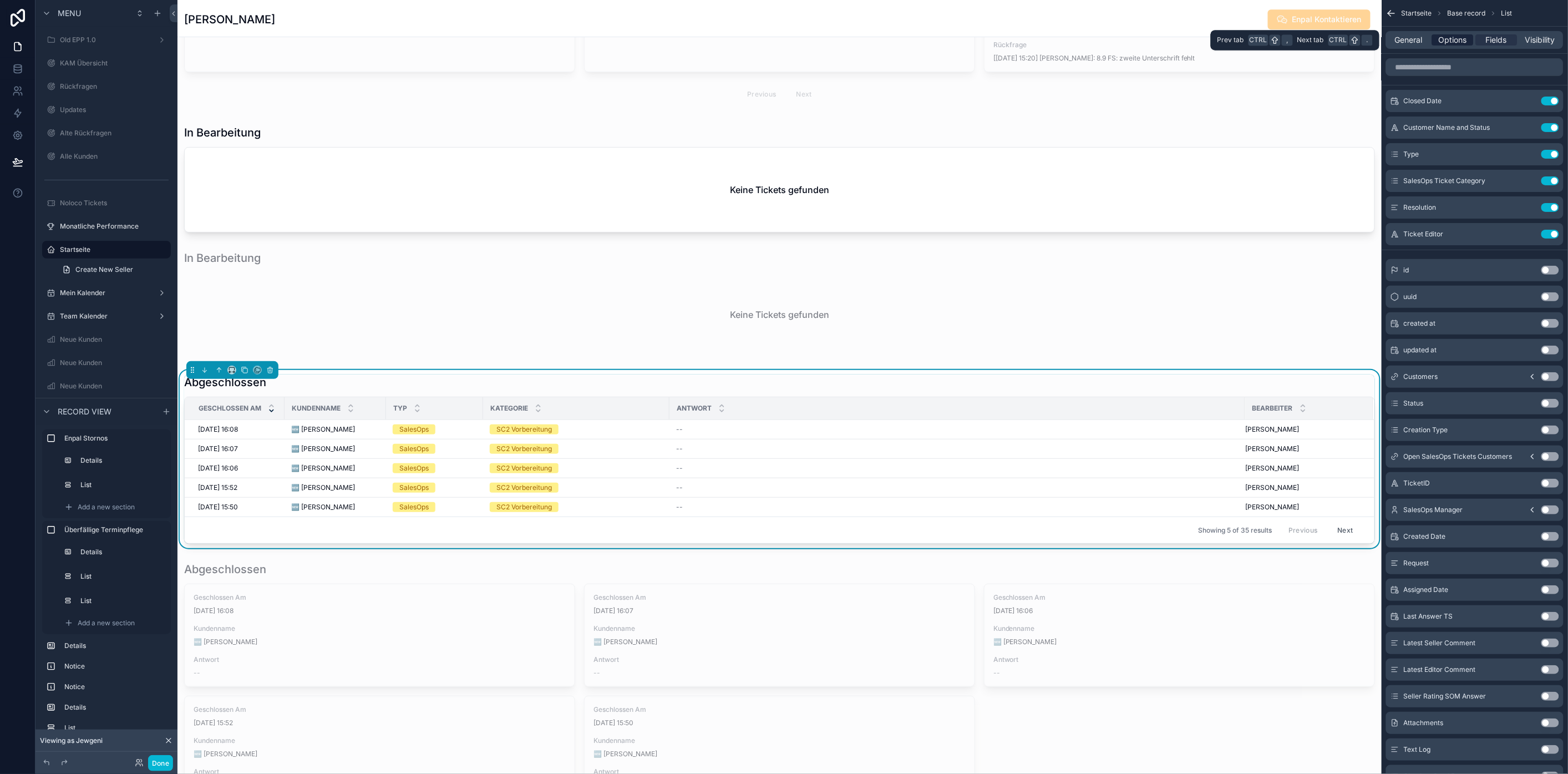
click at [1467, 35] on span "Options" at bounding box center [1453, 39] width 28 height 11
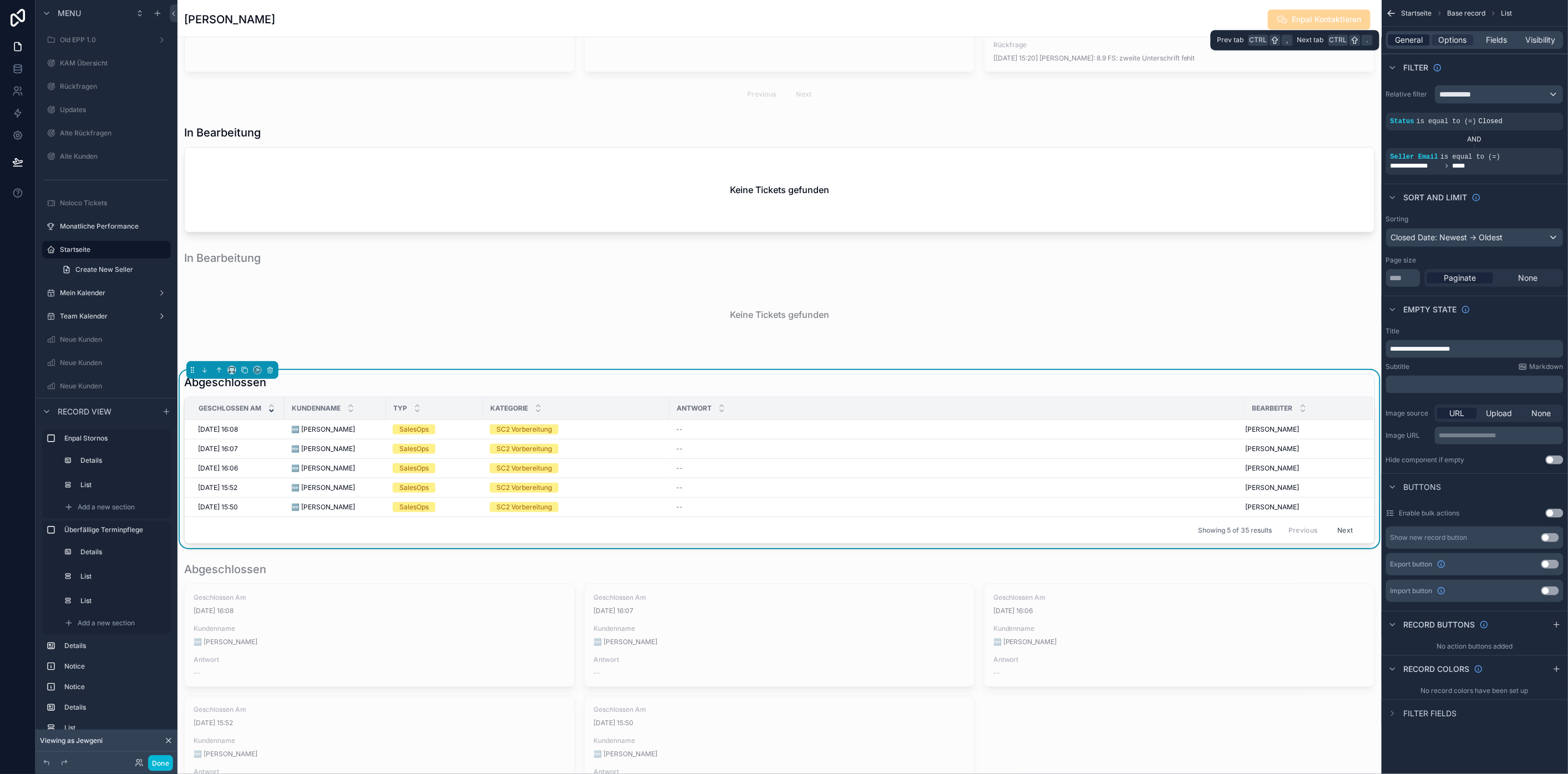
click at [1416, 35] on span "General" at bounding box center [1409, 39] width 28 height 11
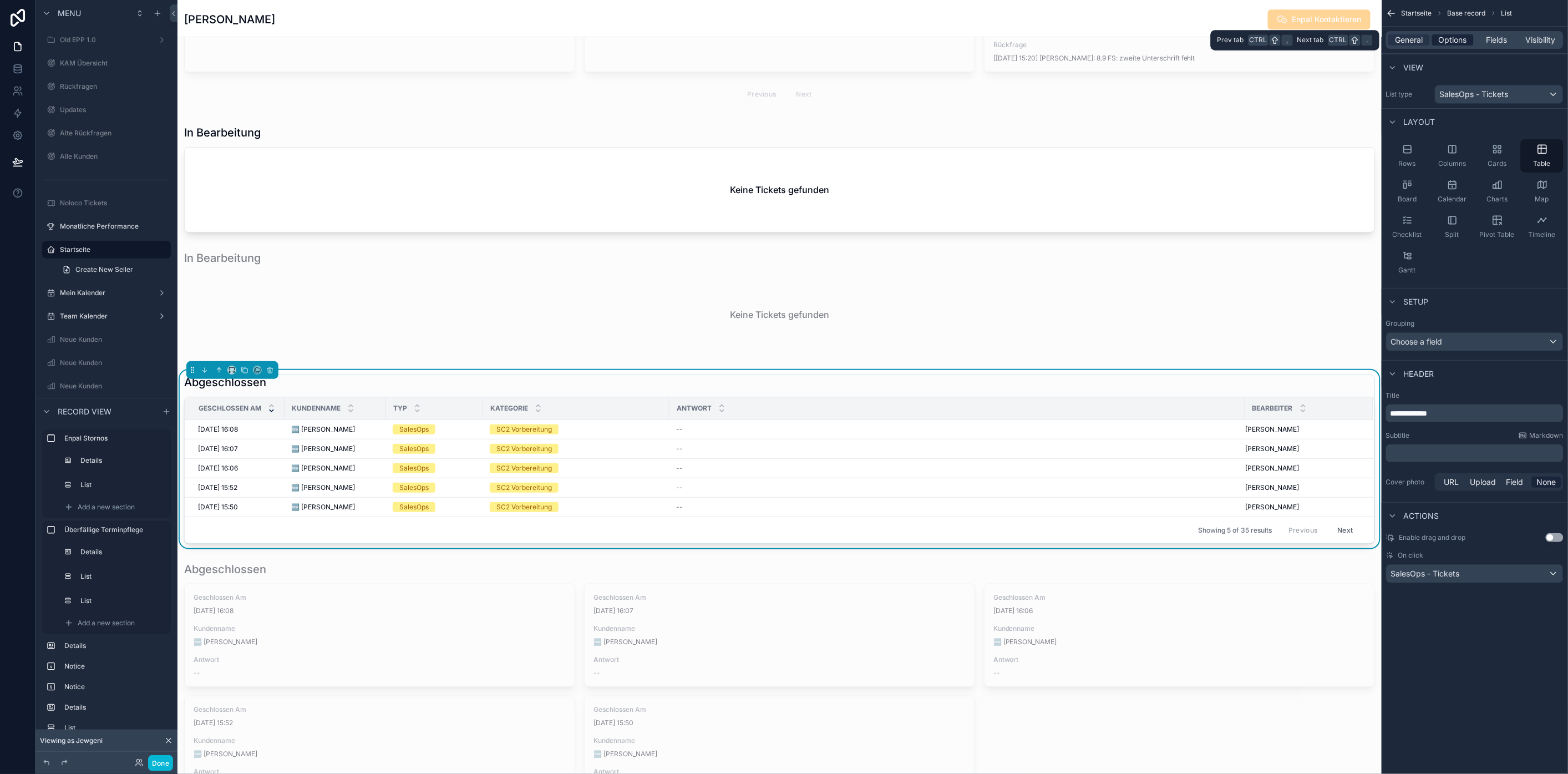
click at [1455, 34] on span "Options" at bounding box center [1453, 39] width 28 height 11
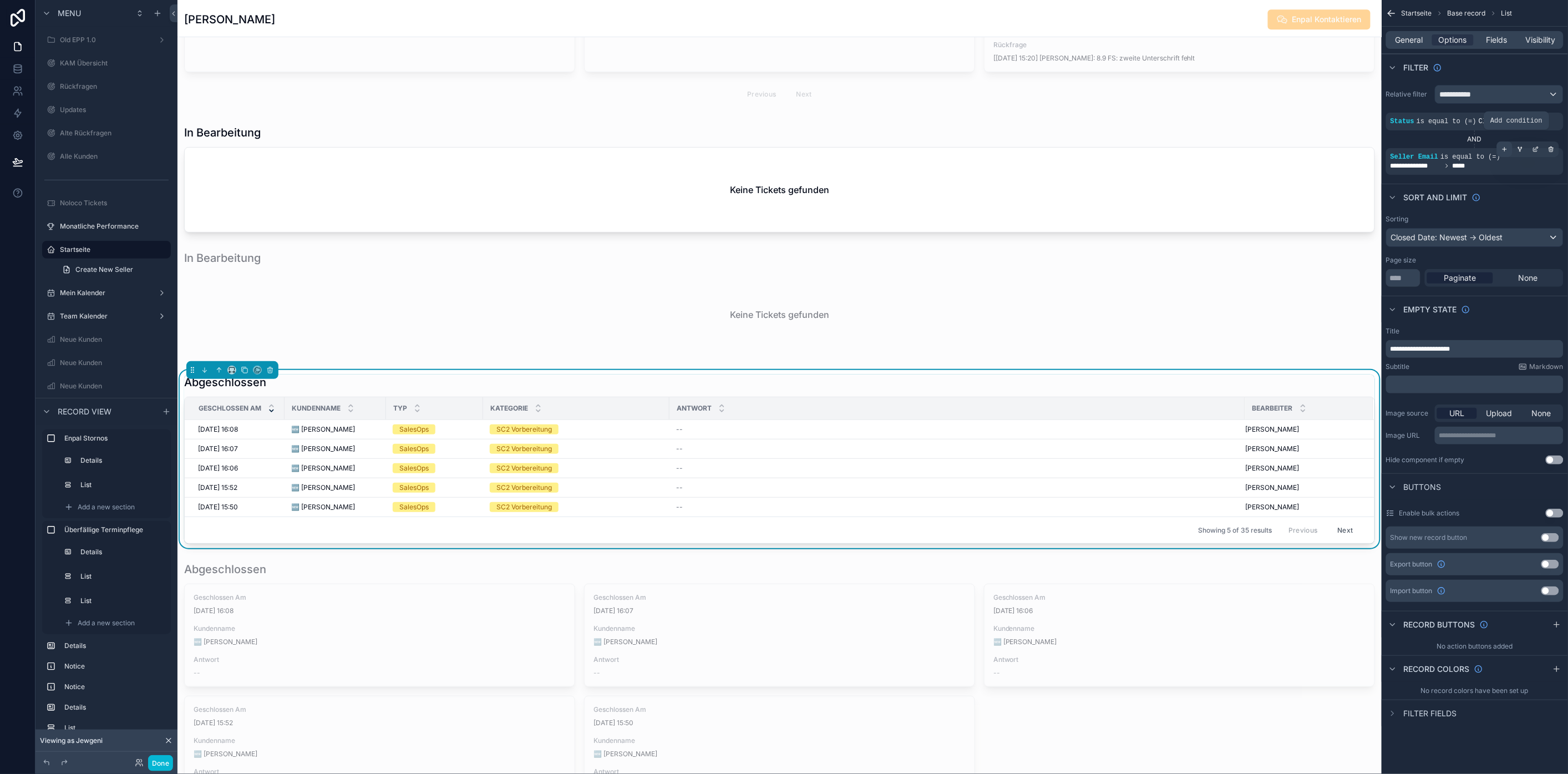
click at [1509, 147] on icon "scrollable content" at bounding box center [1505, 149] width 7 height 7
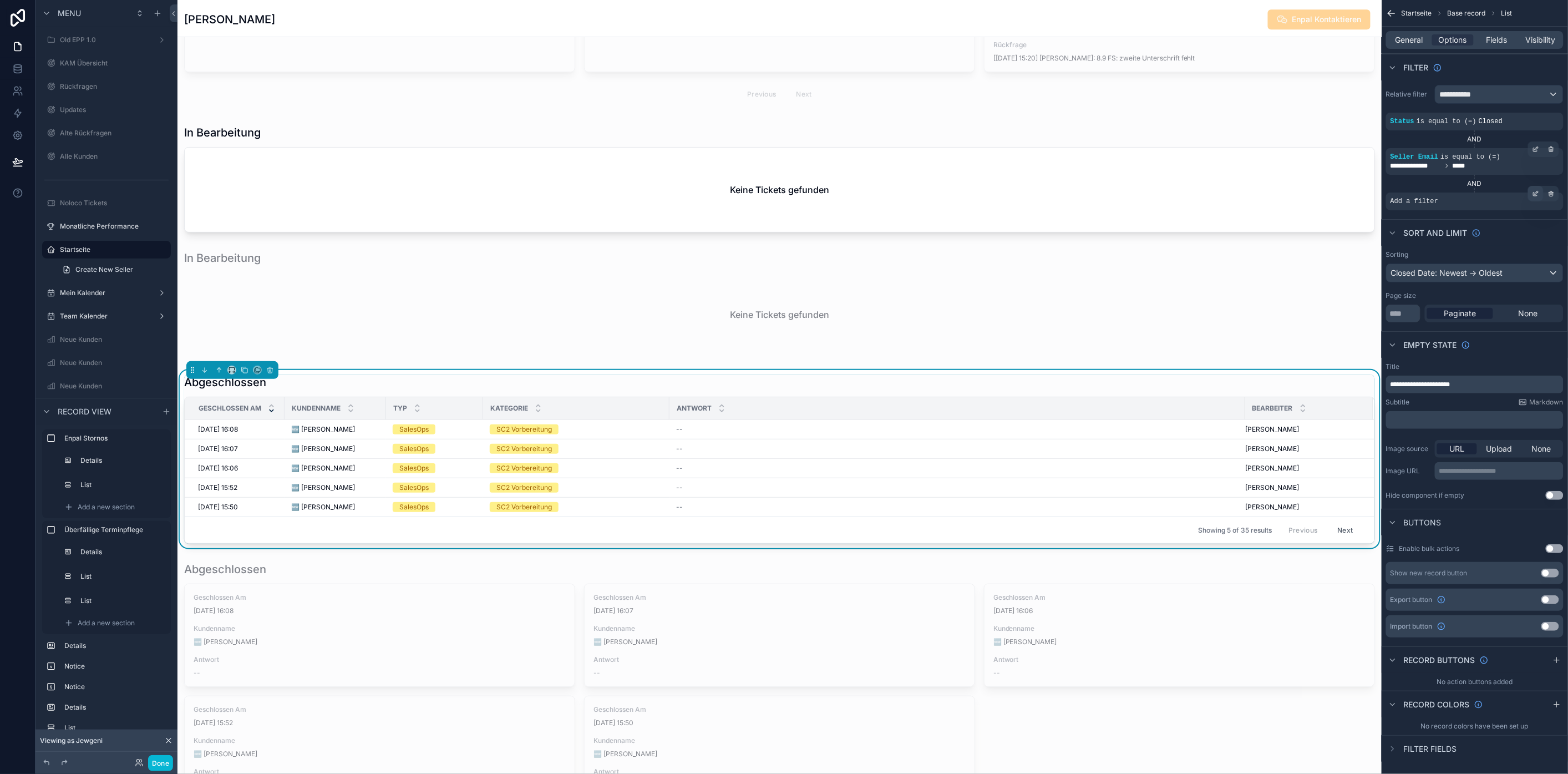
click at [1540, 191] on icon "scrollable content" at bounding box center [1536, 194] width 7 height 7
click at [1295, 182] on span "Select a field" at bounding box center [1274, 184] width 47 height 9
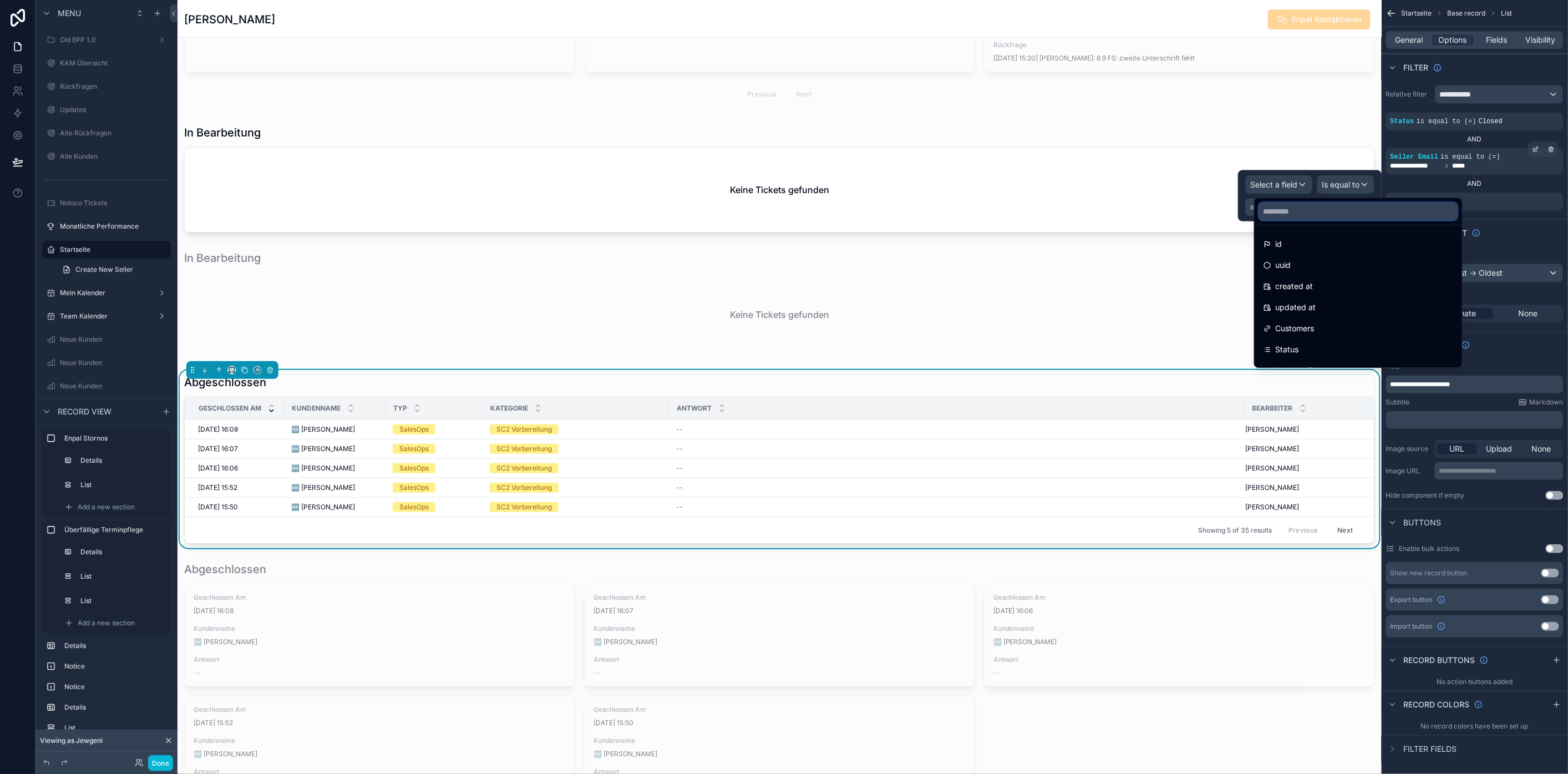
click at [1307, 212] on input "text" at bounding box center [1358, 211] width 199 height 18
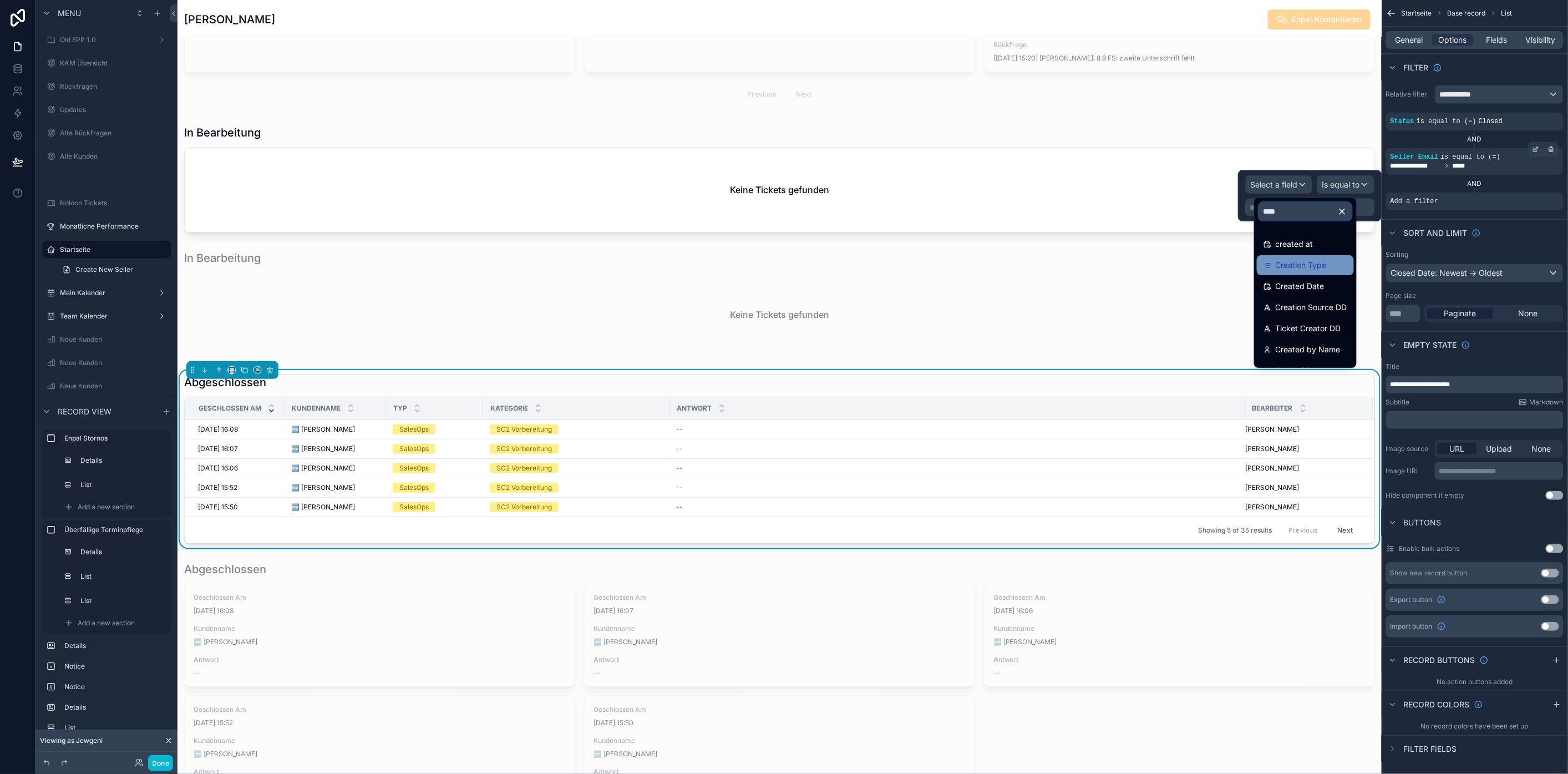
type input "****"
click at [1318, 268] on span "Creation Type" at bounding box center [1301, 266] width 51 height 13
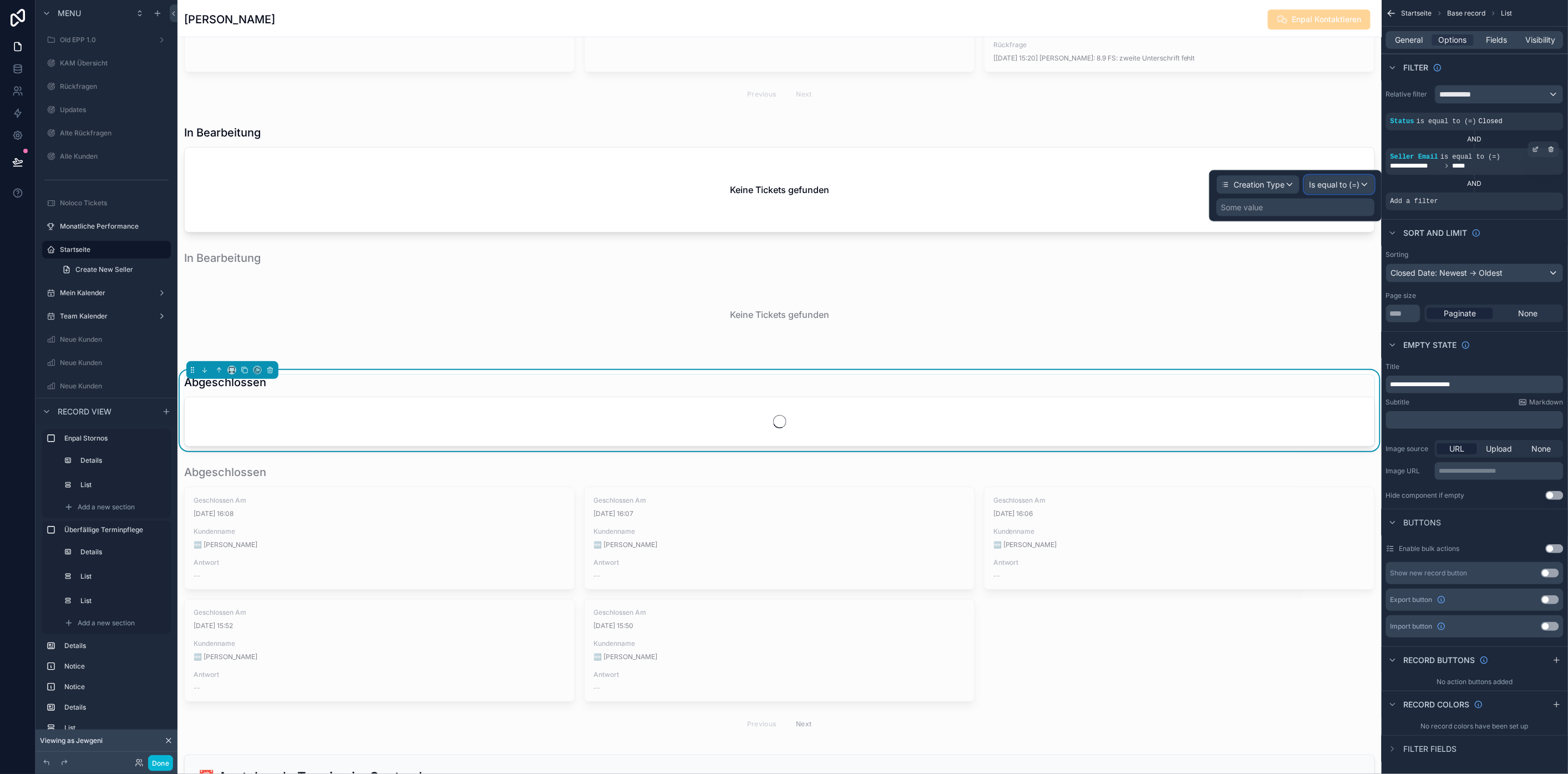
click at [1359, 188] on span "Is equal to (=)" at bounding box center [1334, 184] width 50 height 11
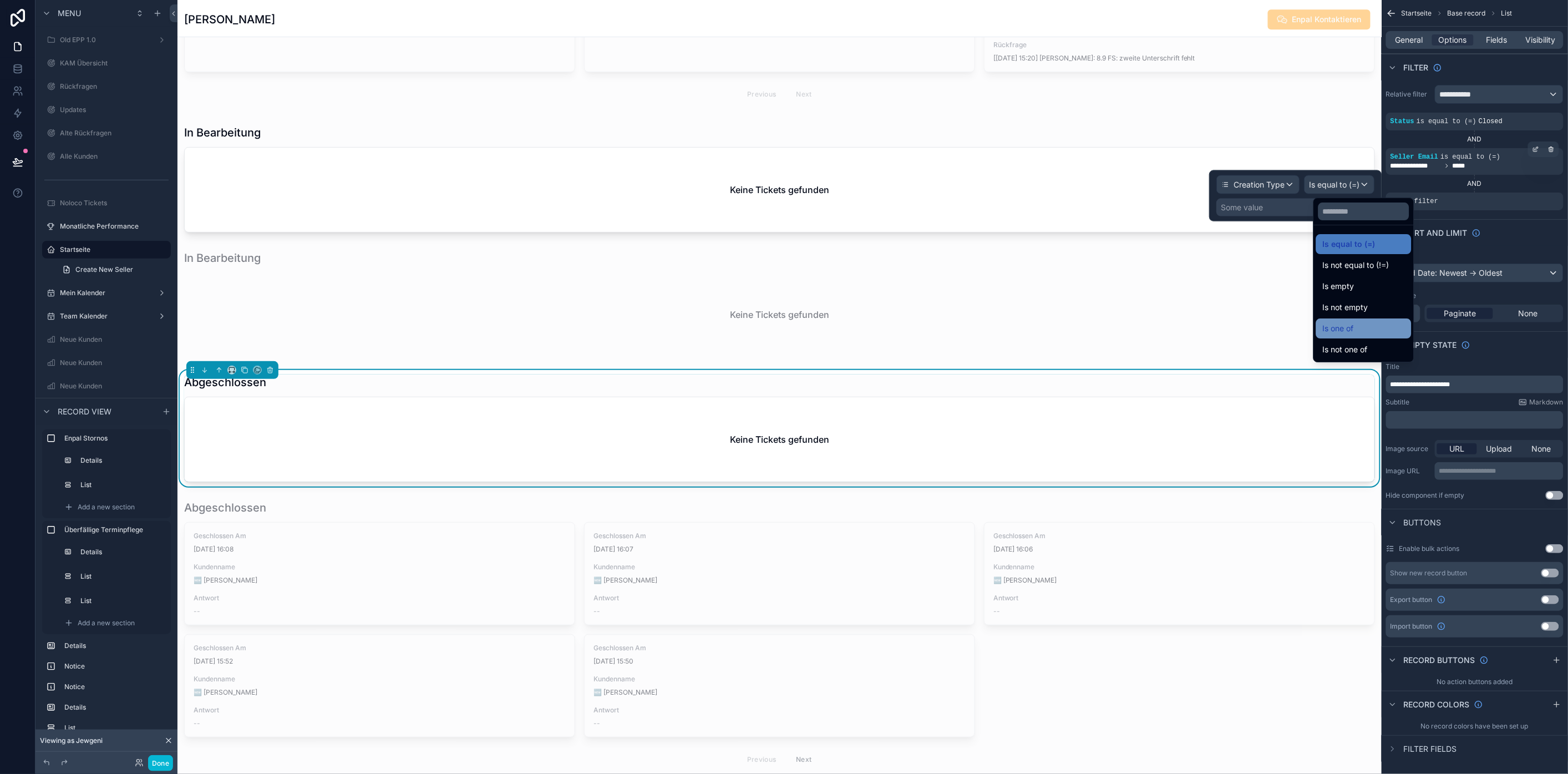
click at [1383, 329] on div "Is one of" at bounding box center [1364, 328] width 82 height 13
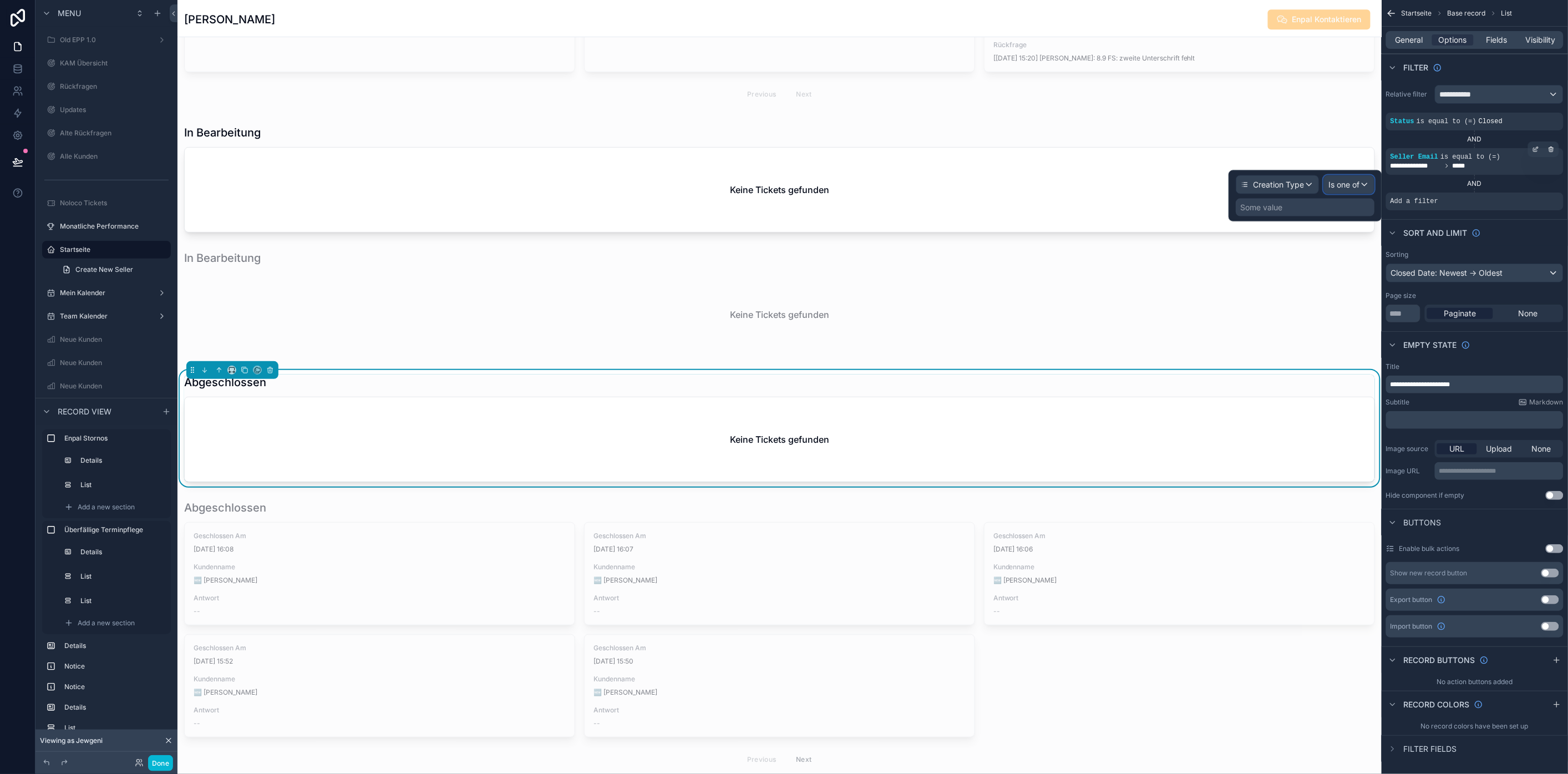
click at [1357, 190] on span "Is one of" at bounding box center [1344, 184] width 31 height 11
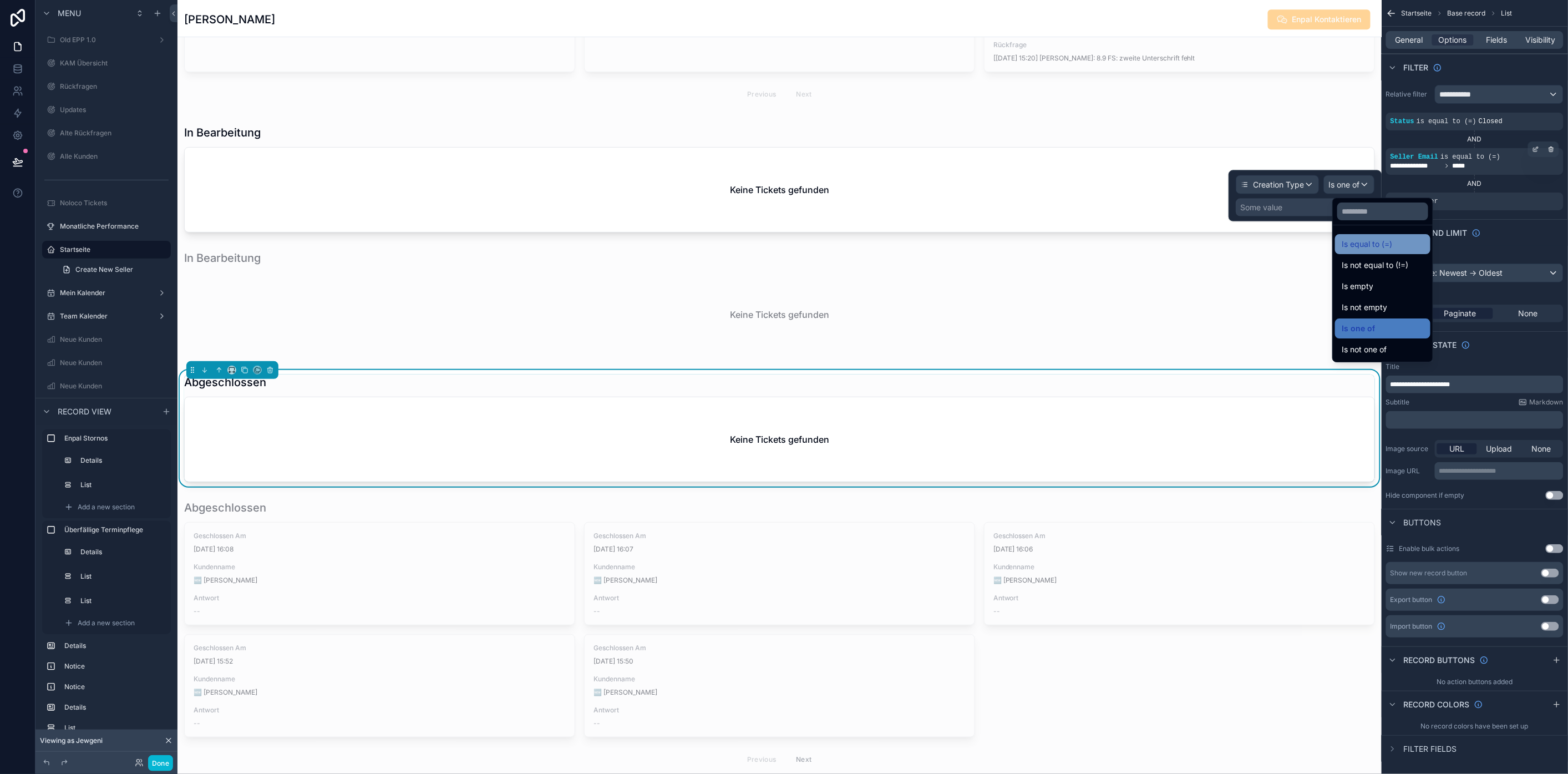
click at [1368, 247] on span "Is equal to (=)" at bounding box center [1367, 244] width 50 height 13
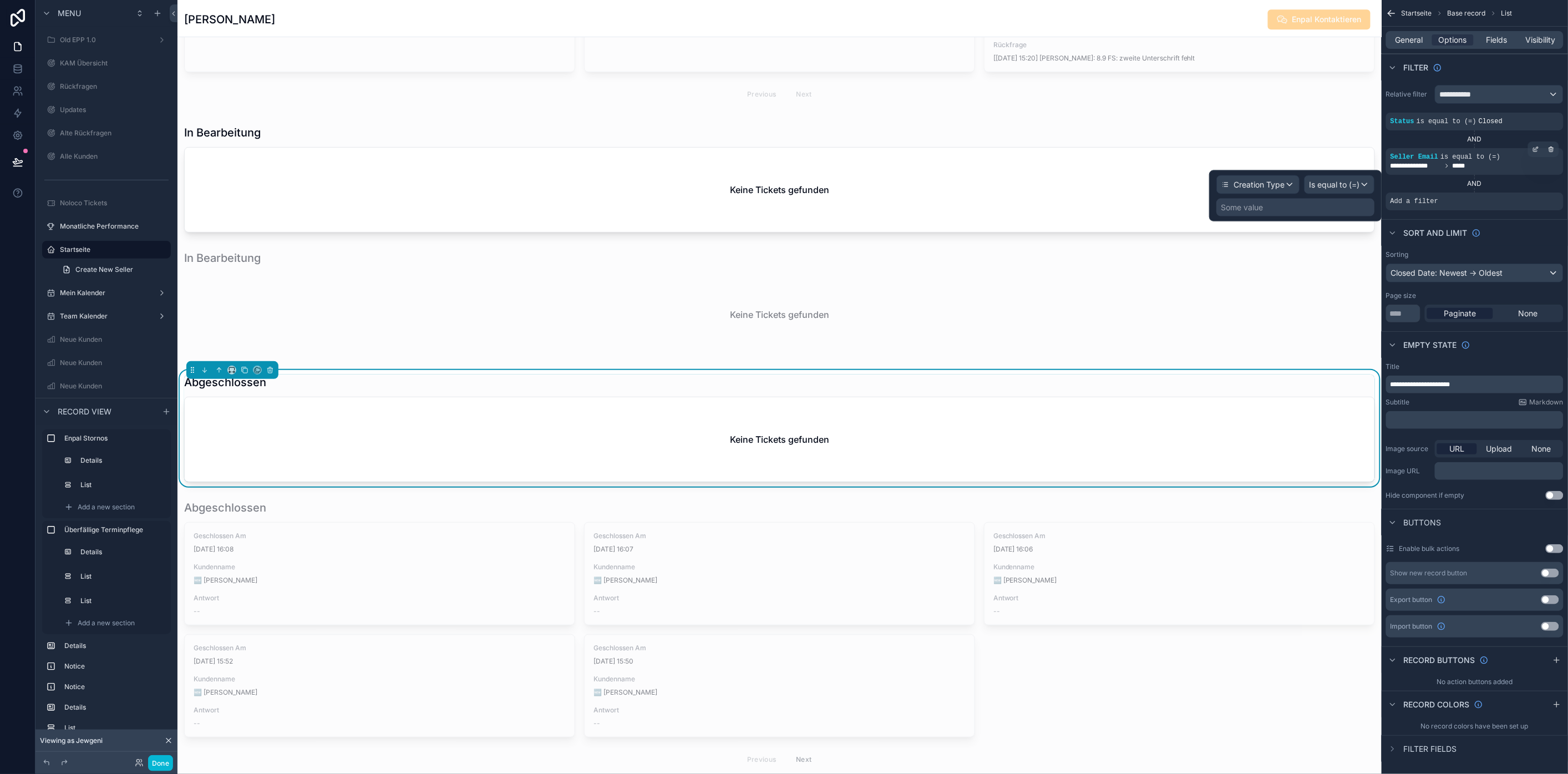
click at [1327, 206] on div "Some value" at bounding box center [1295, 207] width 158 height 18
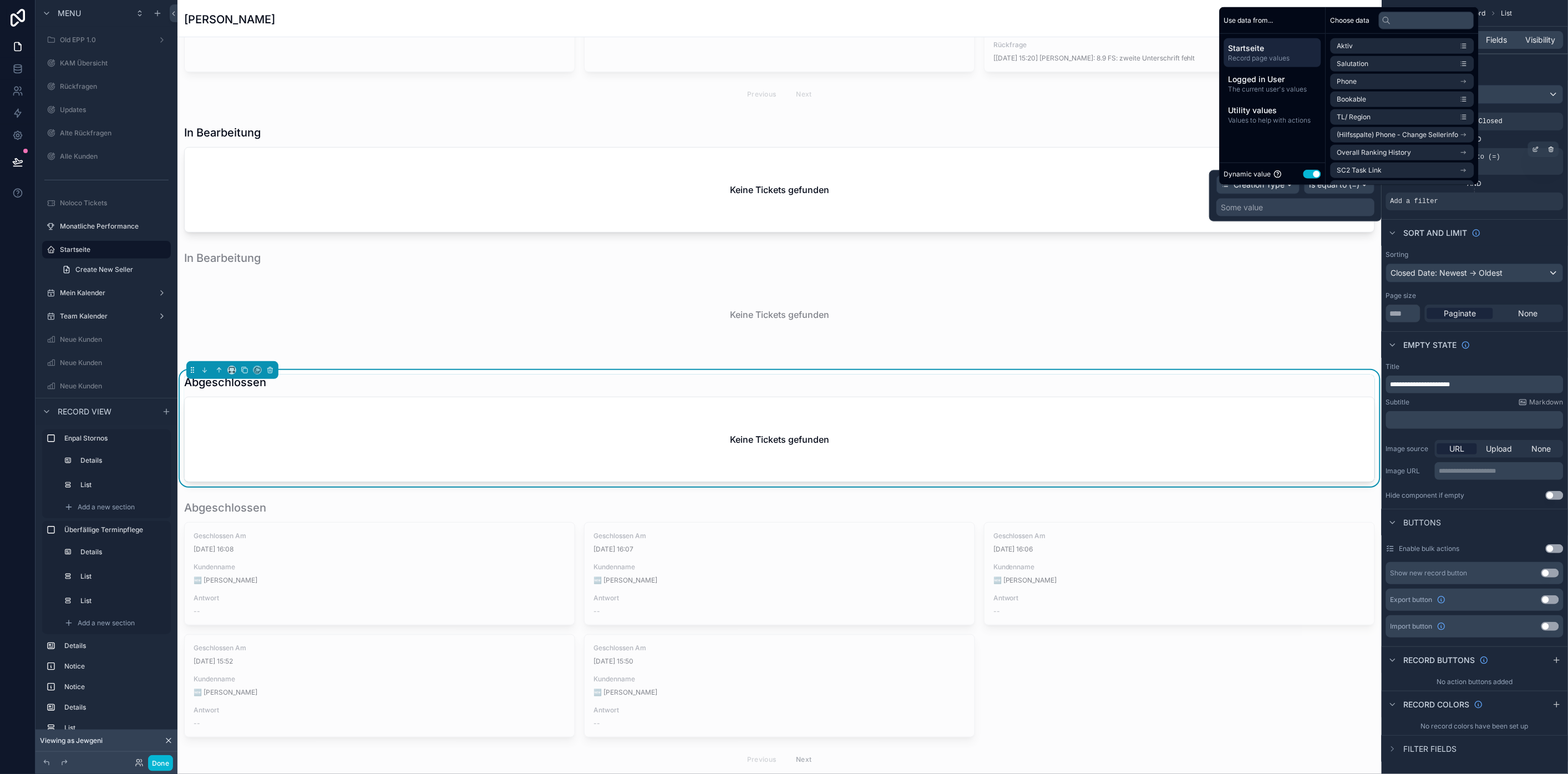
click at [1309, 178] on button "Use setting" at bounding box center [1312, 173] width 18 height 9
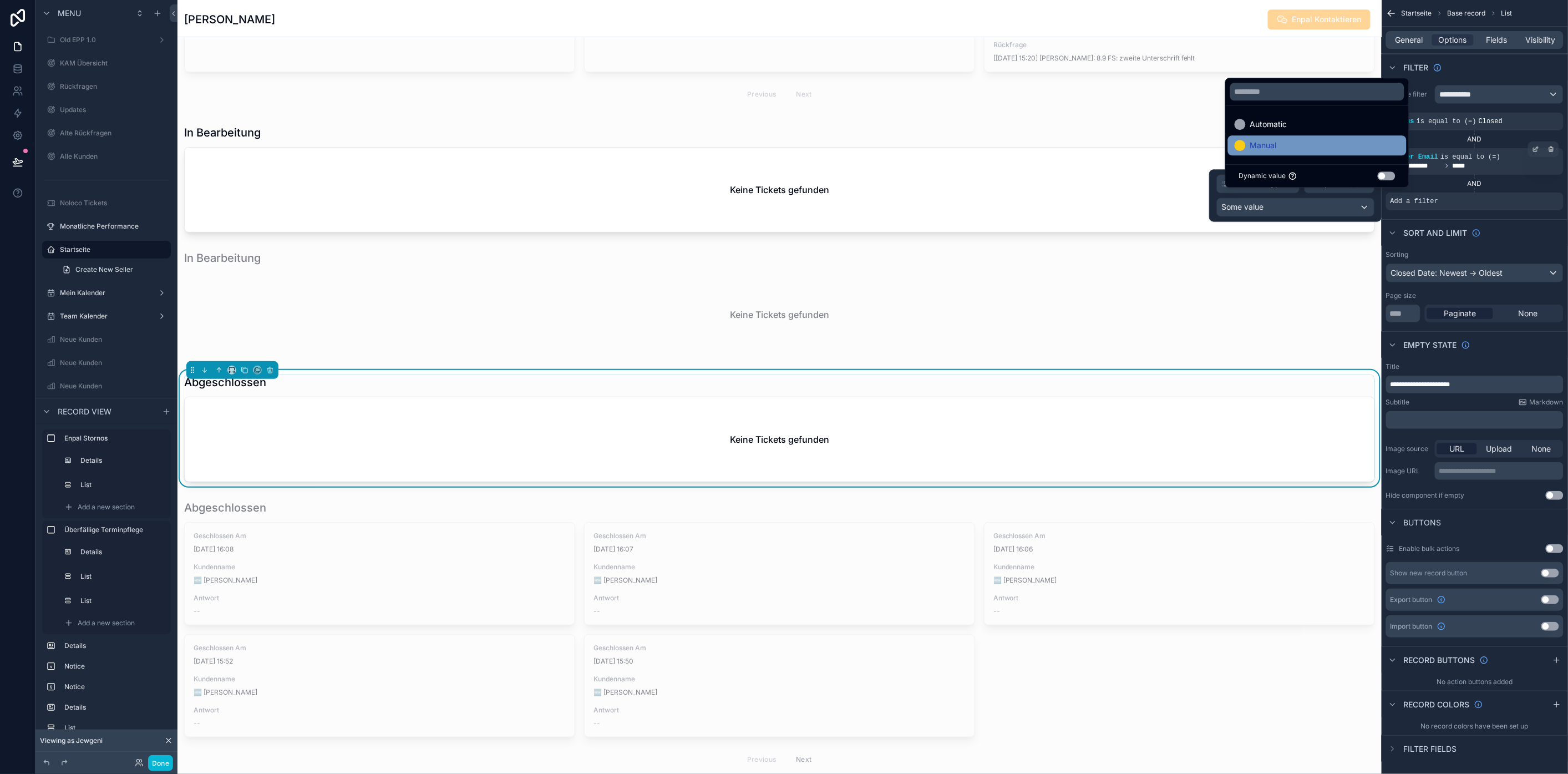
click at [1343, 152] on div "Manual" at bounding box center [1317, 146] width 165 height 13
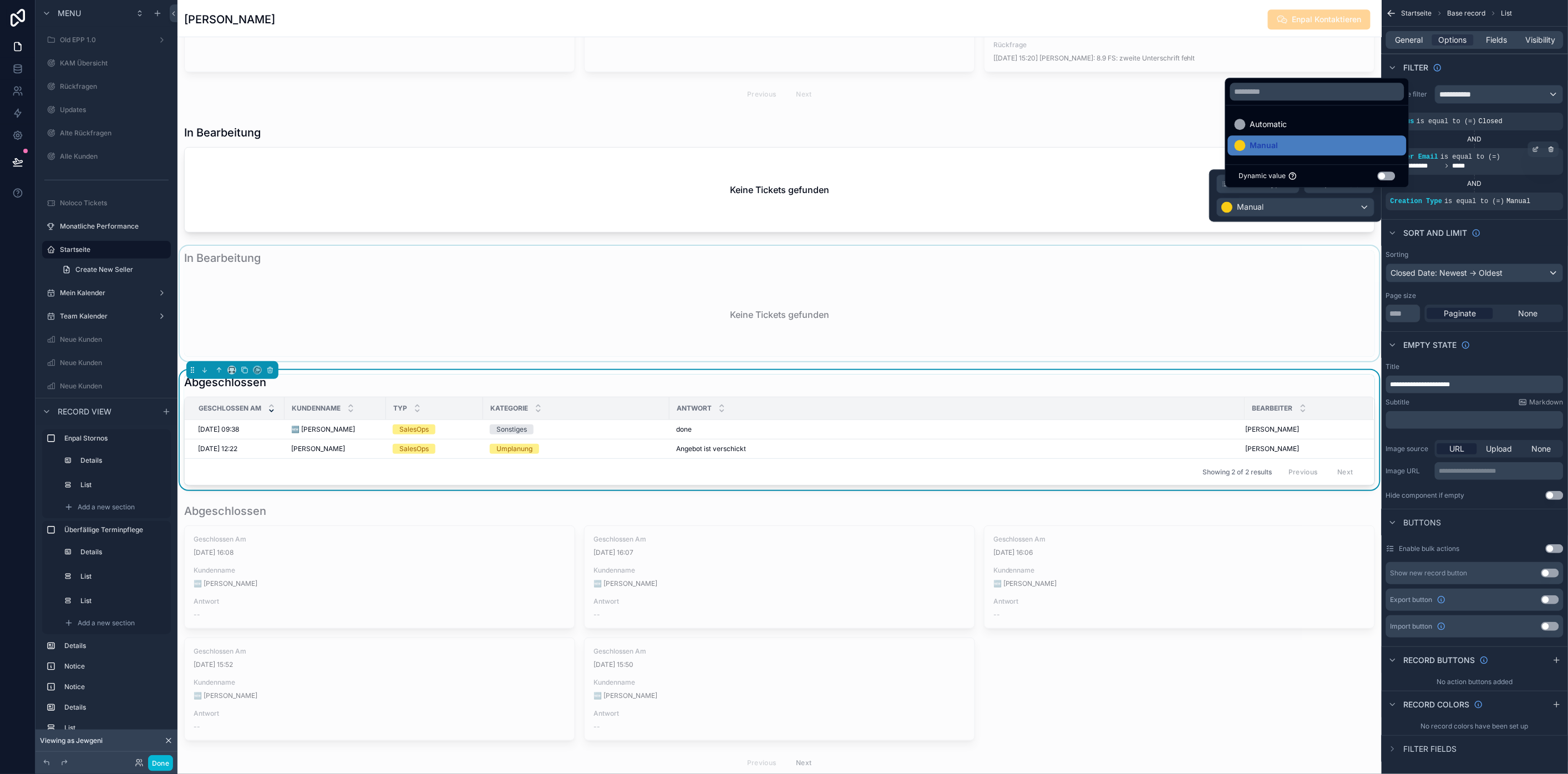
click at [1158, 286] on div "scrollable content" at bounding box center [780, 303] width 1204 height 116
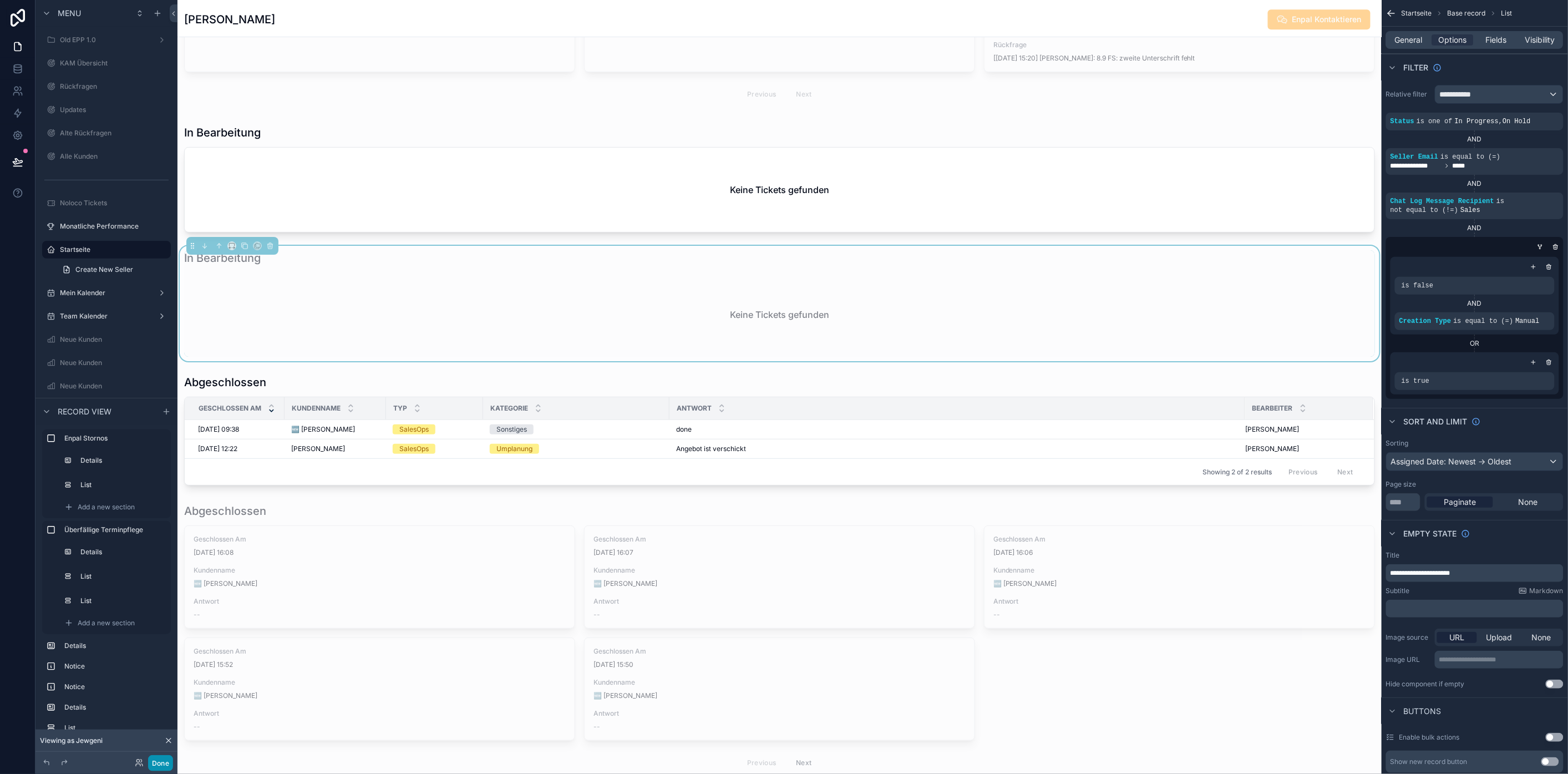
click at [156, 765] on button "Done" at bounding box center [161, 762] width 25 height 16
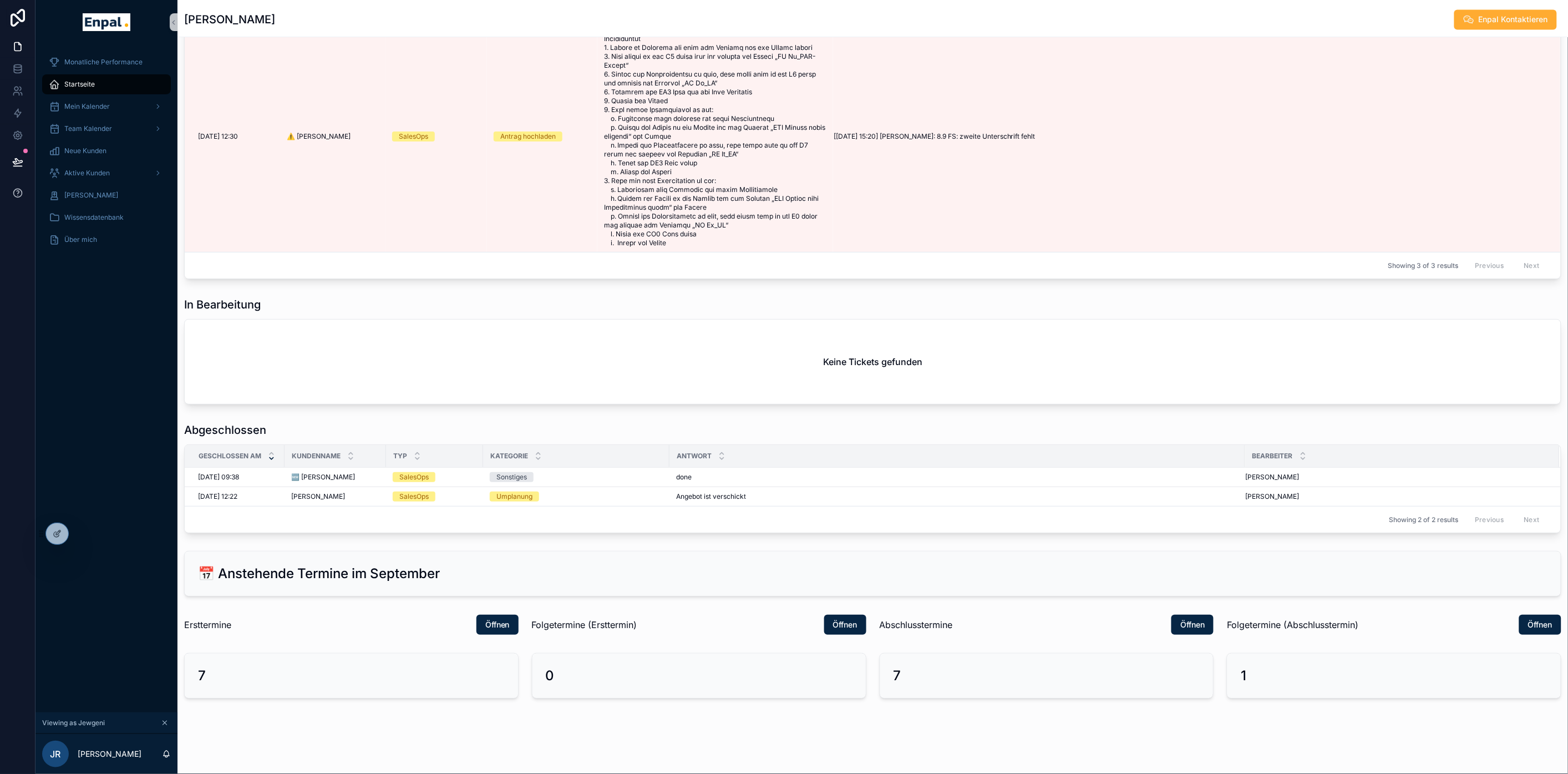
scroll to position [1108, 0]
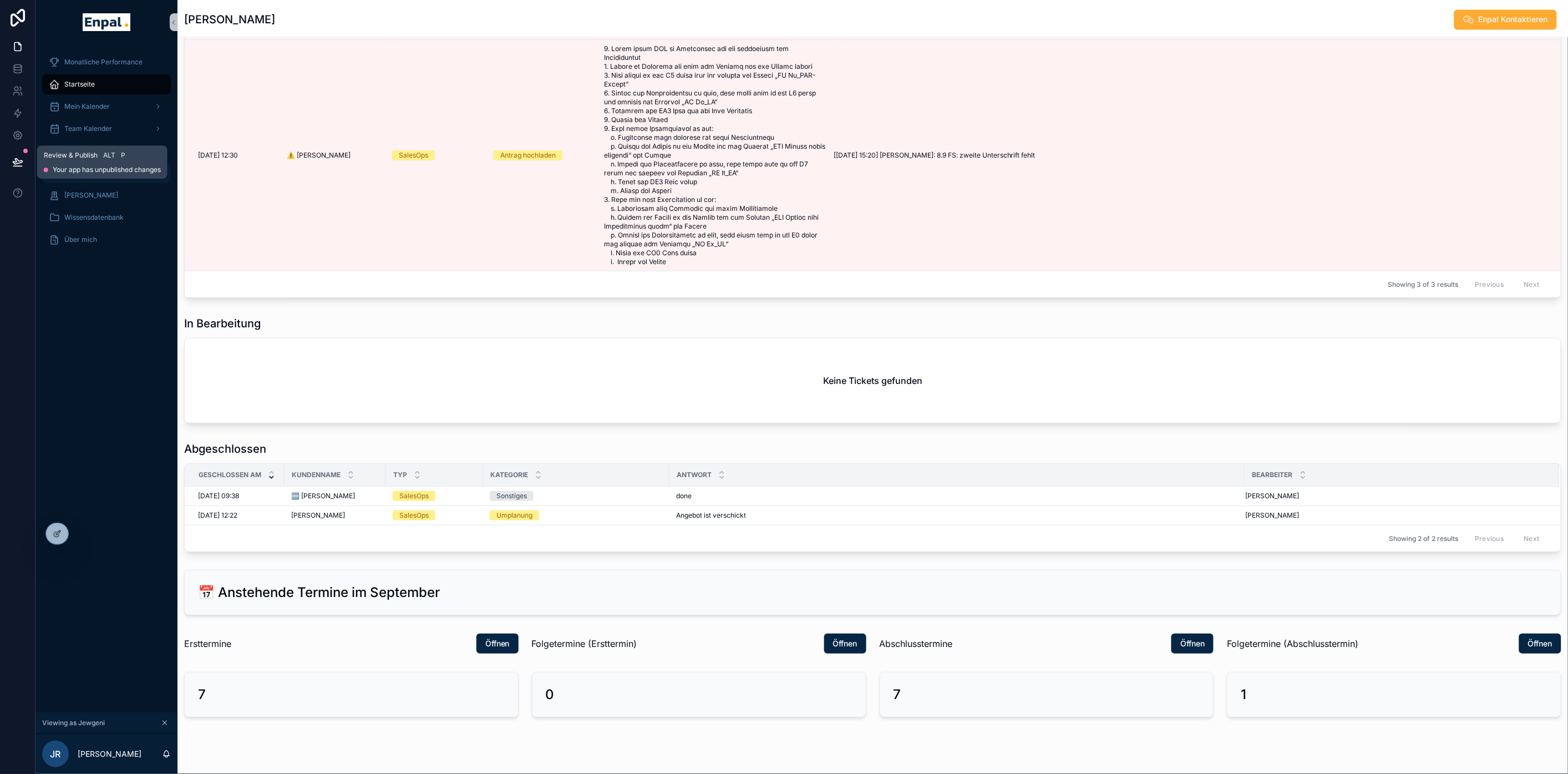
drag, startPoint x: 25, startPoint y: 159, endPoint x: 49, endPoint y: 170, distance: 26.4
click at [25, 159] on button at bounding box center [18, 162] width 24 height 31
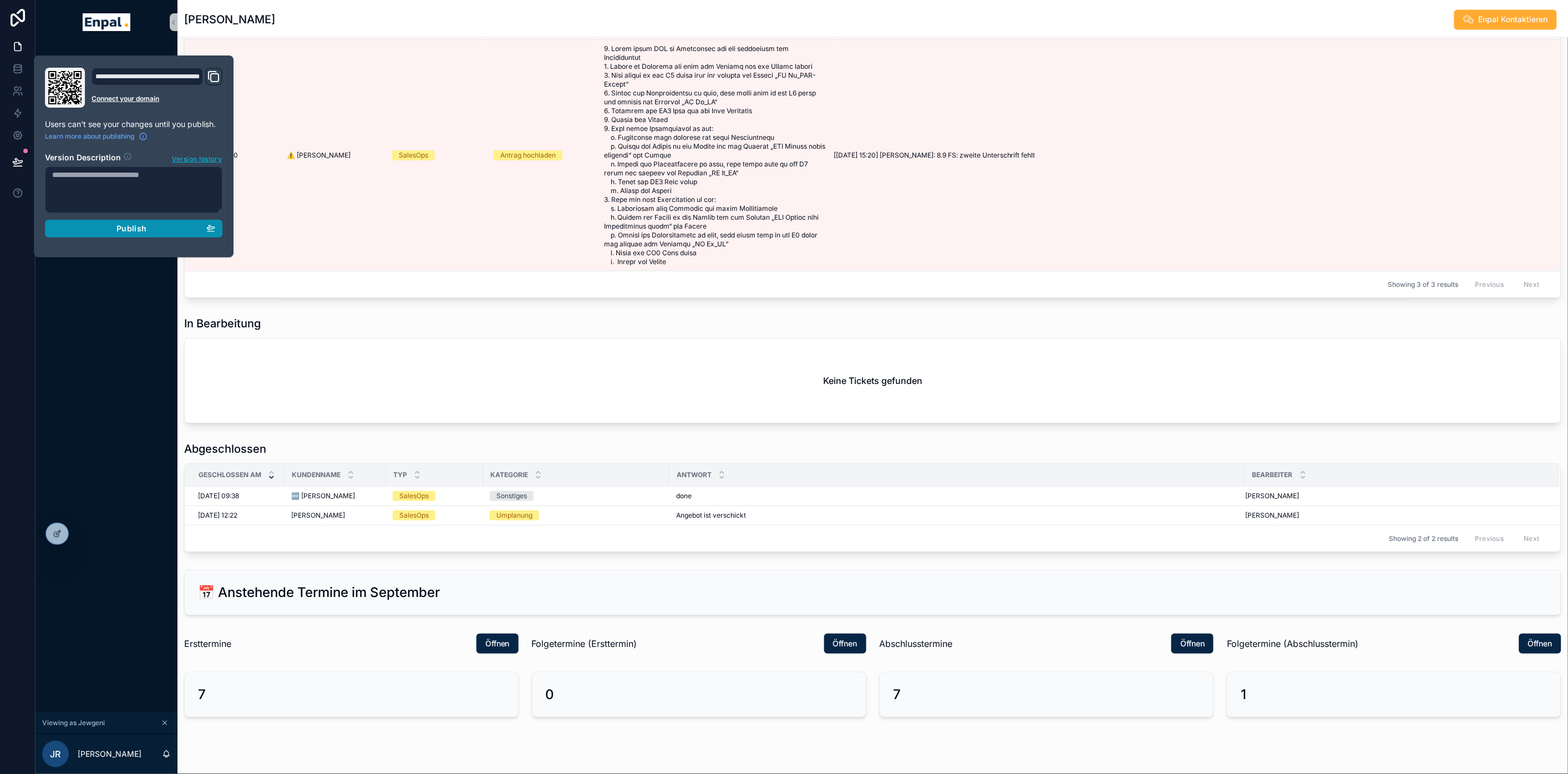
click at [167, 230] on div "Publish" at bounding box center [133, 229] width 163 height 10
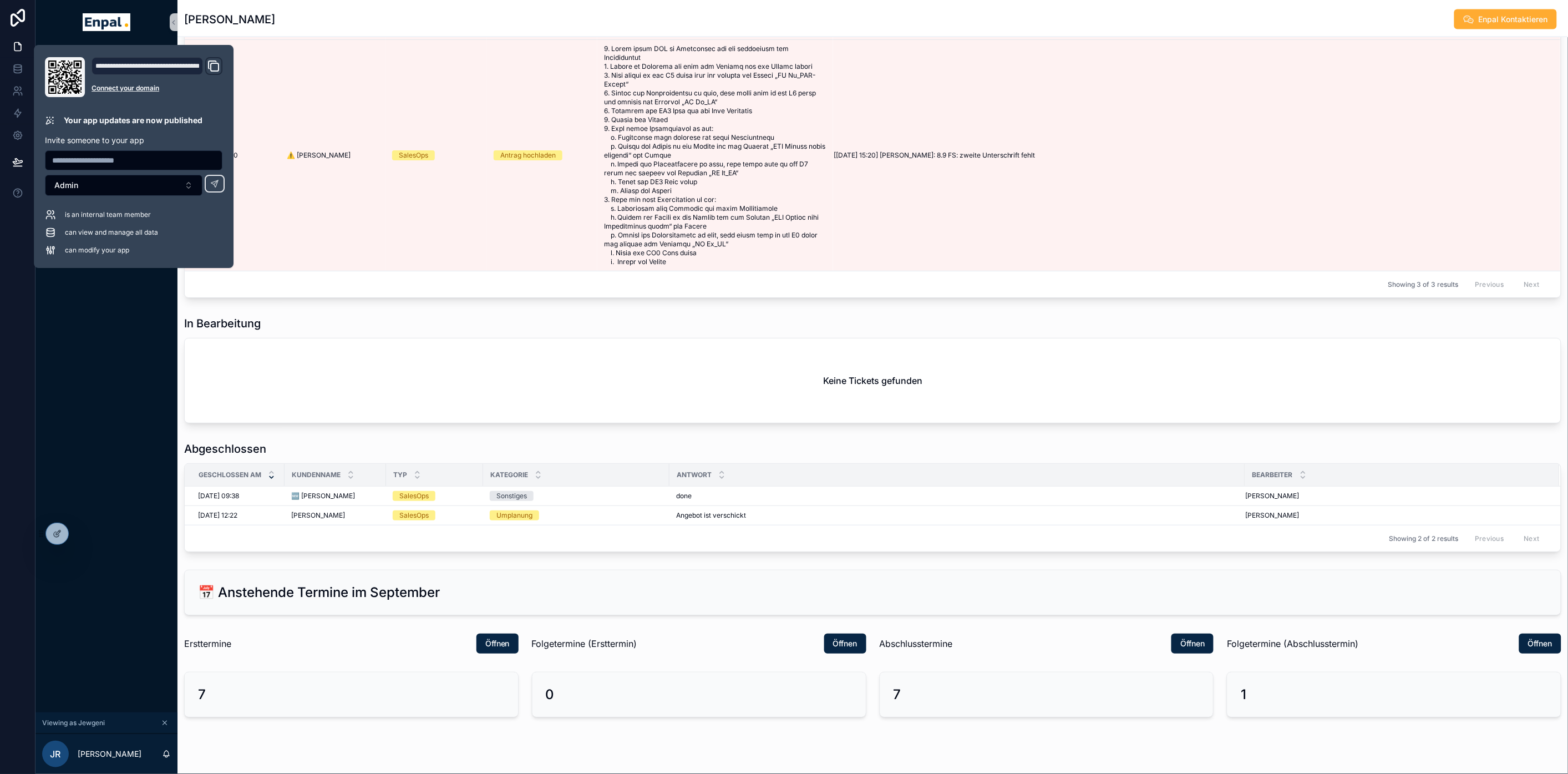
scroll to position [1189, 0]
click at [110, 395] on div "Monatliche Performance Startseite Mein Kalender Team Kalender Neue Kunden Aktiv…" at bounding box center [106, 378] width 142 height 668
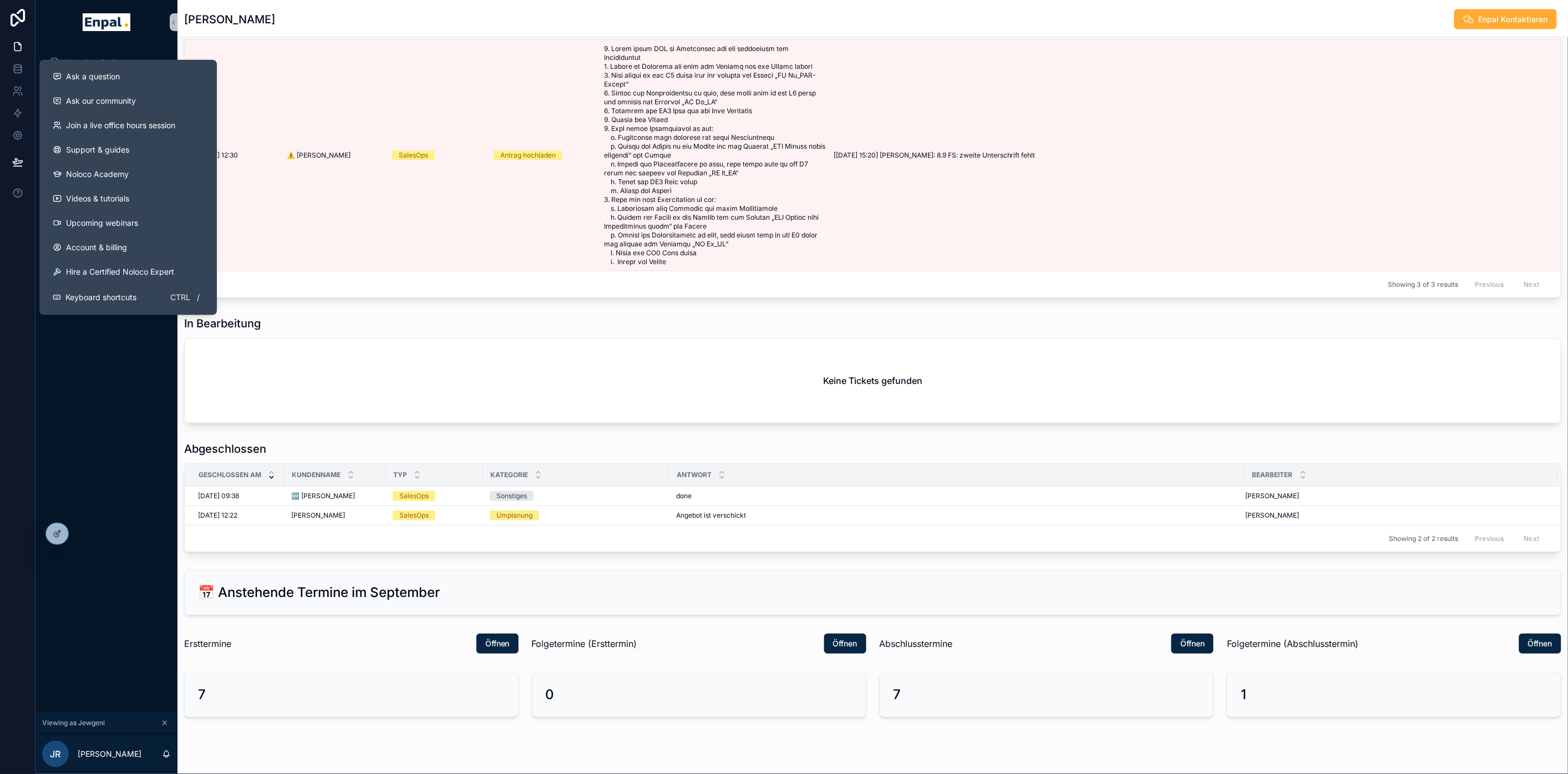
scroll to position [1189, 0]
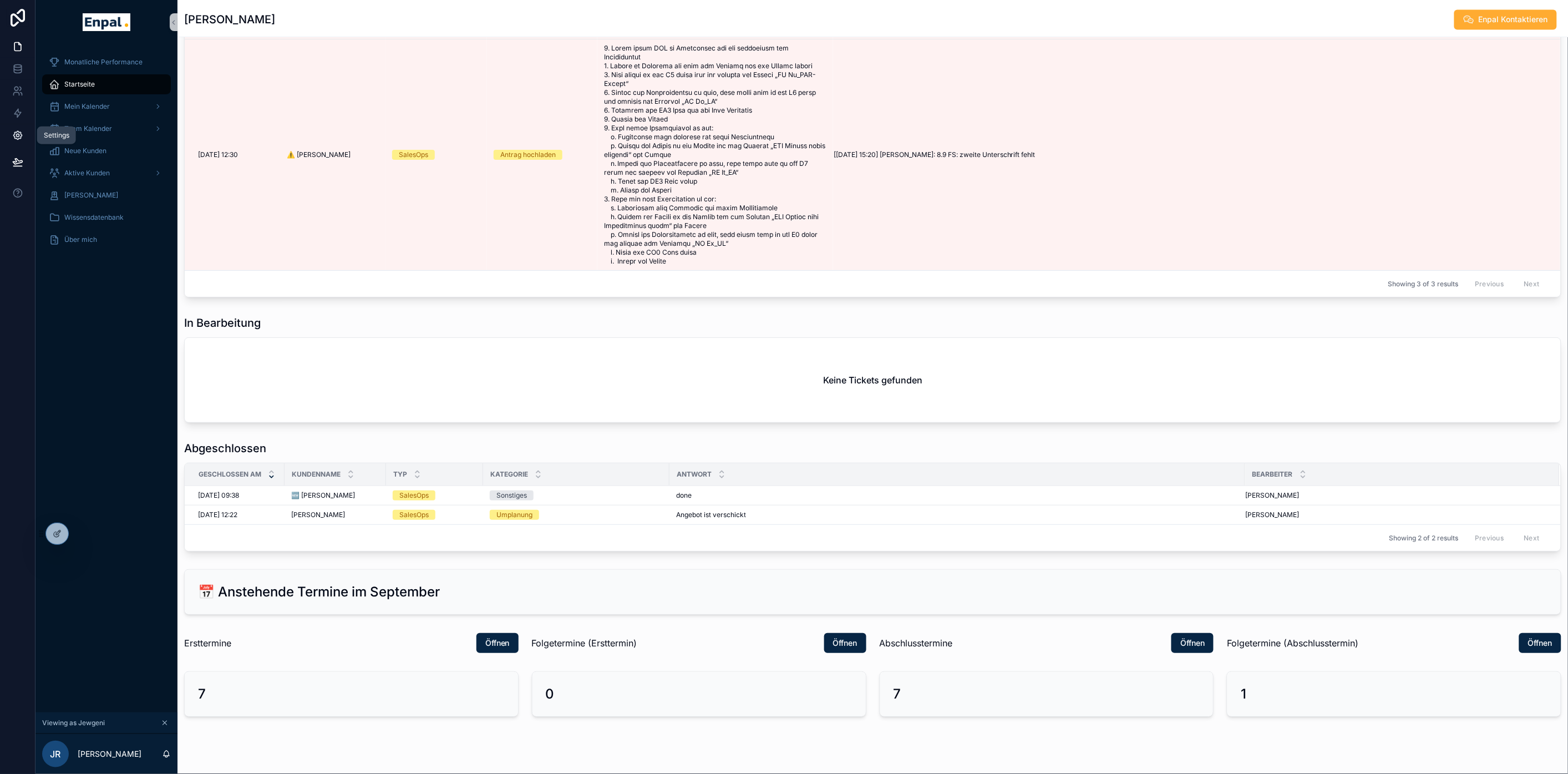
drag, startPoint x: 25, startPoint y: 134, endPoint x: 30, endPoint y: 139, distance: 7.1
click at [25, 134] on link at bounding box center [18, 135] width 35 height 22
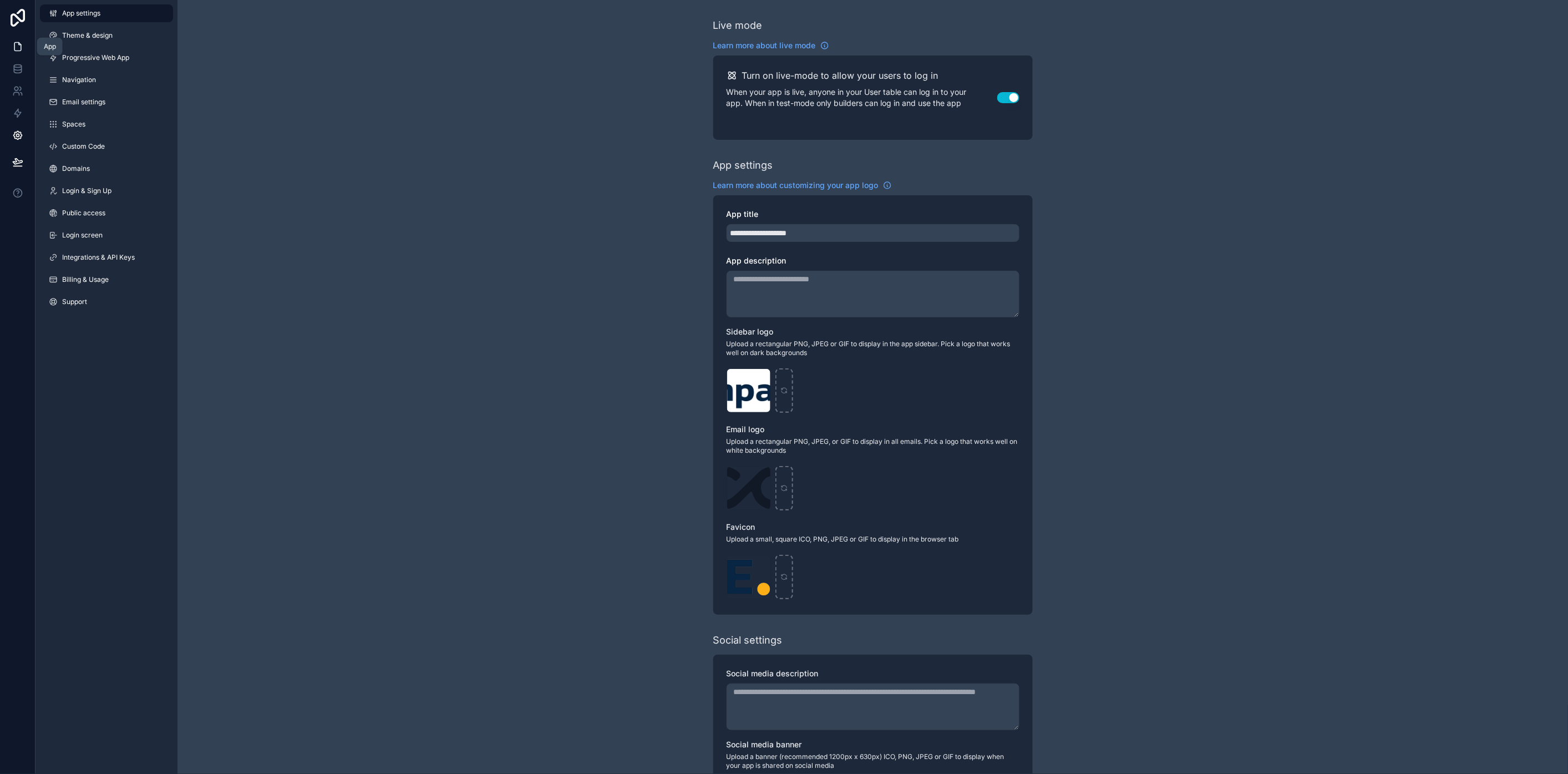
click at [23, 40] on link at bounding box center [18, 46] width 35 height 22
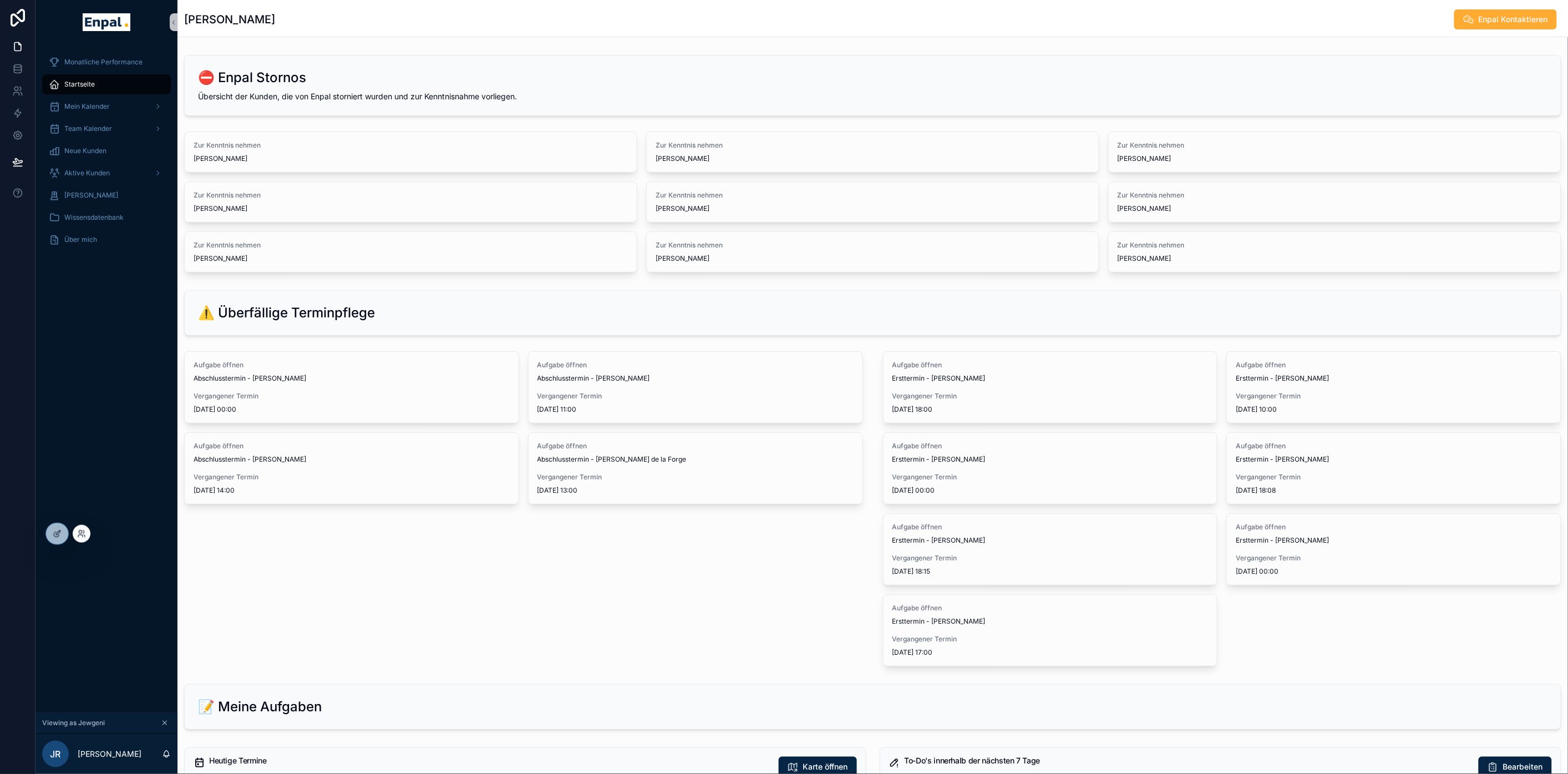
click at [44, 535] on icon at bounding box center [41, 534] width 9 height 9
click at [54, 534] on icon at bounding box center [56, 534] width 5 height 5
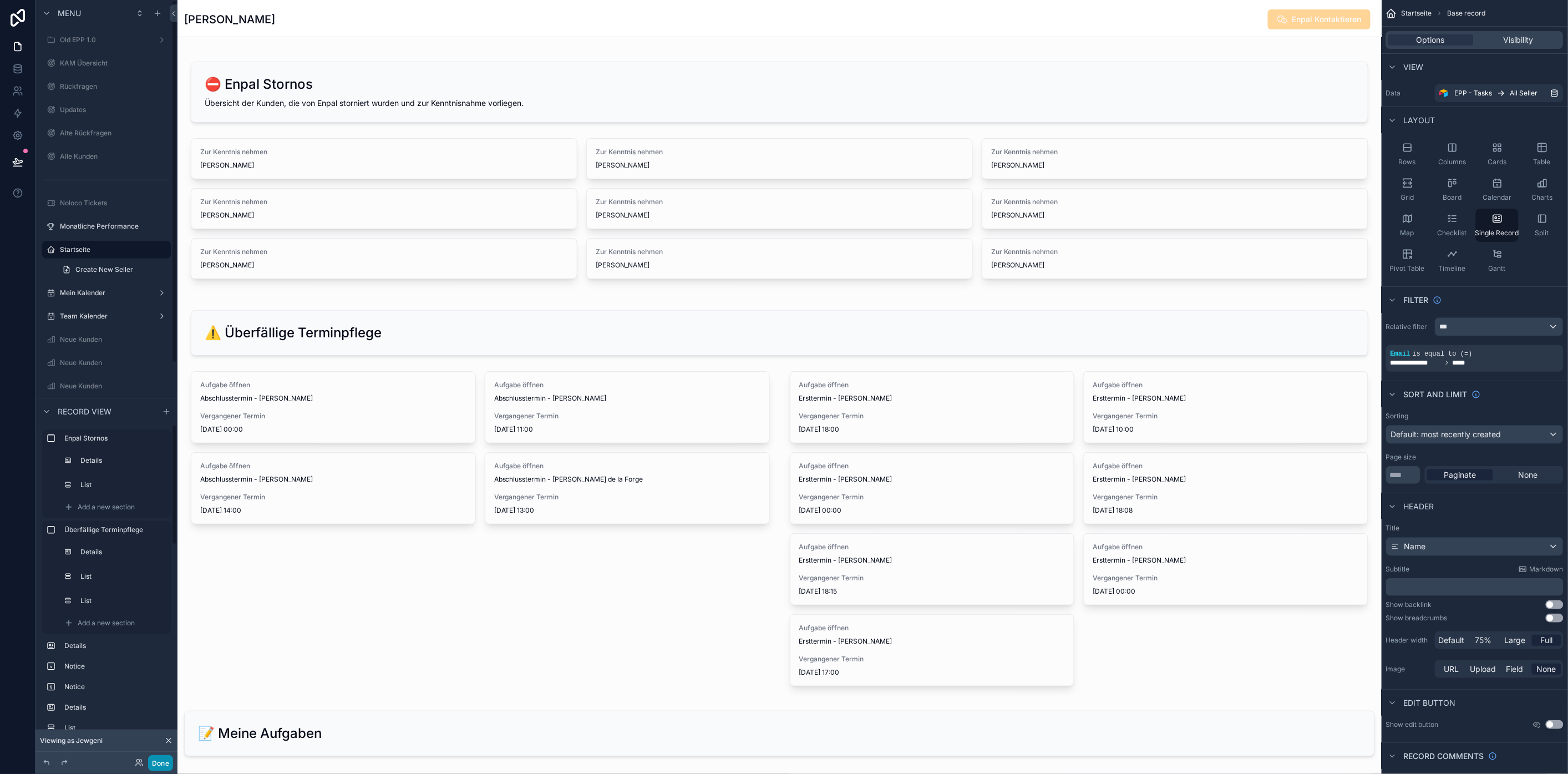
click at [162, 762] on button "Done" at bounding box center [161, 762] width 25 height 16
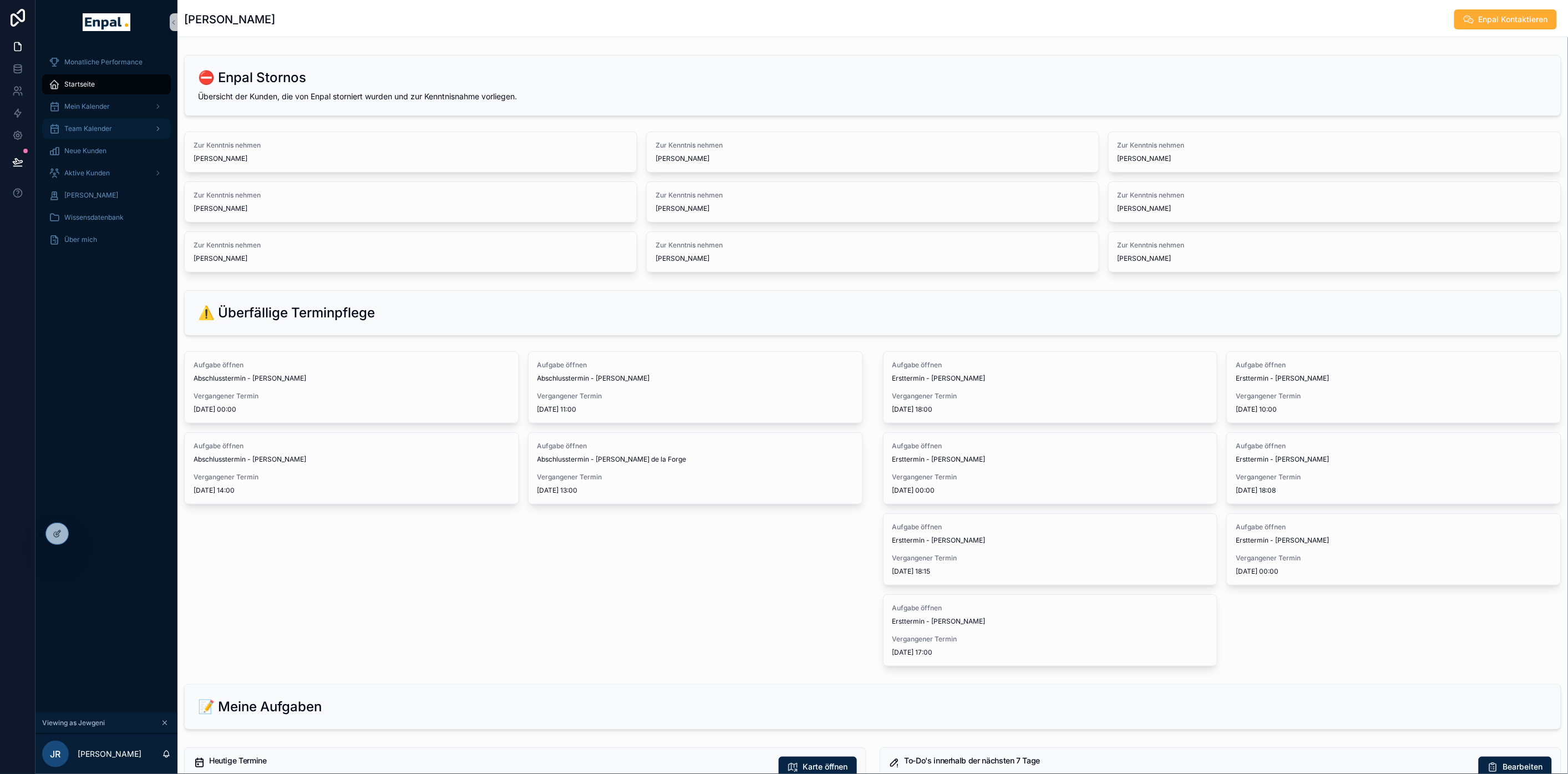
click at [147, 131] on div "Team Kalender" at bounding box center [106, 128] width 116 height 18
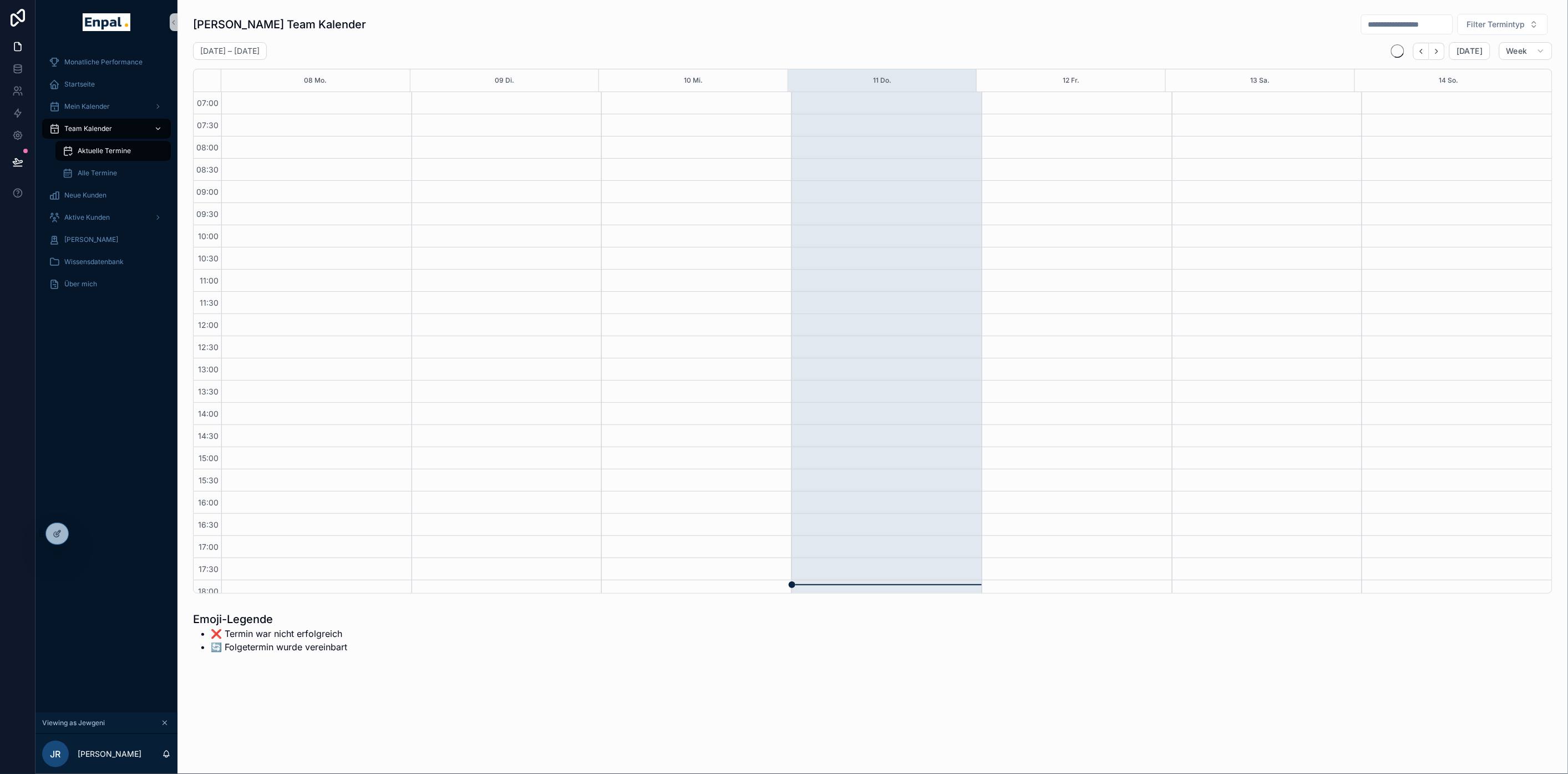
scroll to position [157, 0]
click at [50, 533] on div at bounding box center [57, 534] width 22 height 21
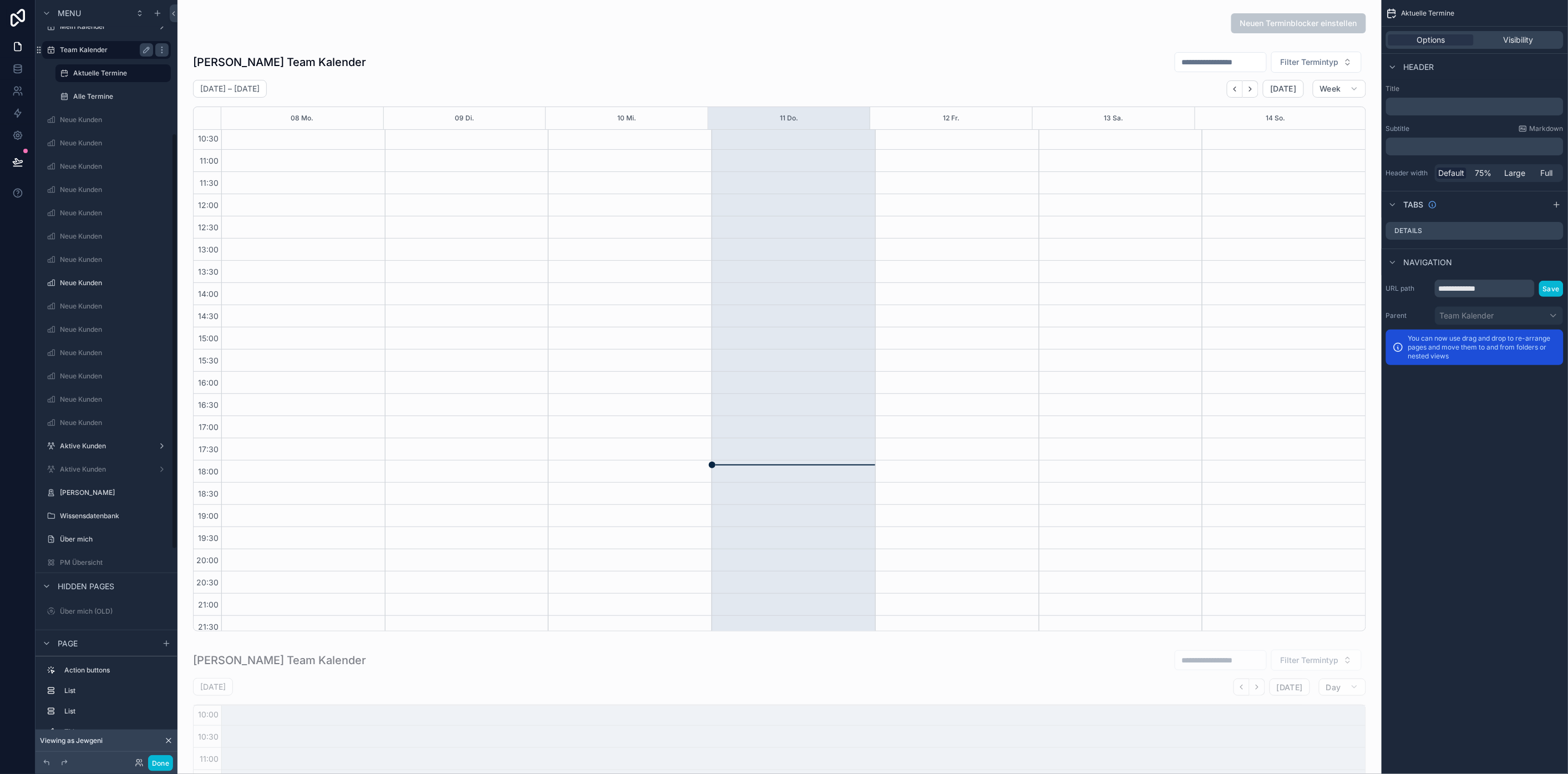
scroll to position [62, 0]
